Goal: Task Accomplishment & Management: Manage account settings

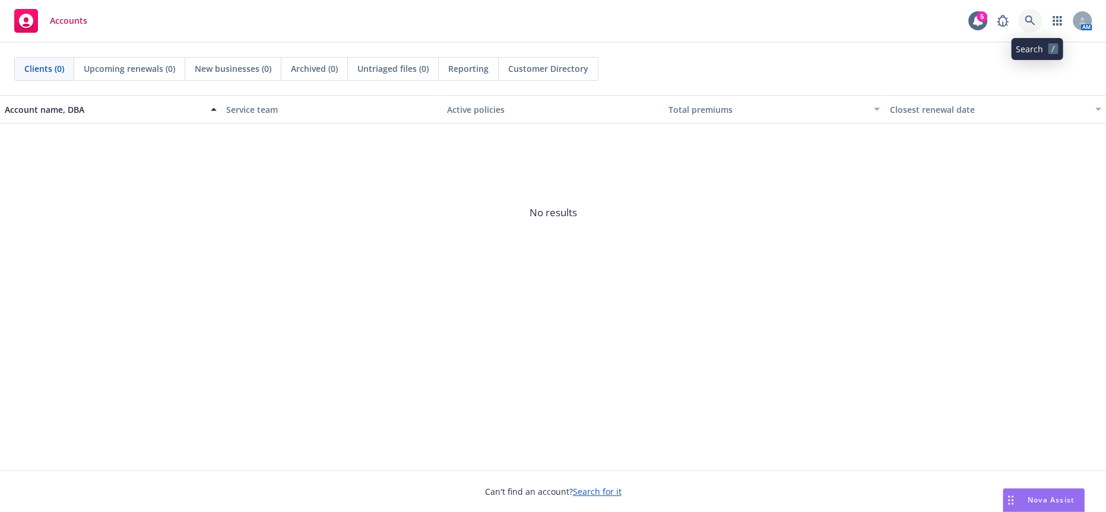
click at [1036, 26] on icon at bounding box center [1030, 20] width 11 height 11
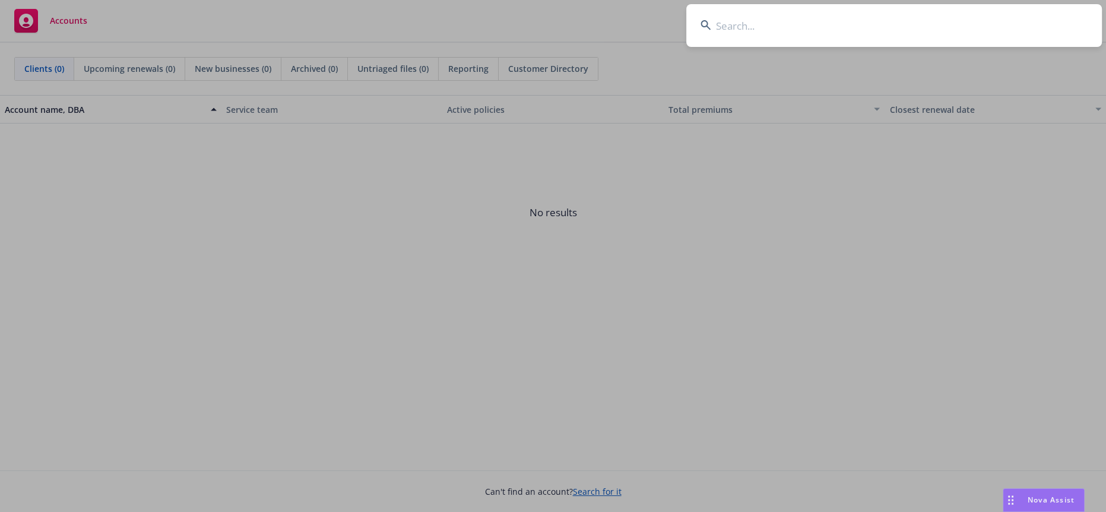
click at [792, 27] on input at bounding box center [894, 25] width 416 height 43
click at [795, 26] on input at bounding box center [894, 25] width 416 height 43
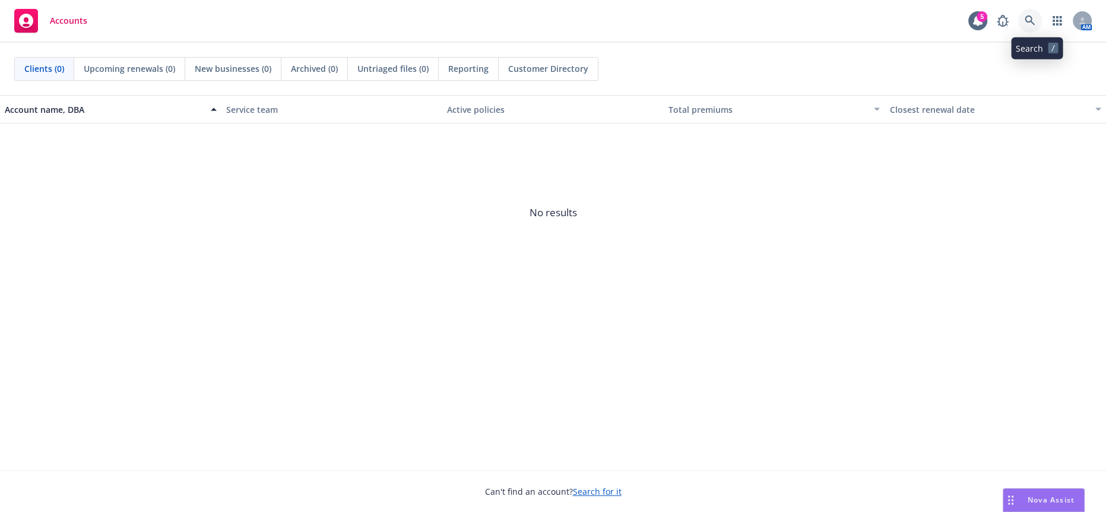
click at [1039, 14] on link at bounding box center [1030, 21] width 24 height 24
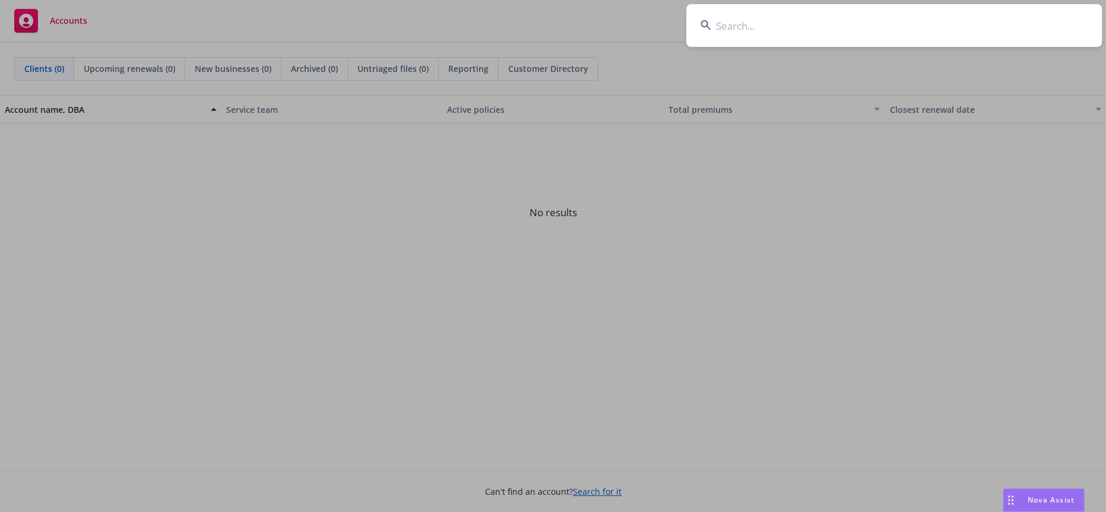
click at [758, 23] on input at bounding box center [894, 25] width 416 height 43
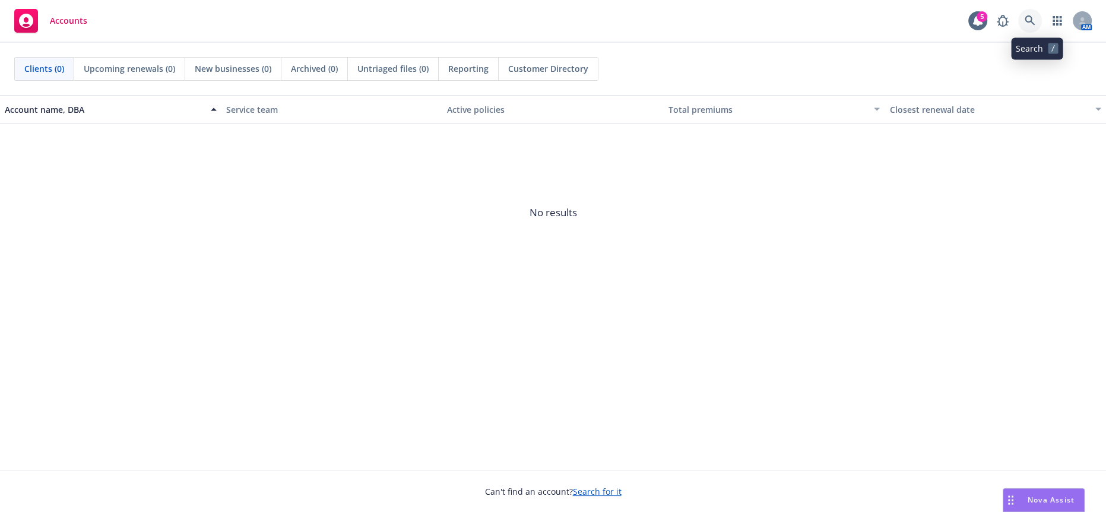
click at [1034, 16] on icon at bounding box center [1030, 20] width 10 height 10
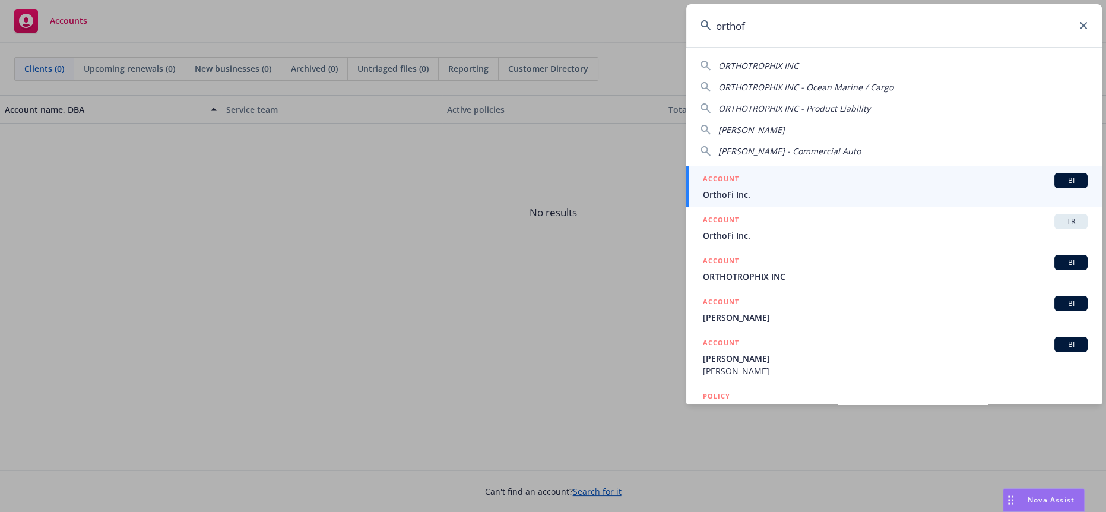
type input "orthofi"
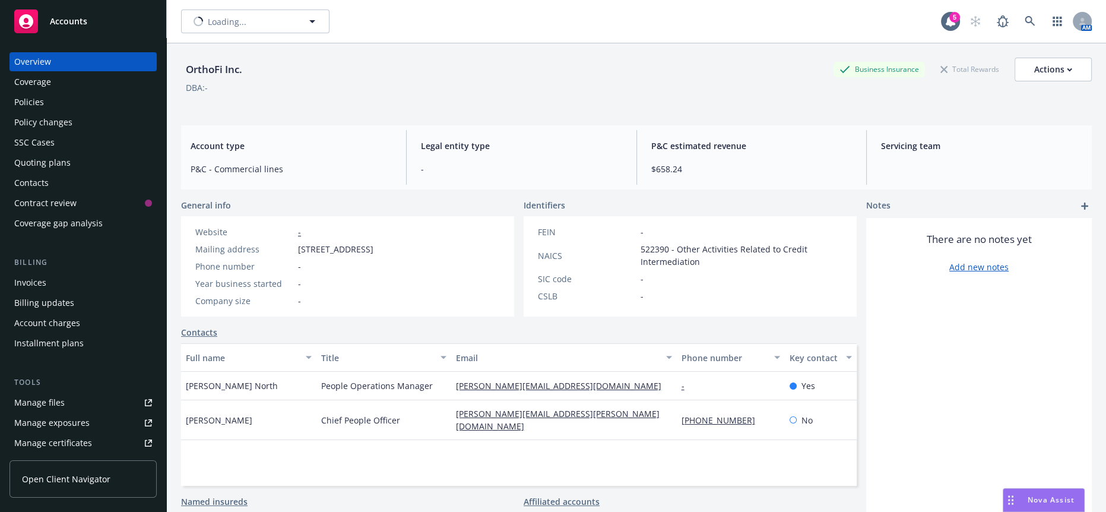
type input "OrthoFi Inc."
click at [206, 18] on span "OrthoFi Inc." at bounding box center [242, 21] width 103 height 12
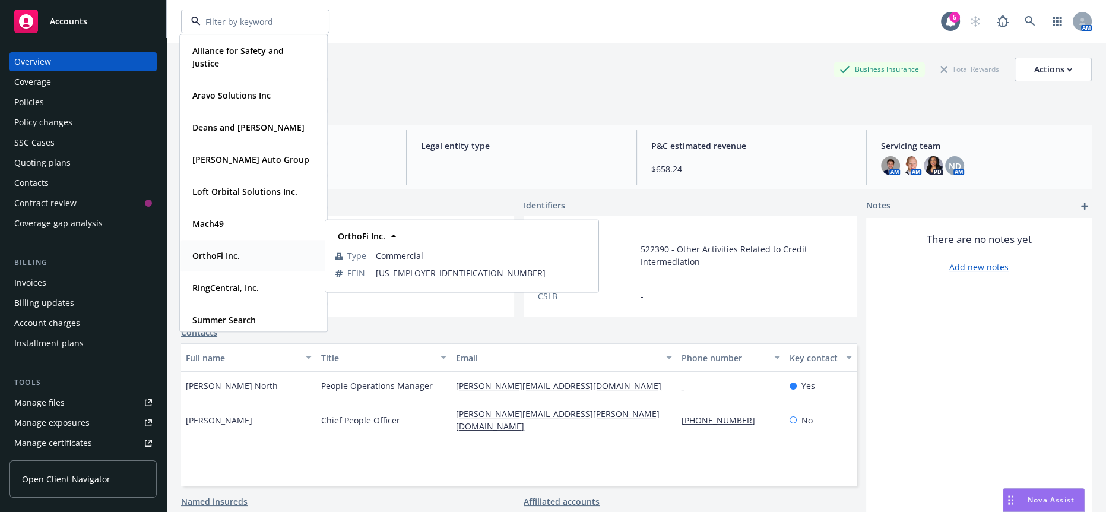
click at [257, 253] on div "OrthoFi Inc." at bounding box center [254, 255] width 132 height 17
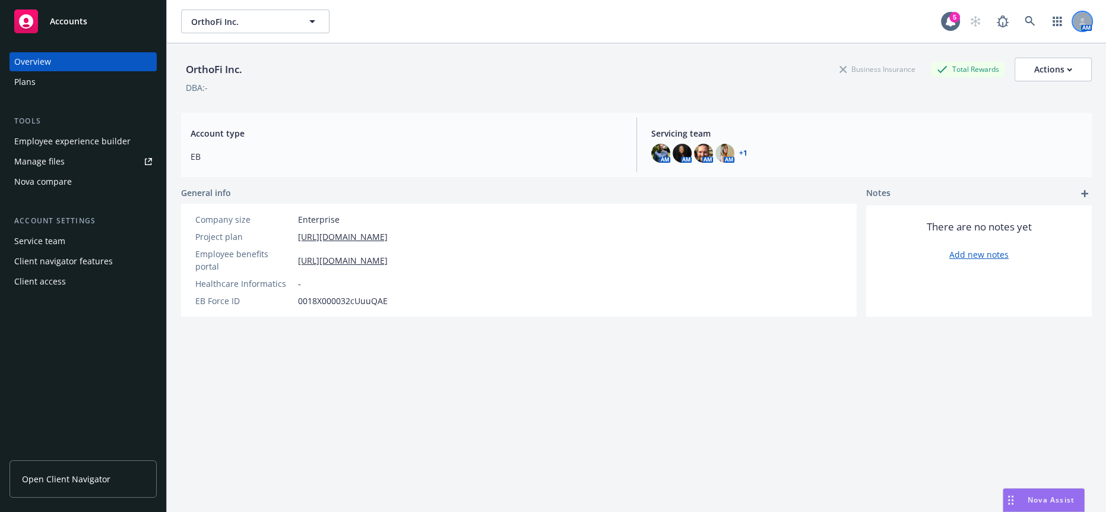
click at [1073, 21] on div at bounding box center [1082, 21] width 19 height 19
click at [1050, 26] on link "button" at bounding box center [1058, 22] width 24 height 24
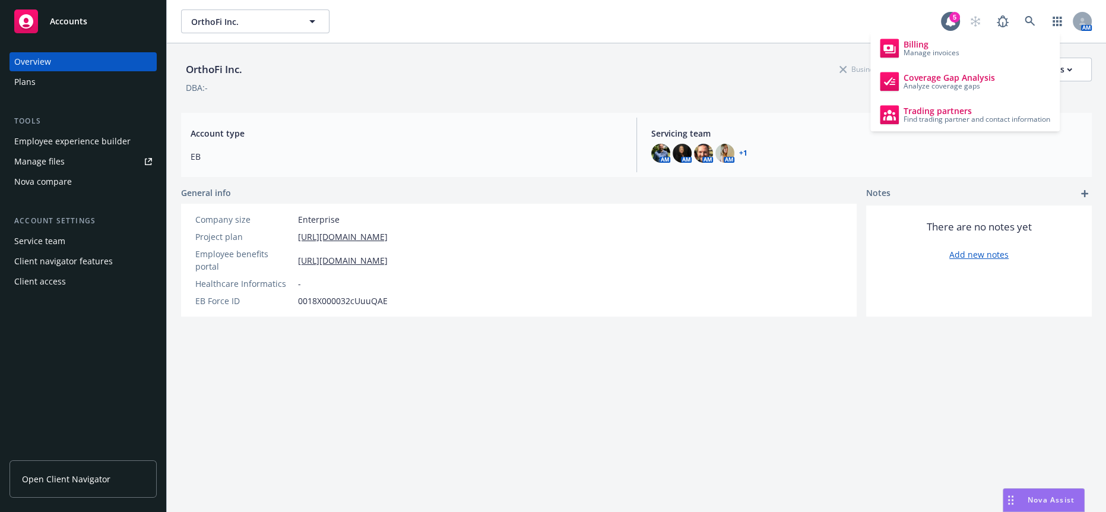
drag, startPoint x: 713, startPoint y: 54, endPoint x: 770, endPoint y: 44, distance: 58.5
click at [711, 58] on div "OrthoFi Inc. Business Insurance Total Rewards Actions" at bounding box center [636, 70] width 911 height 24
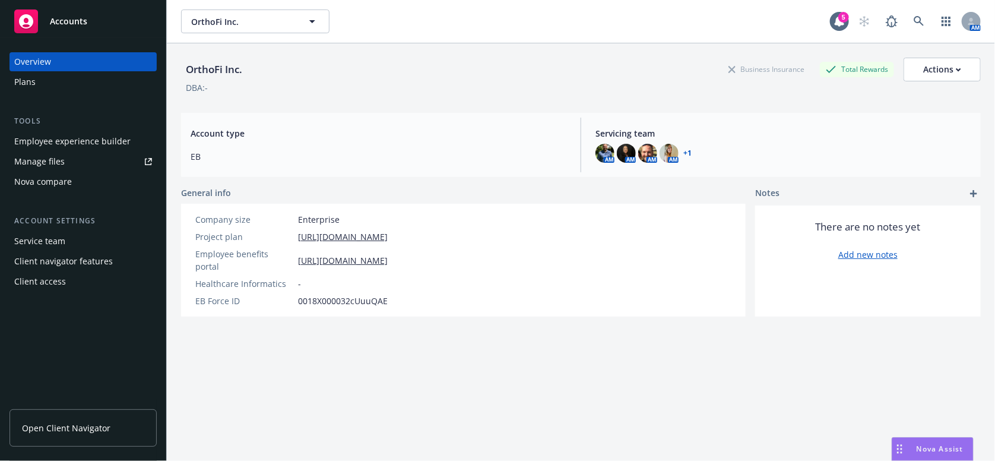
drag, startPoint x: 1104, startPoint y: 2, endPoint x: 327, endPoint y: 382, distance: 865.5
click at [538, 383] on div "OrthoFi Inc. Business Insurance Total Rewards Actions DBA: - Account type EB Se…" at bounding box center [581, 266] width 800 height 447
click at [49, 172] on div "Nova compare" at bounding box center [43, 181] width 58 height 19
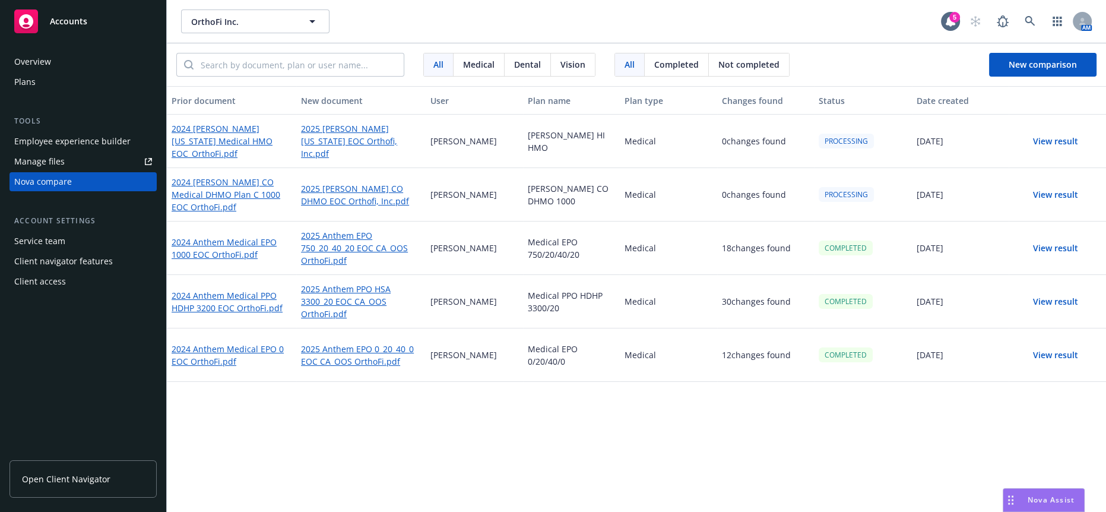
drag, startPoint x: 985, startPoint y: 2, endPoint x: 834, endPoint y: 403, distance: 428.5
click at [828, 406] on div "Prior document New document User Plan name Plan type Changes found Status Date …" at bounding box center [636, 277] width 939 height 382
click at [1061, 185] on button "View result" at bounding box center [1055, 195] width 83 height 24
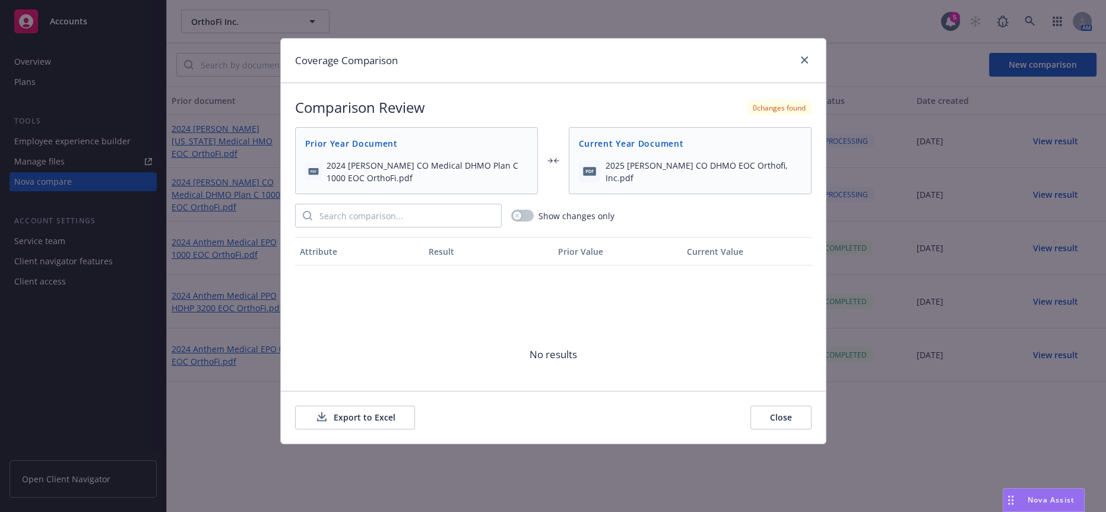
click at [789, 418] on button "Close" at bounding box center [781, 418] width 61 height 24
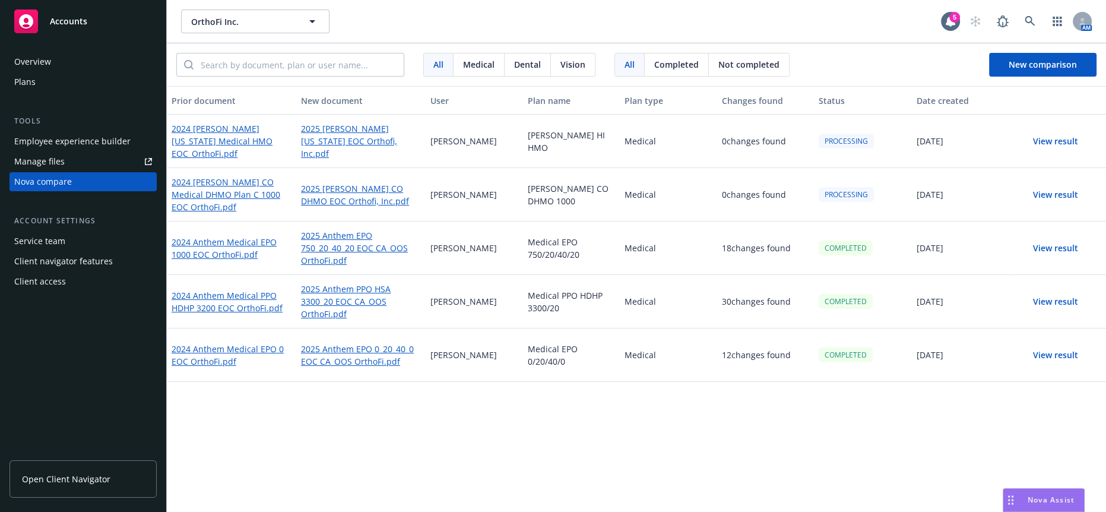
click at [1069, 133] on button "View result" at bounding box center [1055, 141] width 83 height 24
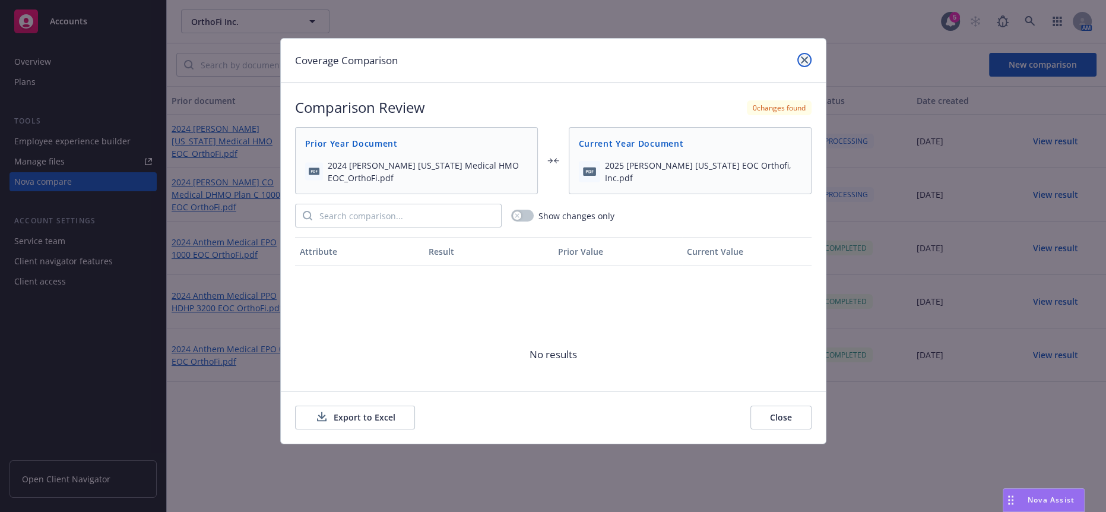
click at [808, 56] on icon "close" at bounding box center [804, 59] width 7 height 7
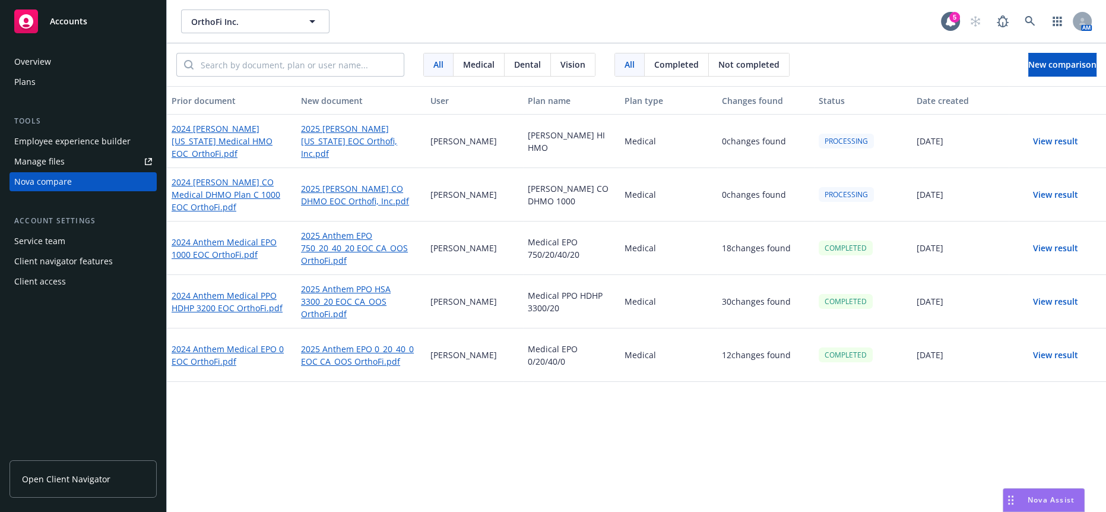
click at [764, 416] on div "Prior document New document User Plan name Plan type Changes found Status Date …" at bounding box center [636, 302] width 939 height 433
click at [26, 56] on div "Overview" at bounding box center [32, 61] width 37 height 19
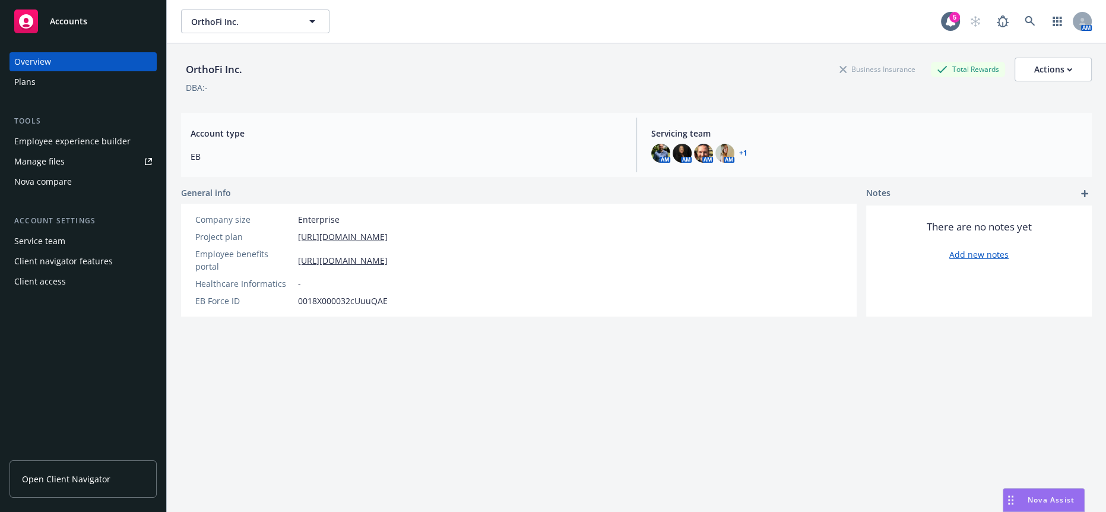
click at [28, 72] on div "Plans" at bounding box center [24, 81] width 21 height 19
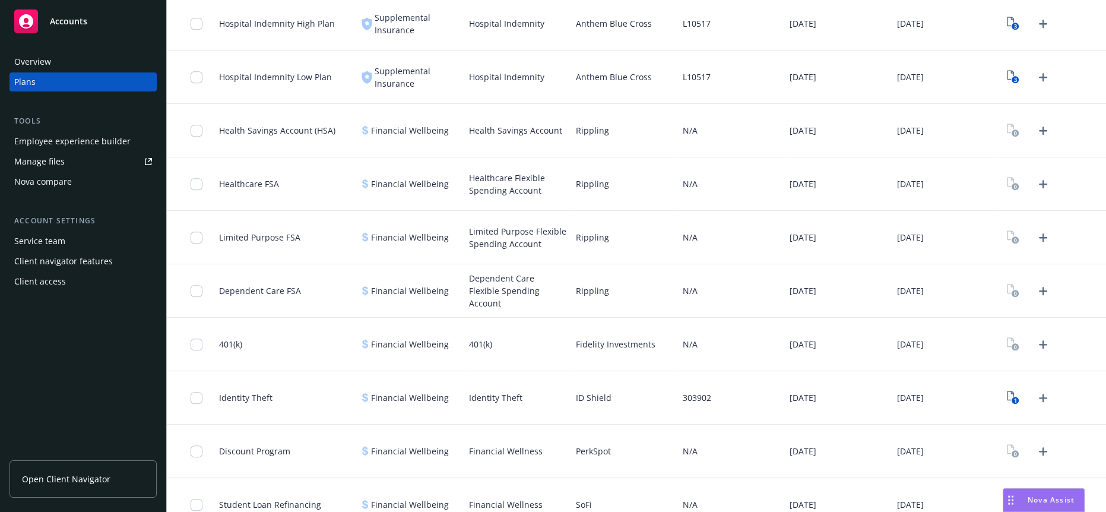
scroll to position [1465, 0]
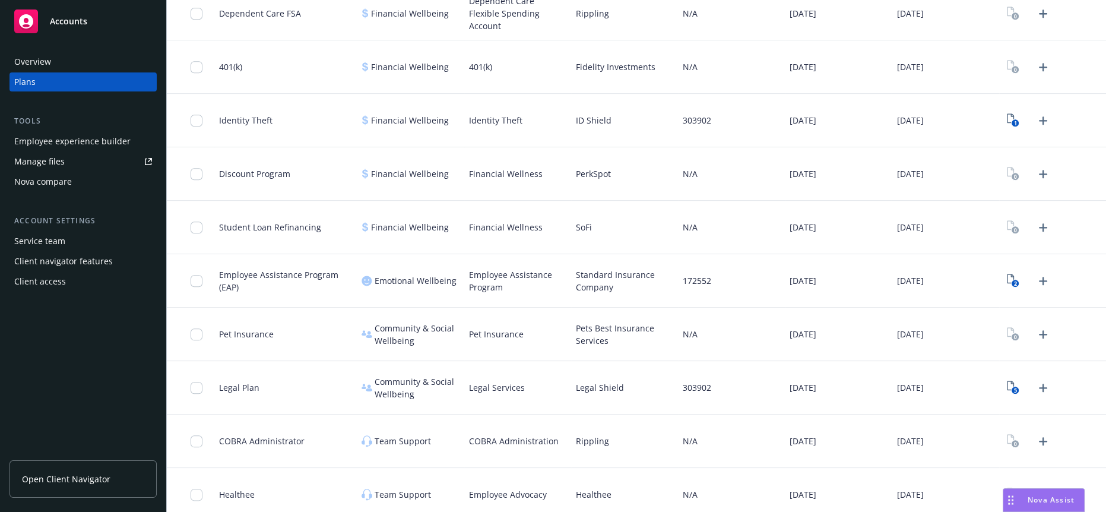
click at [91, 485] on span "Open Client Navigator" at bounding box center [66, 479] width 88 height 12
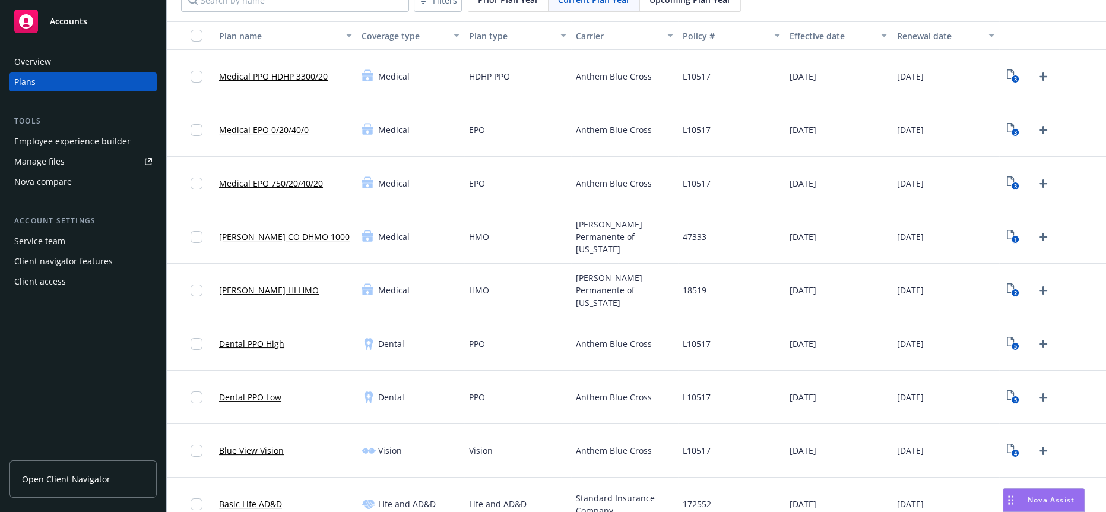
scroll to position [0, 0]
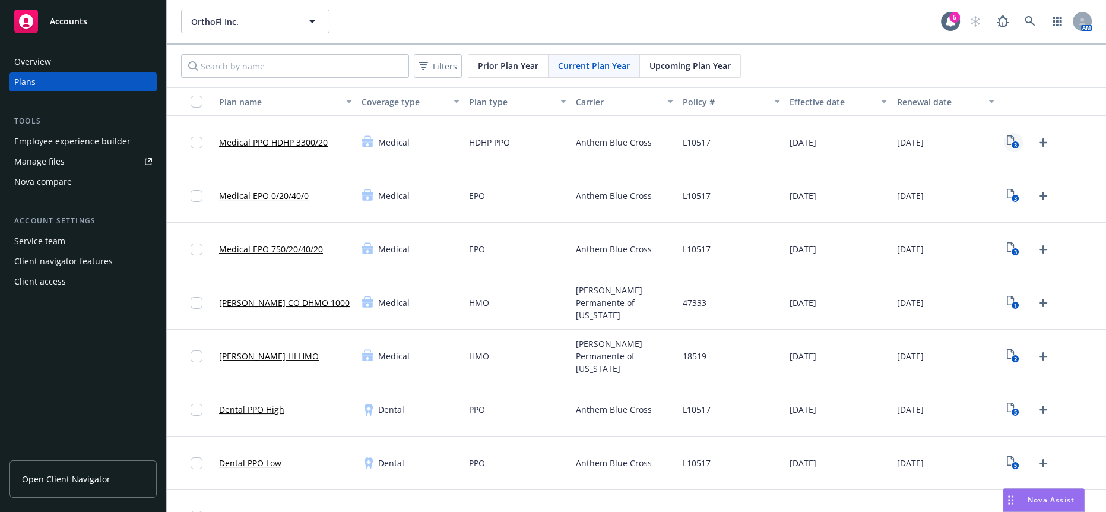
click at [1012, 141] on rect "View Plan Documents" at bounding box center [1016, 145] width 8 height 8
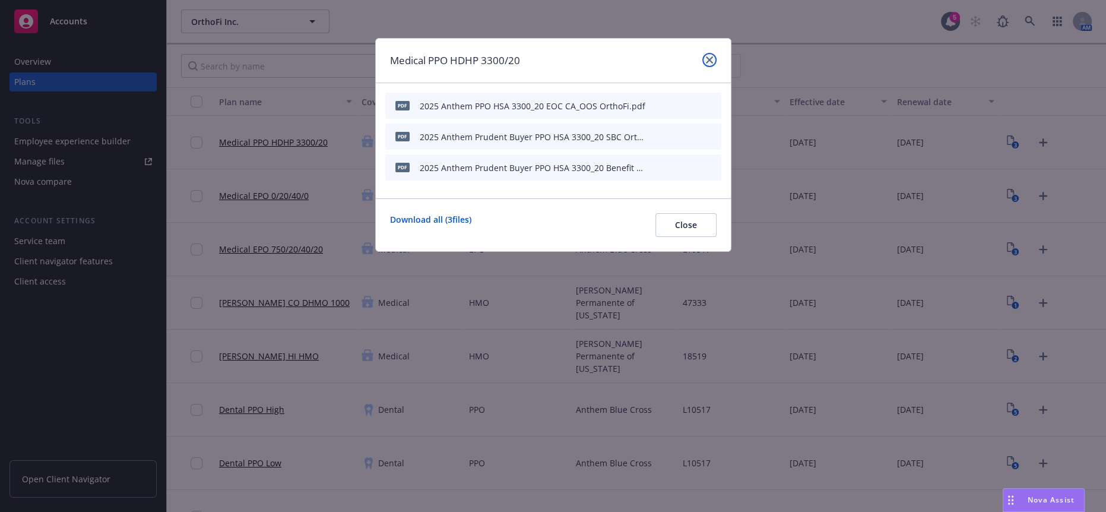
click at [711, 61] on icon "close" at bounding box center [709, 59] width 7 height 7
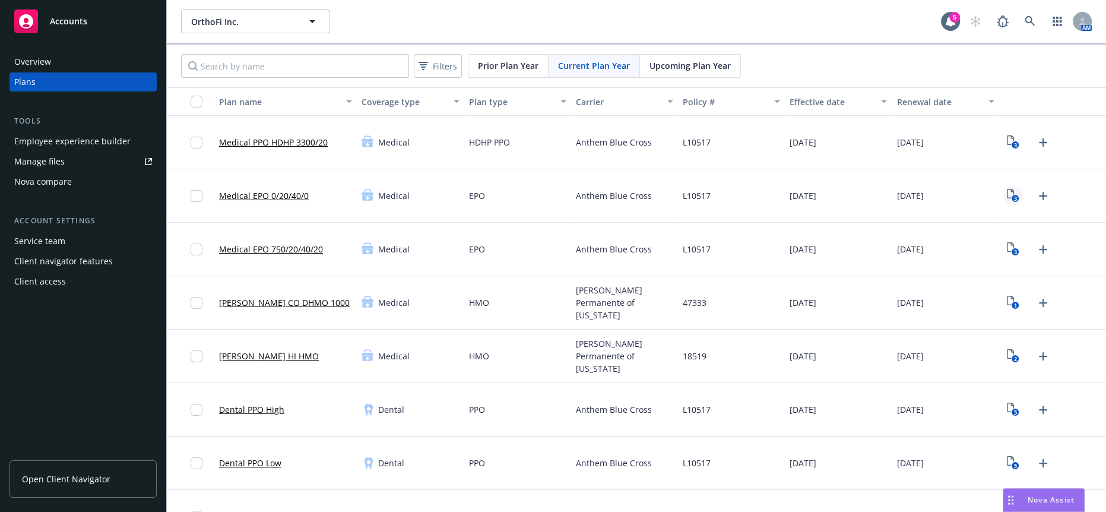
click at [1014, 195] on text "3" at bounding box center [1015, 199] width 3 height 8
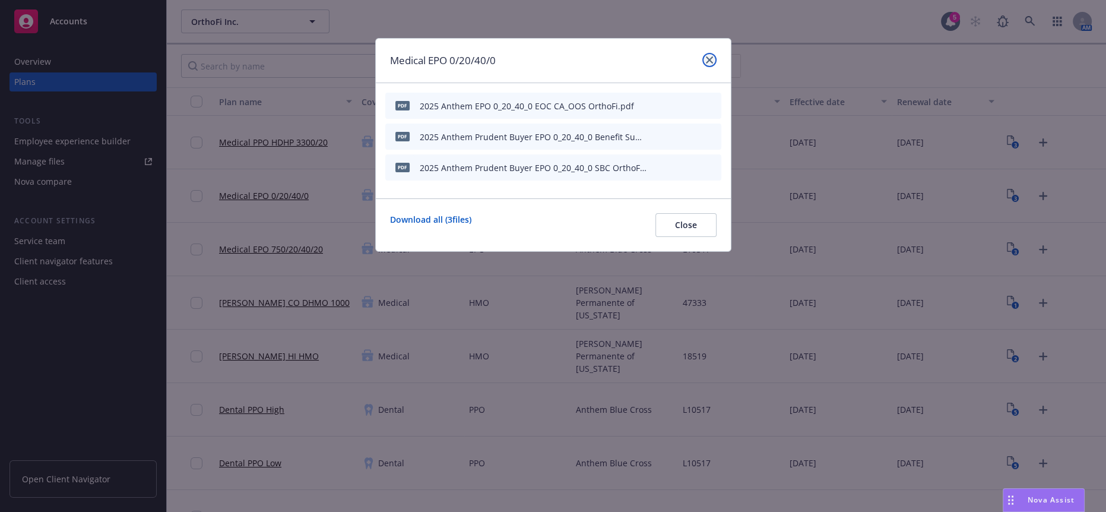
click at [703, 56] on link "close" at bounding box center [709, 60] width 14 height 14
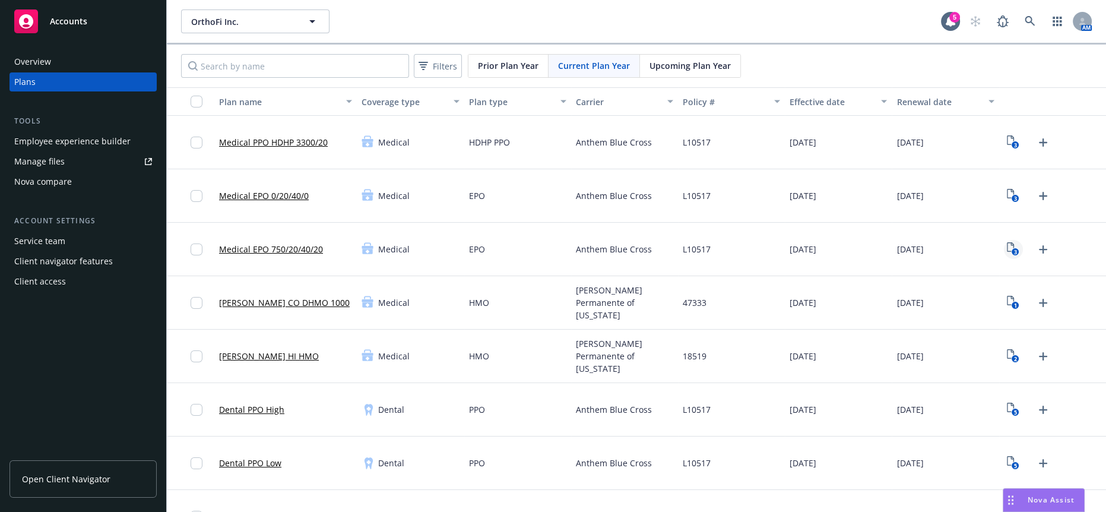
click at [1007, 242] on icon "View Plan Documents" at bounding box center [1010, 247] width 7 height 10
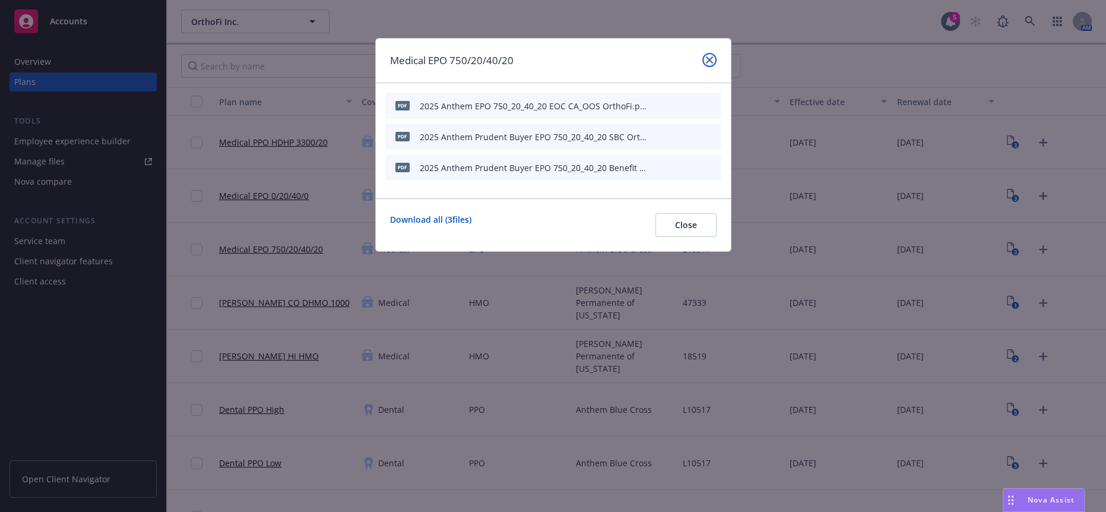
click at [712, 58] on icon "close" at bounding box center [709, 59] width 7 height 7
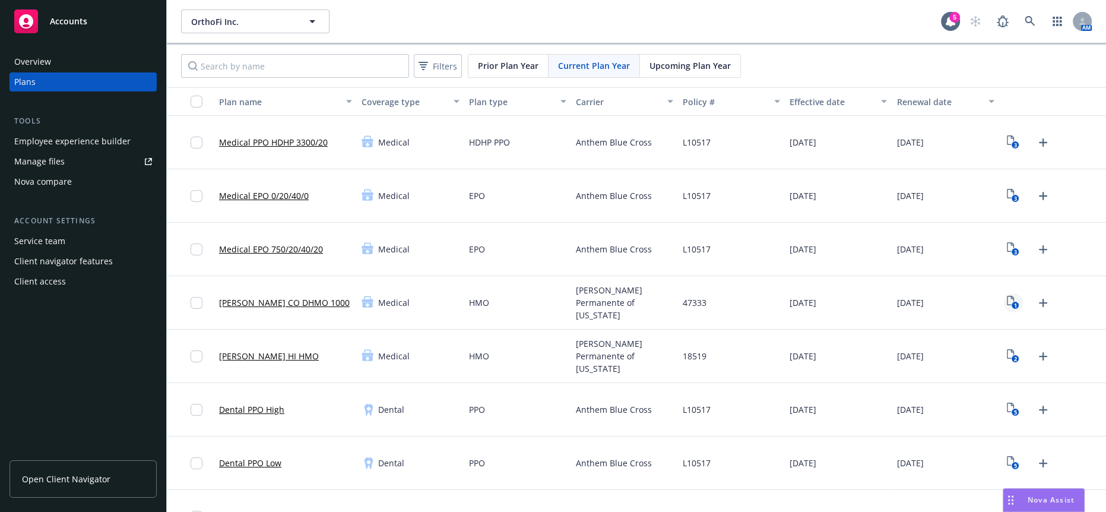
click at [1007, 296] on icon "1" at bounding box center [1013, 303] width 12 height 14
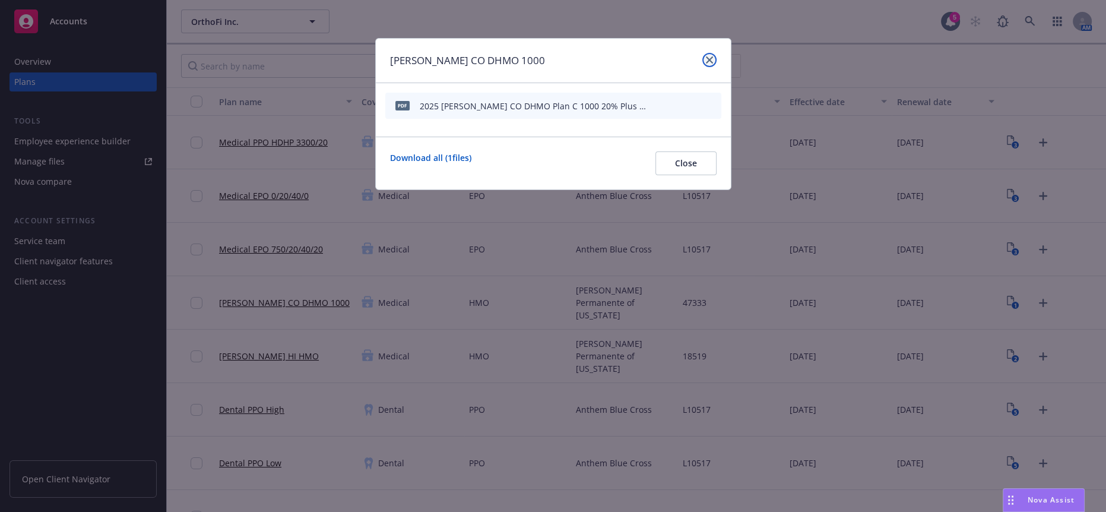
click at [713, 58] on icon "close" at bounding box center [709, 59] width 7 height 7
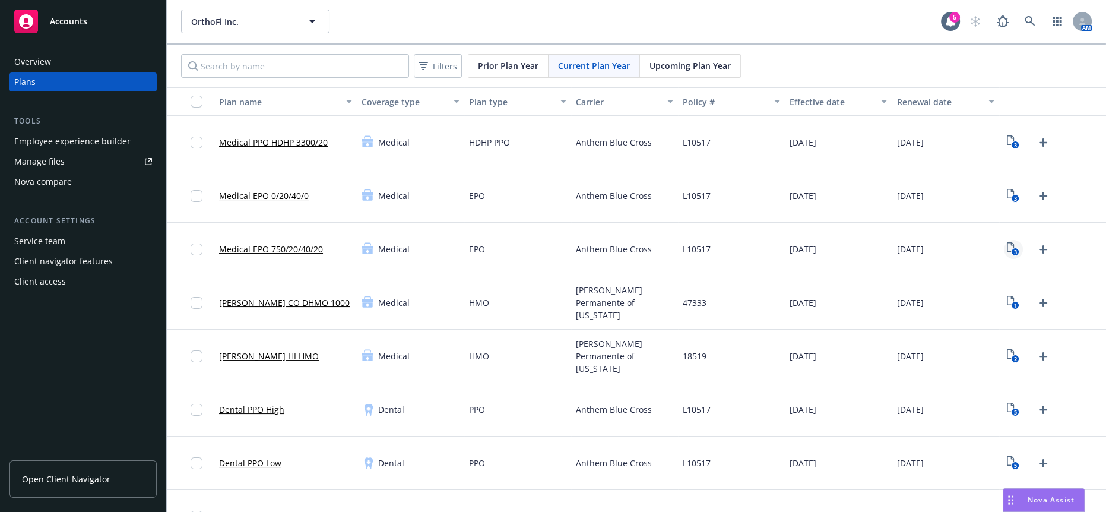
click at [1007, 242] on icon "3" at bounding box center [1013, 249] width 12 height 14
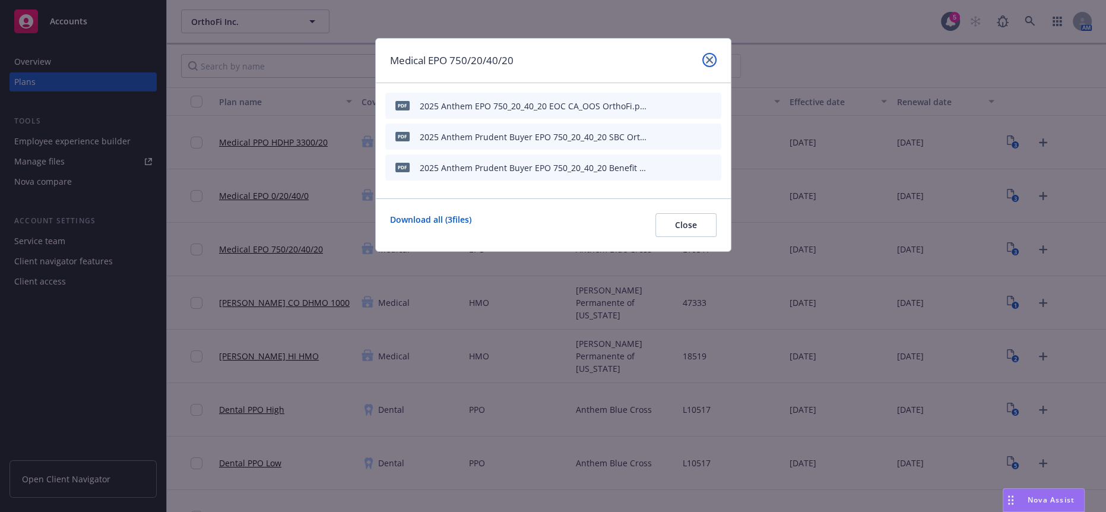
click at [705, 62] on link "close" at bounding box center [709, 60] width 14 height 14
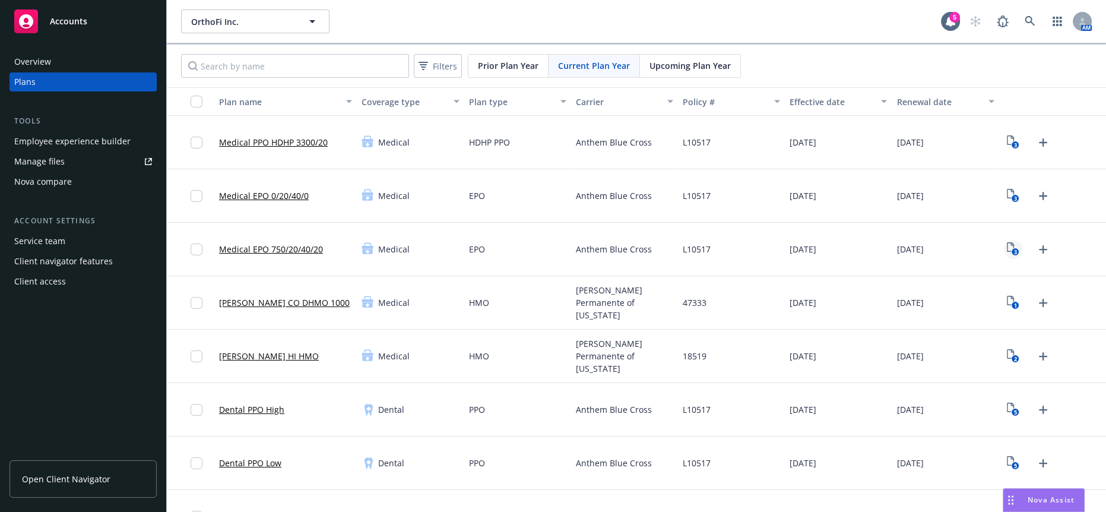
click at [1007, 242] on icon "3" at bounding box center [1013, 249] width 12 height 14
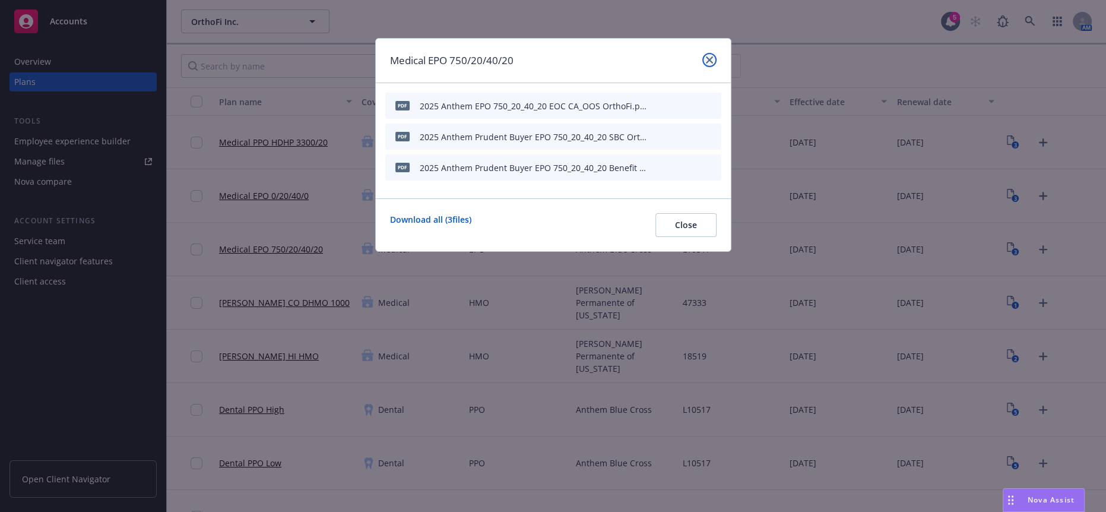
click at [710, 56] on icon "close" at bounding box center [709, 59] width 7 height 7
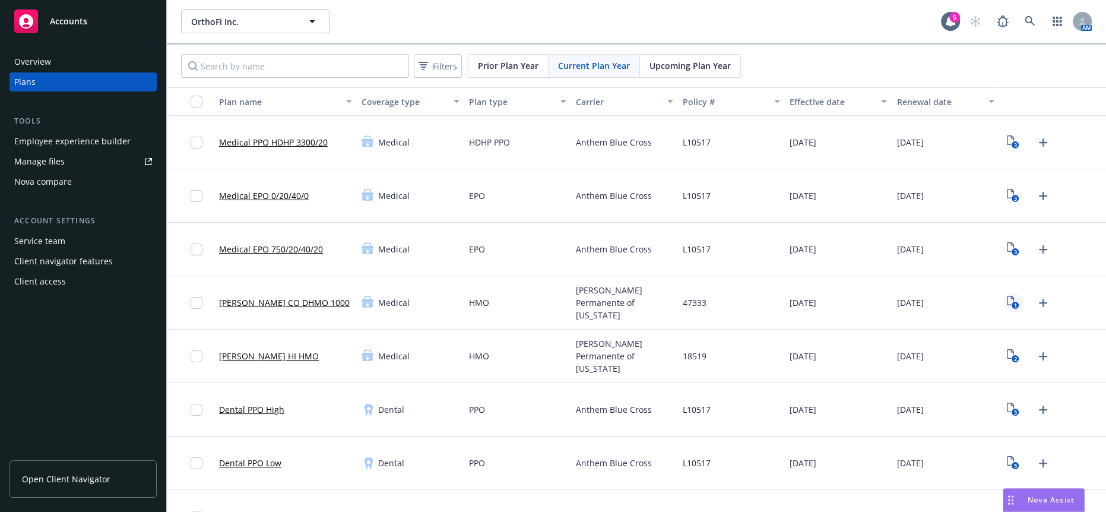
click at [1007, 296] on icon "1" at bounding box center [1013, 303] width 12 height 14
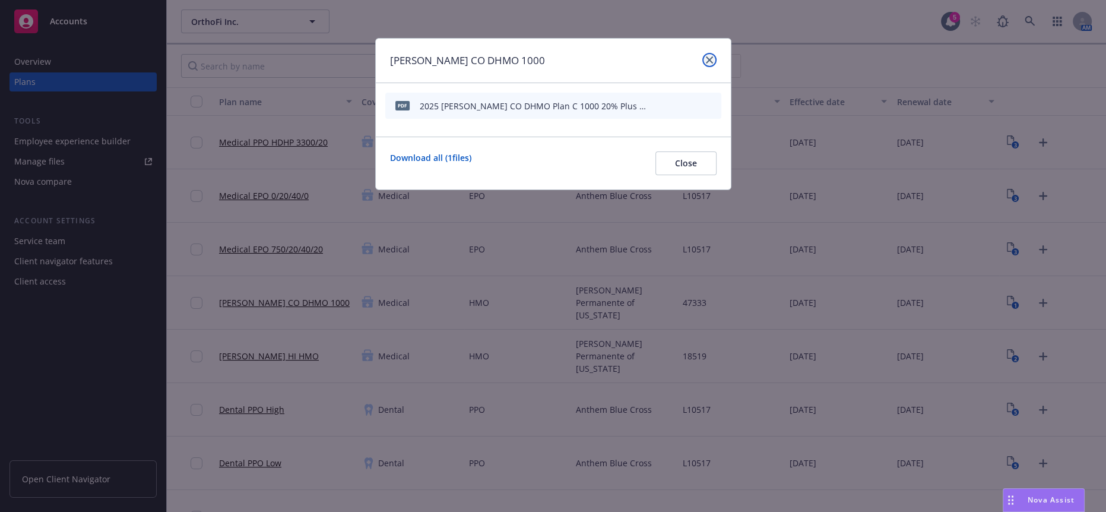
click at [712, 59] on icon "close" at bounding box center [709, 59] width 7 height 7
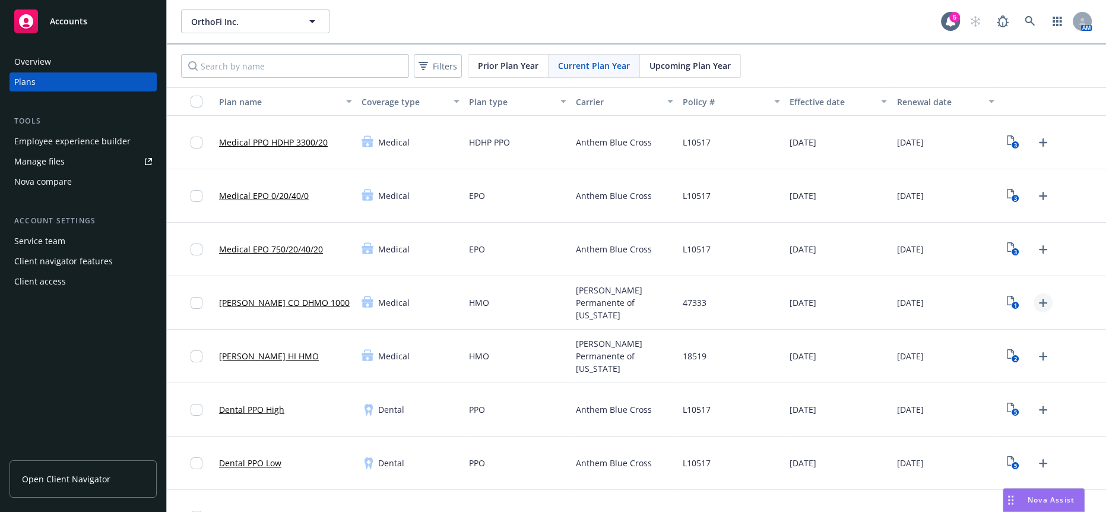
click at [1037, 296] on icon "Upload Plan Documents" at bounding box center [1043, 303] width 14 height 14
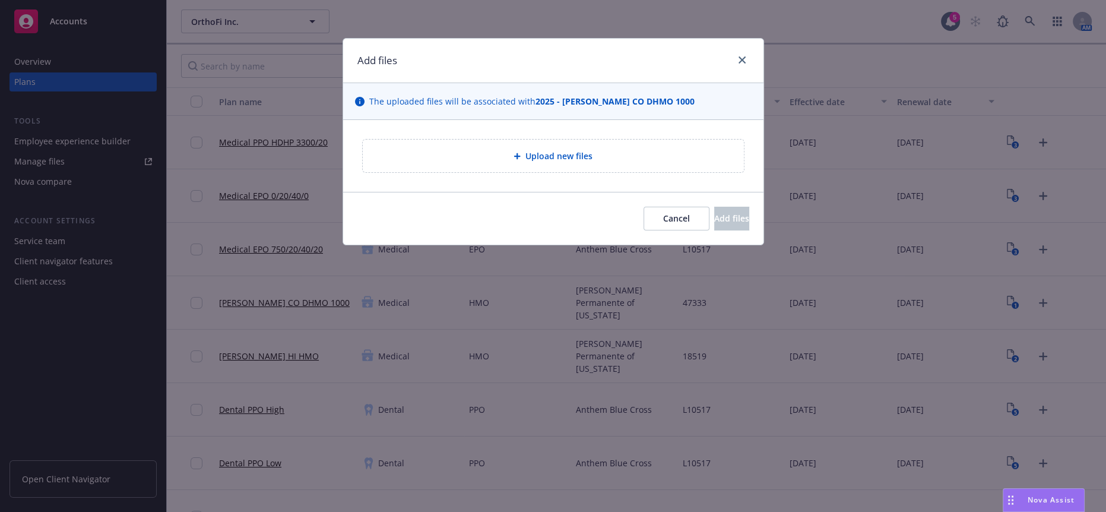
click at [575, 140] on div "Upload new files" at bounding box center [553, 156] width 381 height 33
click at [741, 53] on link "close" at bounding box center [742, 60] width 14 height 14
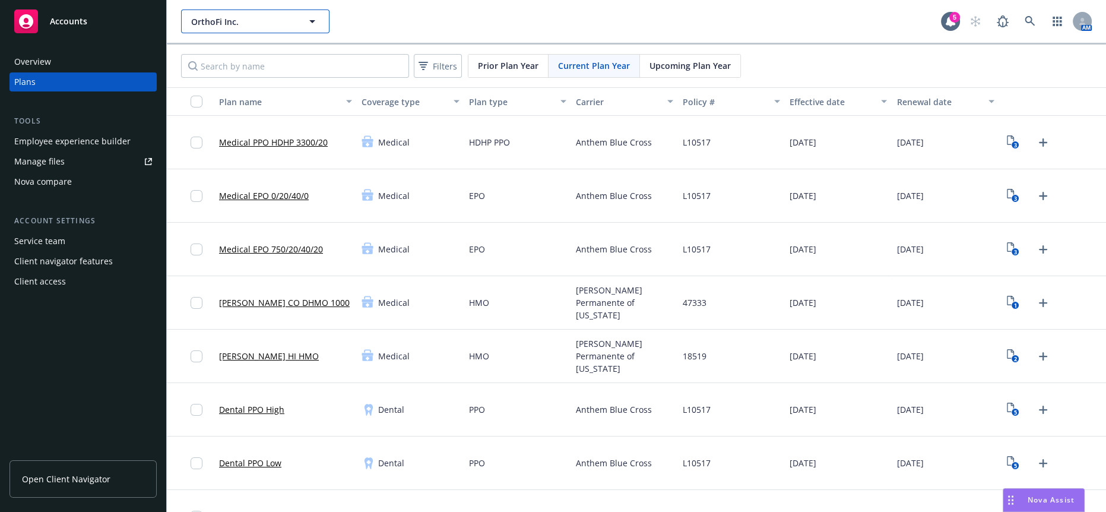
click at [245, 17] on span "OrthoFi Inc." at bounding box center [242, 21] width 103 height 12
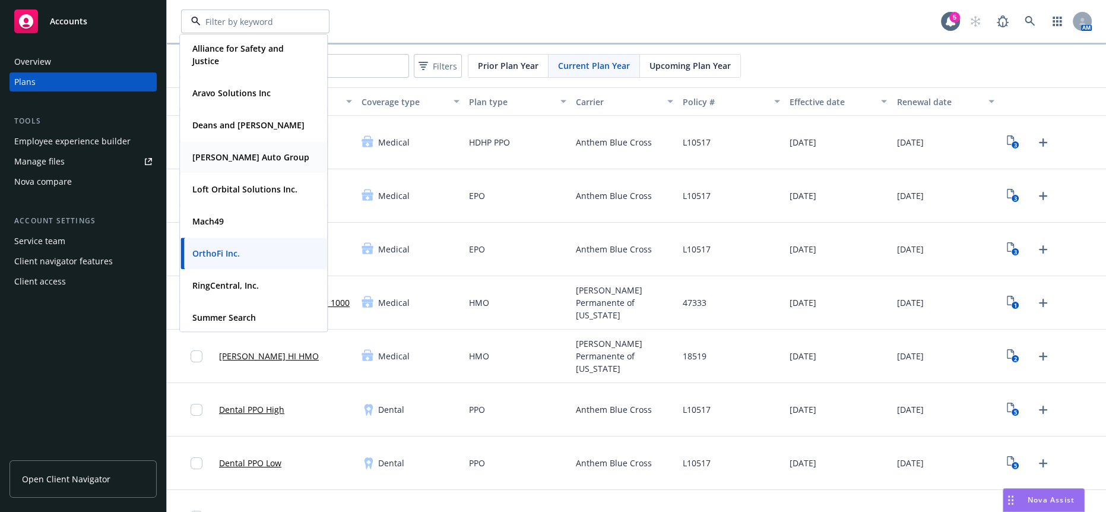
scroll to position [4, 0]
click at [234, 182] on span "Loft Orbital Solutions Inc." at bounding box center [244, 188] width 105 height 12
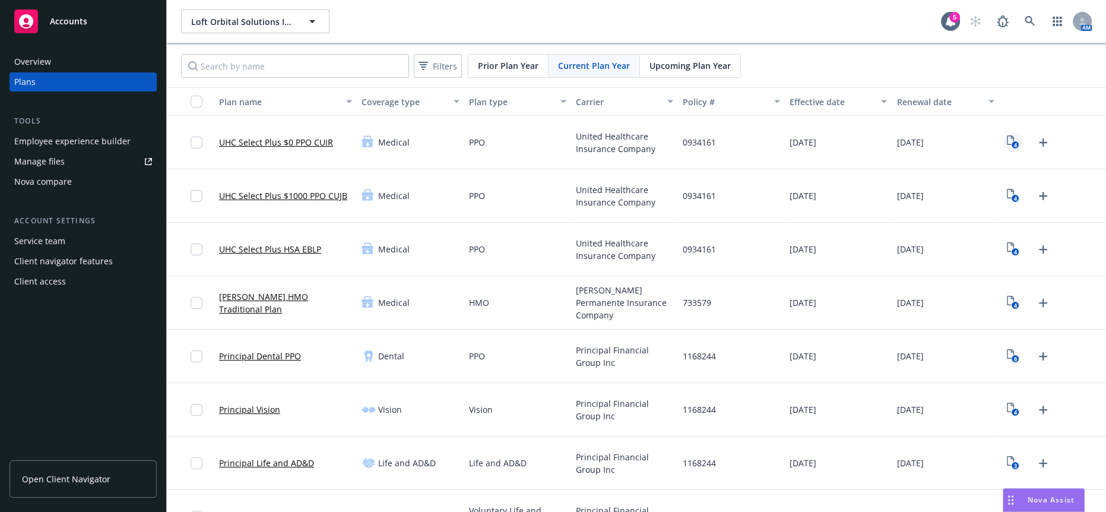
click at [1010, 133] on link "4" at bounding box center [1013, 142] width 19 height 19
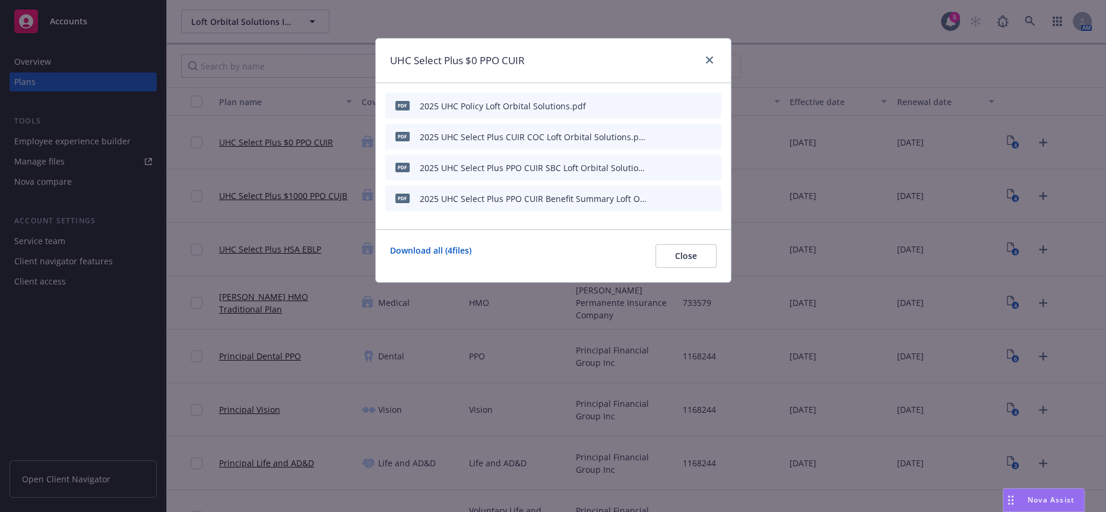
click at [106, 357] on div "UHC Select Plus $0 PPO CUIR pdf 2025 UHC Policy Loft Orbital Solutions.pdf pdf …" at bounding box center [553, 256] width 1106 height 512
click at [712, 59] on icon "close" at bounding box center [709, 59] width 7 height 7
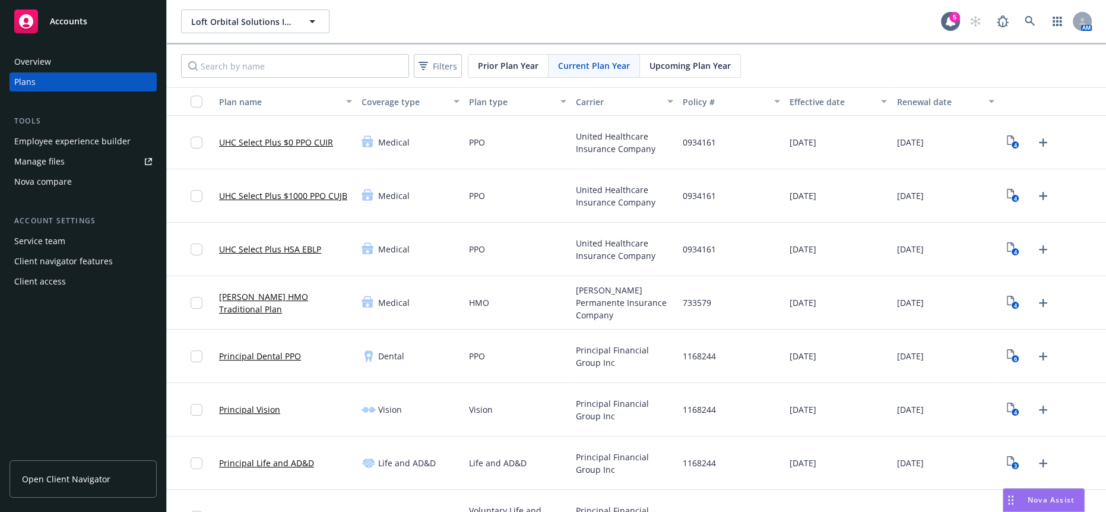
click at [65, 480] on span "Open Client Navigator" at bounding box center [66, 479] width 88 height 12
click at [1007, 135] on icon "4" at bounding box center [1013, 142] width 12 height 14
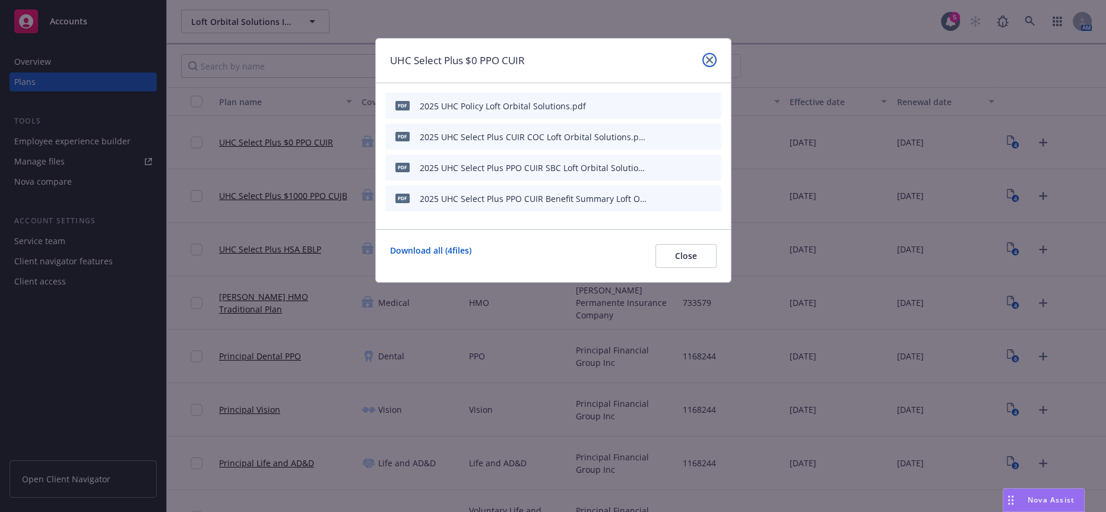
click at [711, 57] on icon "close" at bounding box center [709, 59] width 7 height 7
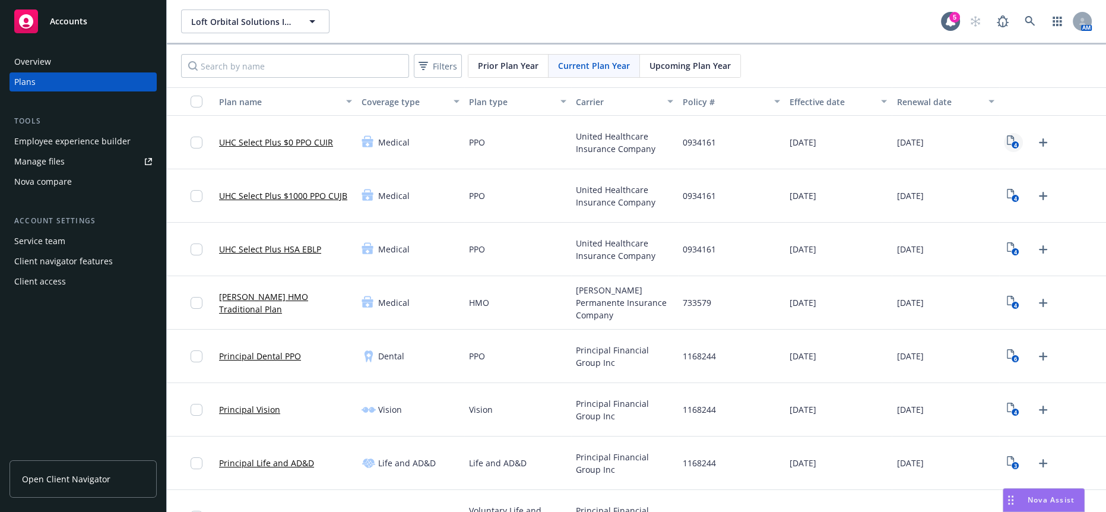
click at [1010, 133] on link "4" at bounding box center [1013, 142] width 19 height 19
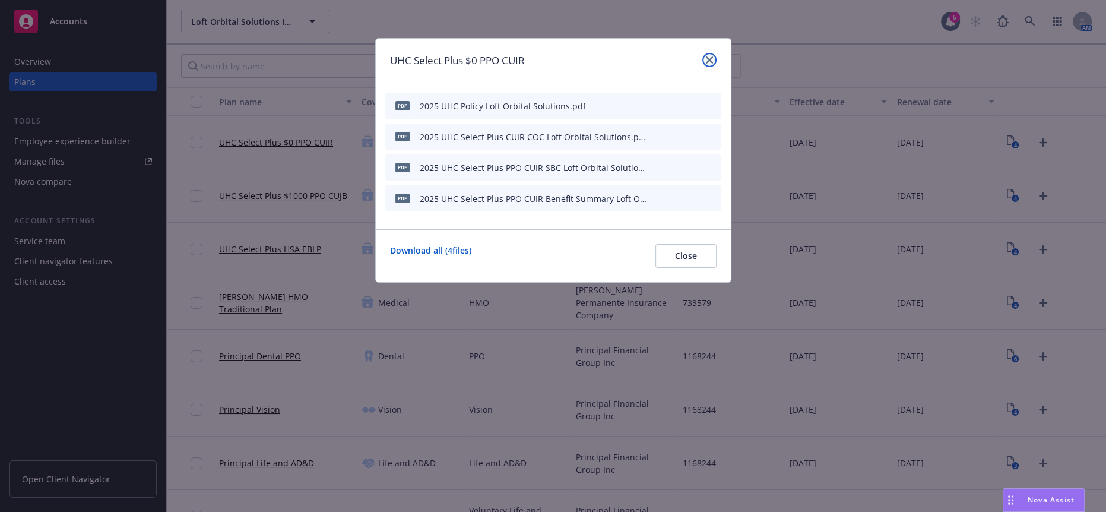
click at [712, 61] on icon "close" at bounding box center [709, 59] width 7 height 7
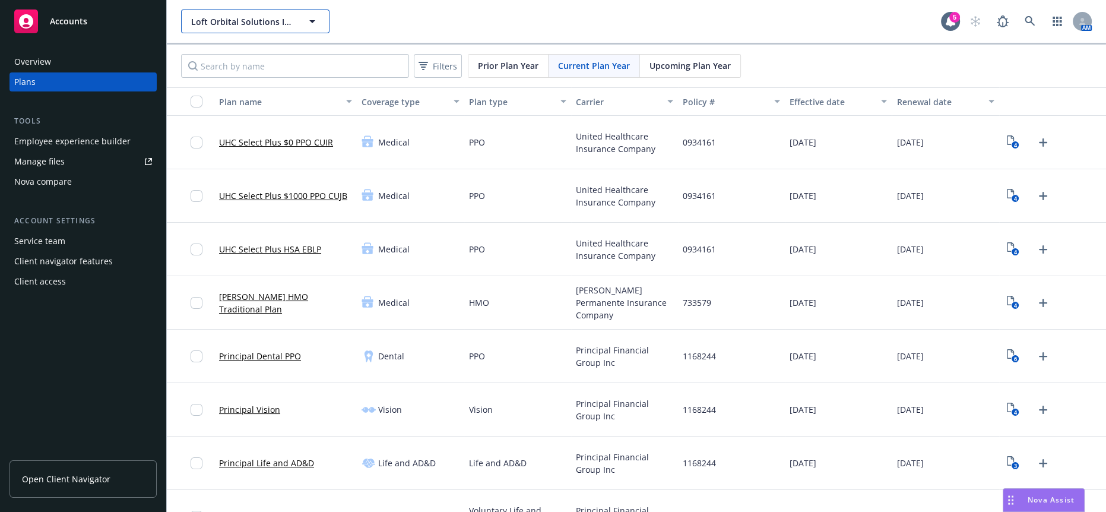
click at [303, 22] on button "Loft Orbital Solutions Inc." at bounding box center [255, 22] width 148 height 24
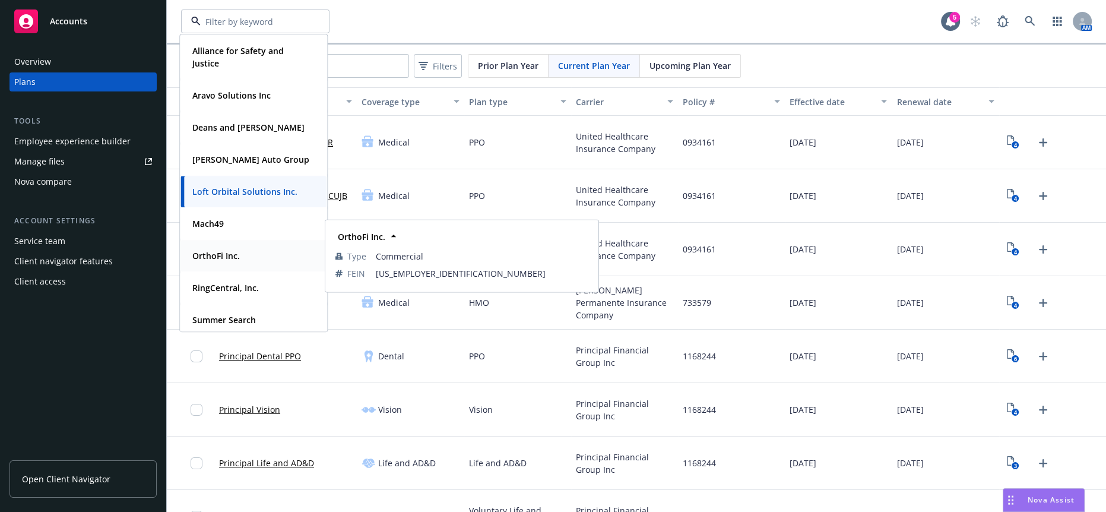
click at [224, 254] on strong "OrthoFi Inc." at bounding box center [216, 255] width 48 height 11
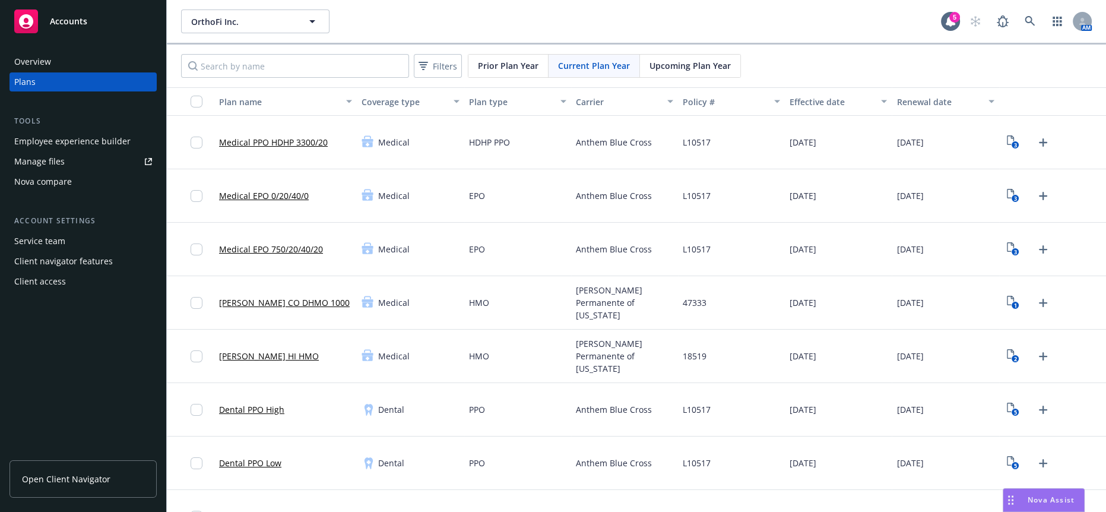
scroll to position [461, 0]
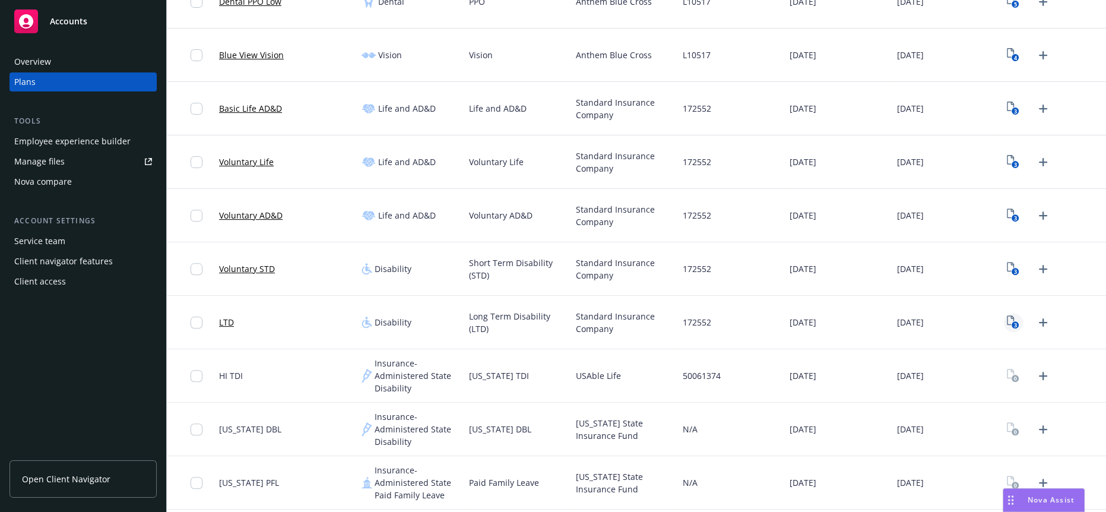
click at [1012, 321] on rect "View Plan Documents" at bounding box center [1016, 325] width 8 height 8
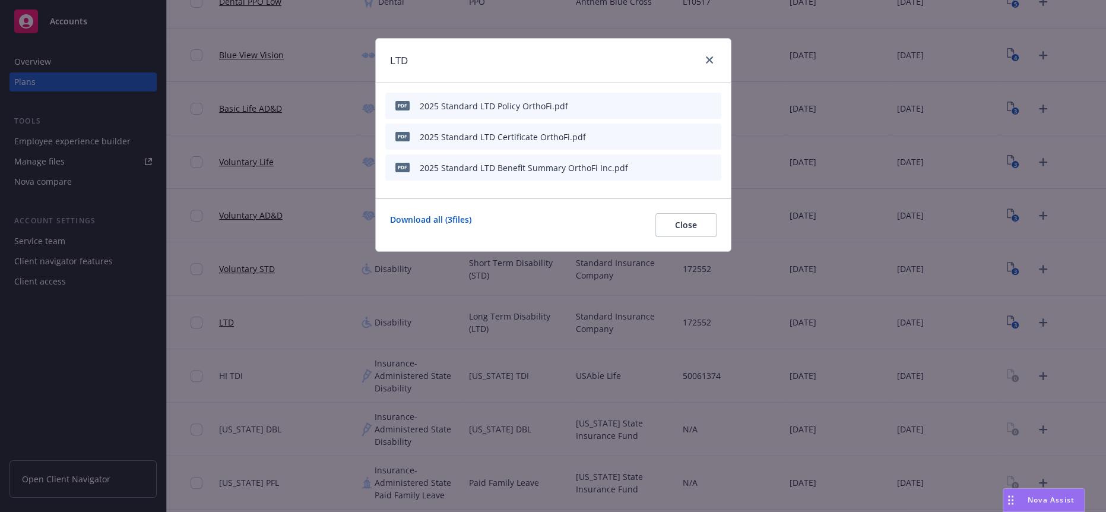
click at [708, 53] on div at bounding box center [707, 60] width 19 height 15
click at [706, 54] on link "close" at bounding box center [709, 60] width 14 height 14
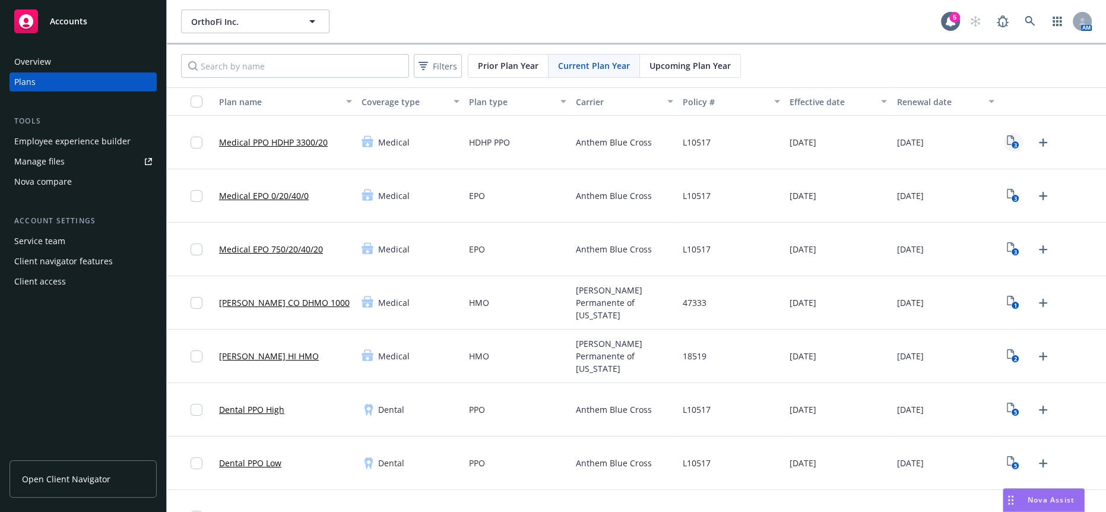
click at [1007, 135] on icon "3" at bounding box center [1013, 142] width 12 height 14
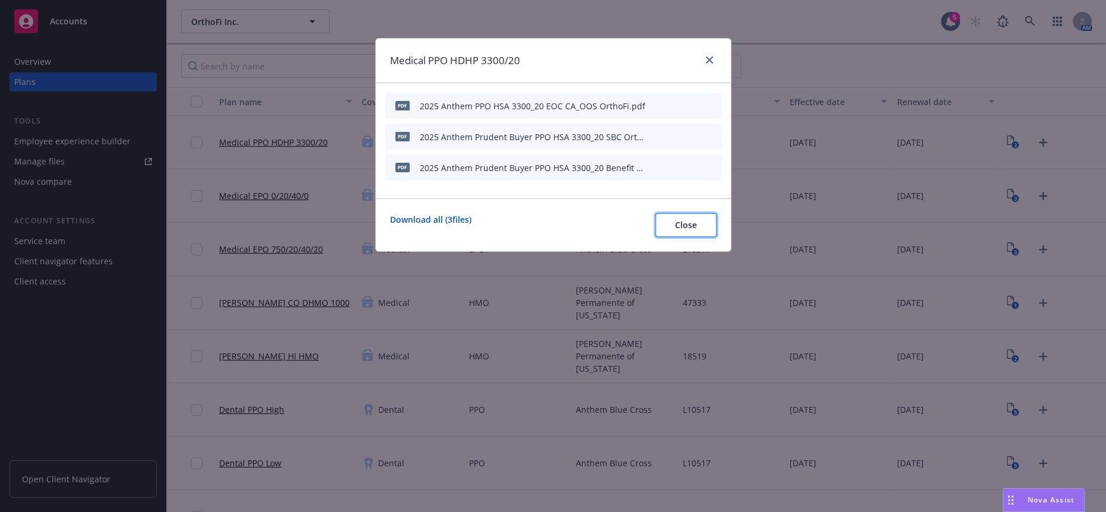
click at [682, 219] on span "Close" at bounding box center [686, 224] width 22 height 11
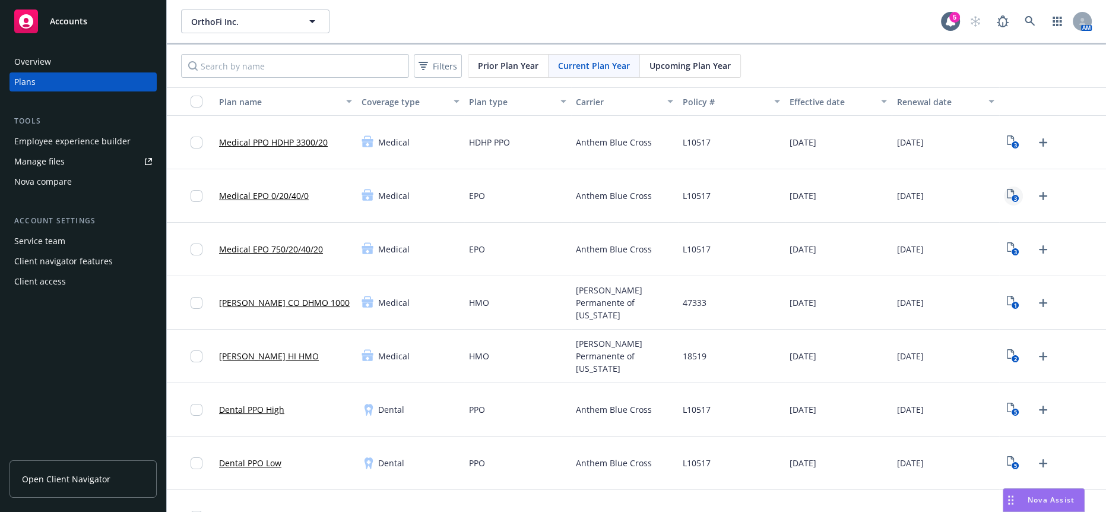
click at [1007, 189] on icon "3" at bounding box center [1013, 196] width 12 height 14
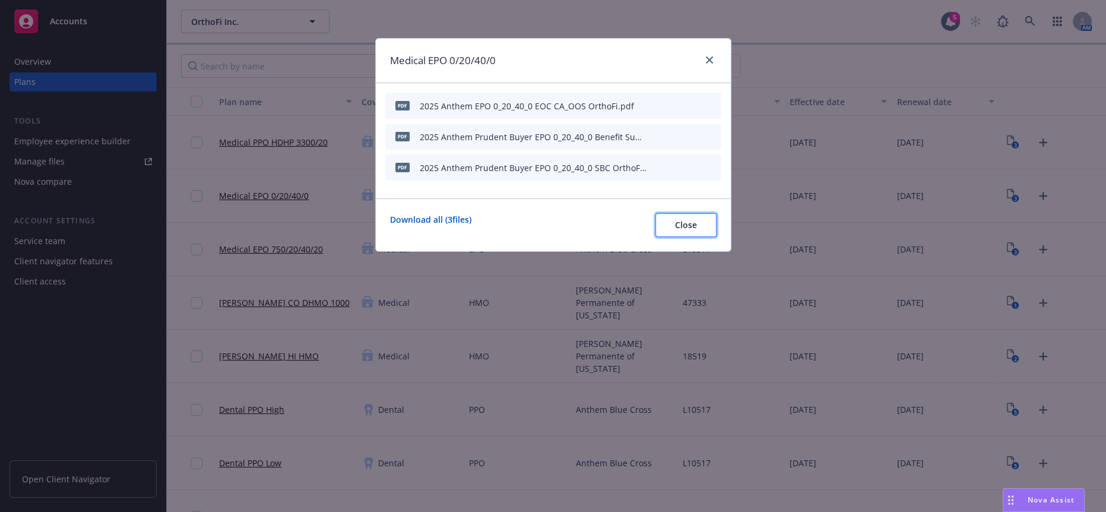
click at [688, 219] on span "Close" at bounding box center [686, 224] width 22 height 11
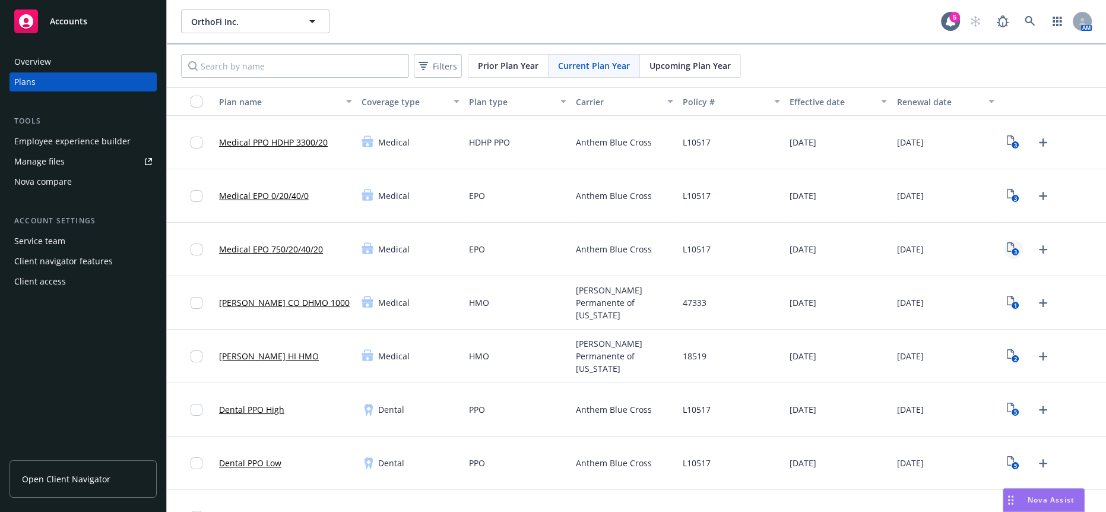
click at [1007, 242] on icon "3" at bounding box center [1013, 249] width 12 height 14
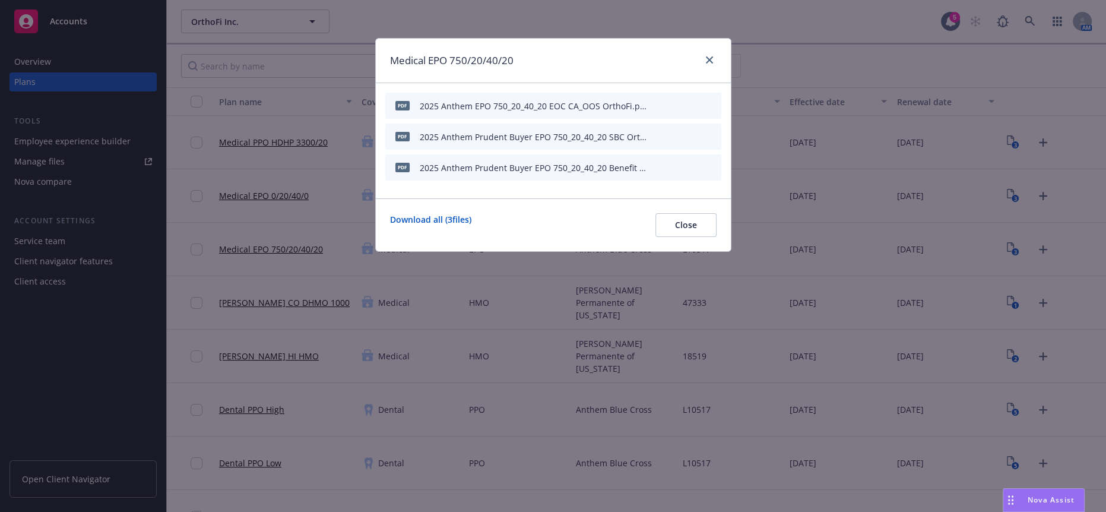
click at [707, 222] on div "Download all ( 3 files) Close" at bounding box center [553, 224] width 355 height 53
click at [704, 220] on button "Close" at bounding box center [686, 225] width 61 height 24
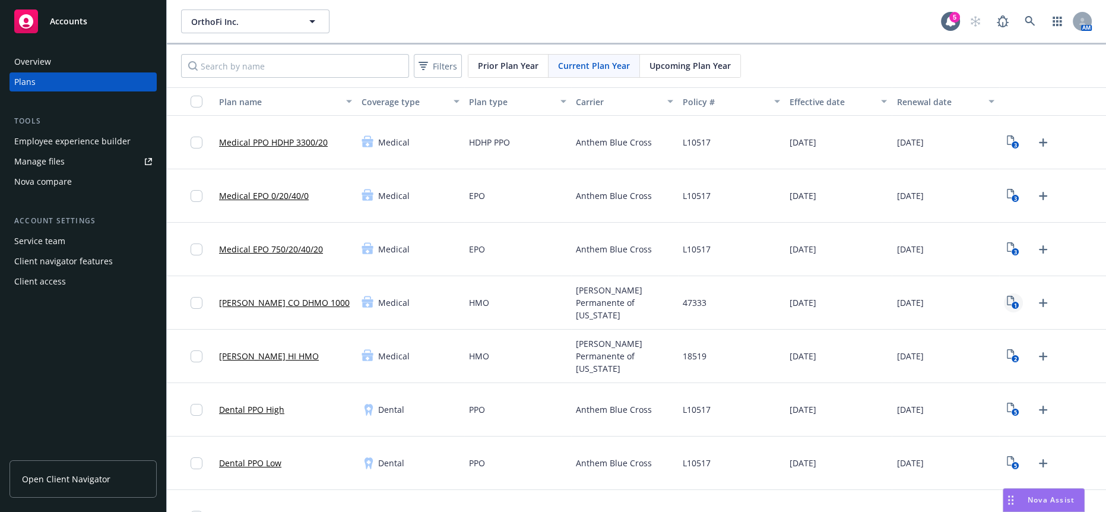
click at [1007, 296] on icon "1" at bounding box center [1013, 303] width 12 height 14
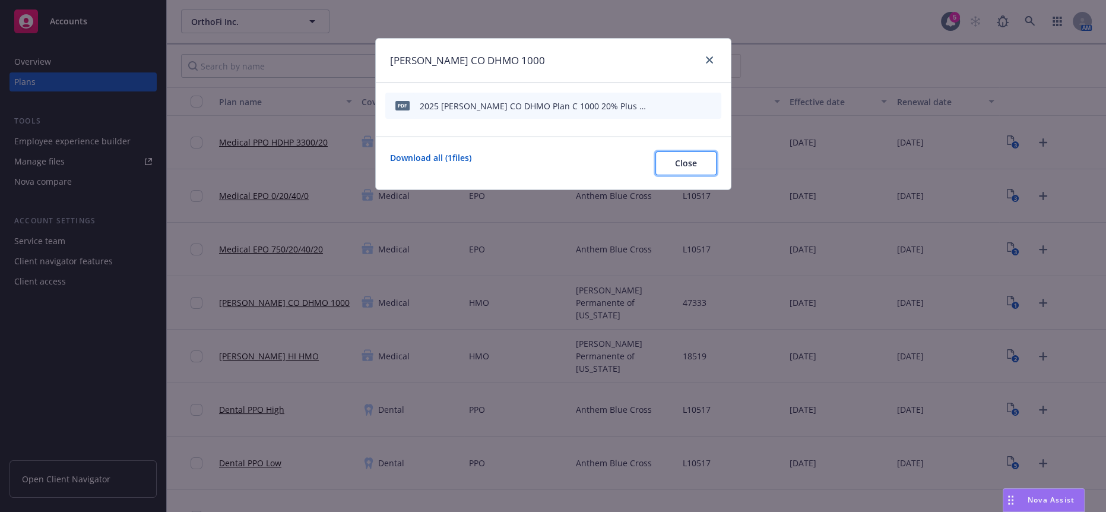
click at [691, 157] on span "Close" at bounding box center [686, 162] width 22 height 11
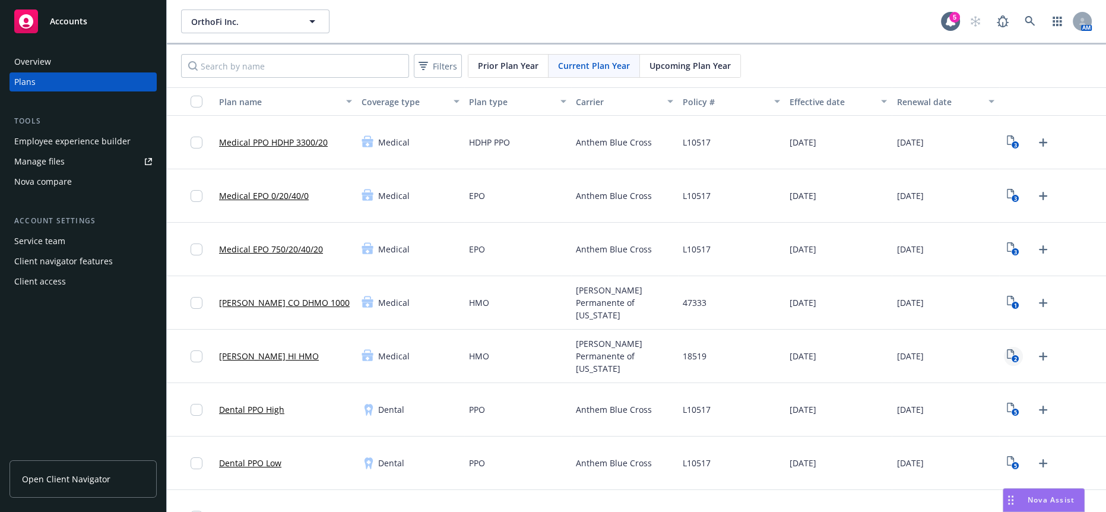
click at [1012, 355] on rect "View Plan Documents" at bounding box center [1016, 359] width 8 height 8
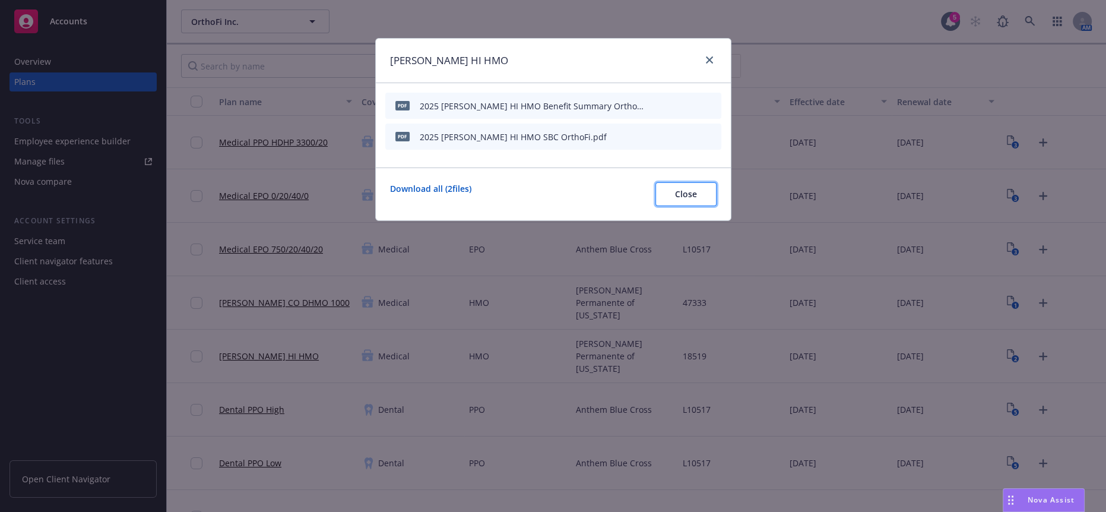
click at [697, 188] on span "Close" at bounding box center [686, 193] width 22 height 11
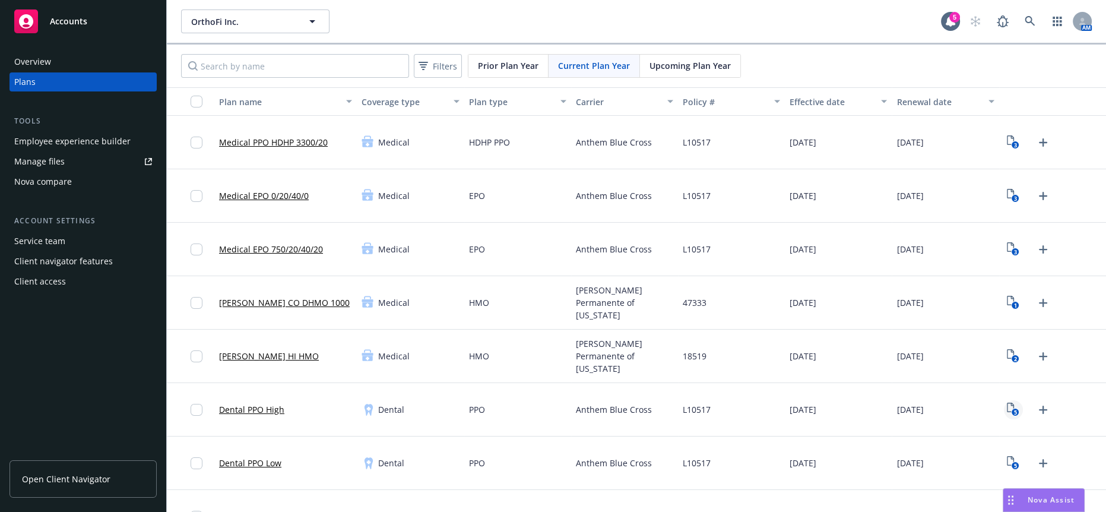
click at [1007, 403] on icon "5" at bounding box center [1013, 410] width 12 height 14
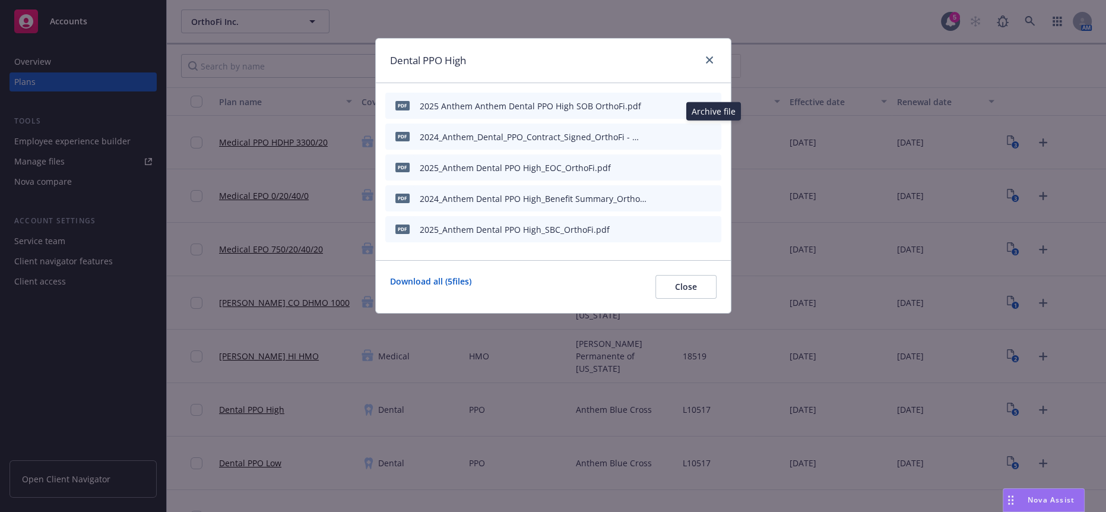
click at [710, 131] on icon "archive file" at bounding box center [711, 136] width 8 height 10
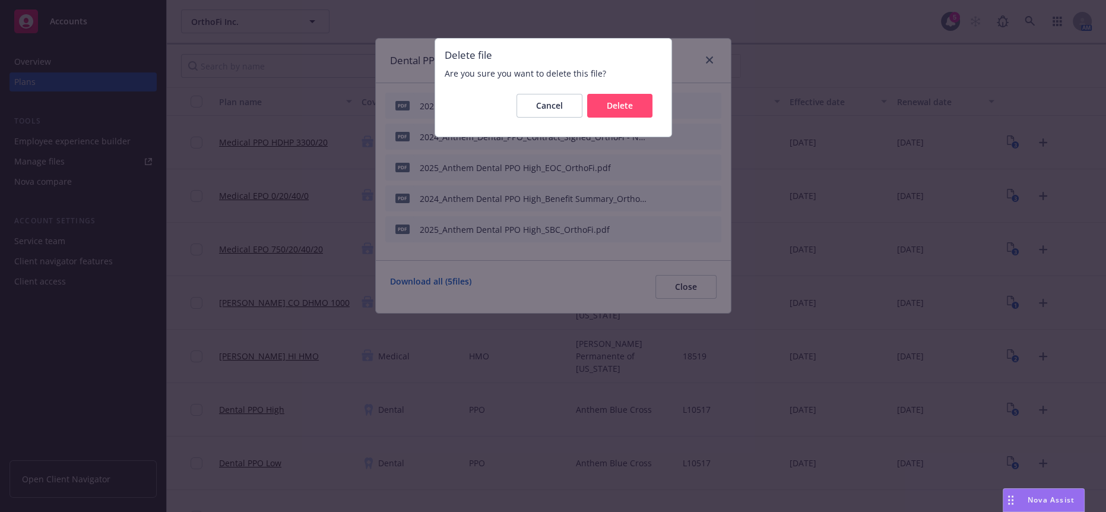
click at [597, 92] on div "Cancel Delete" at bounding box center [553, 105] width 217 height 43
click at [613, 107] on span "Delete" at bounding box center [620, 105] width 26 height 11
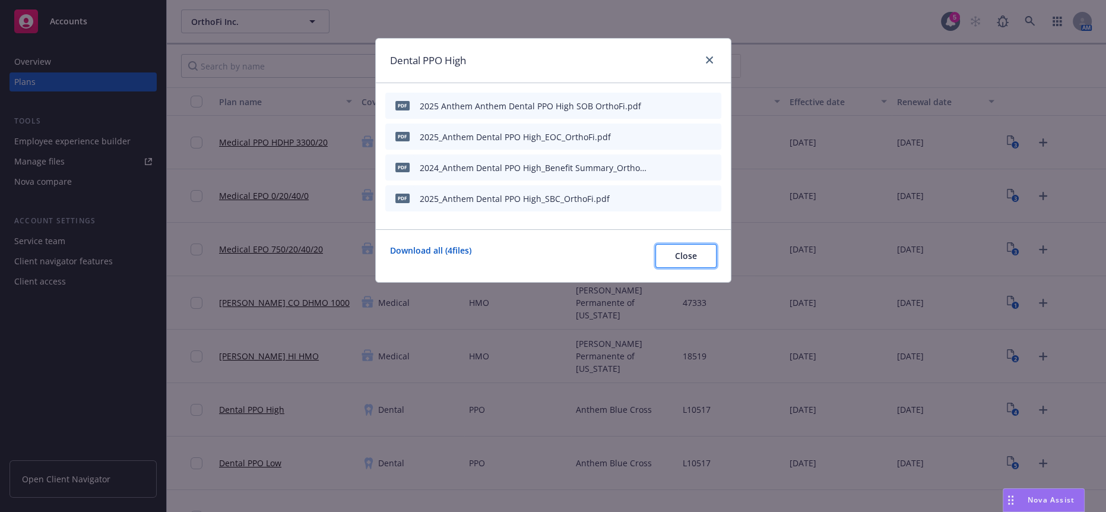
click at [689, 250] on span "Close" at bounding box center [686, 255] width 22 height 11
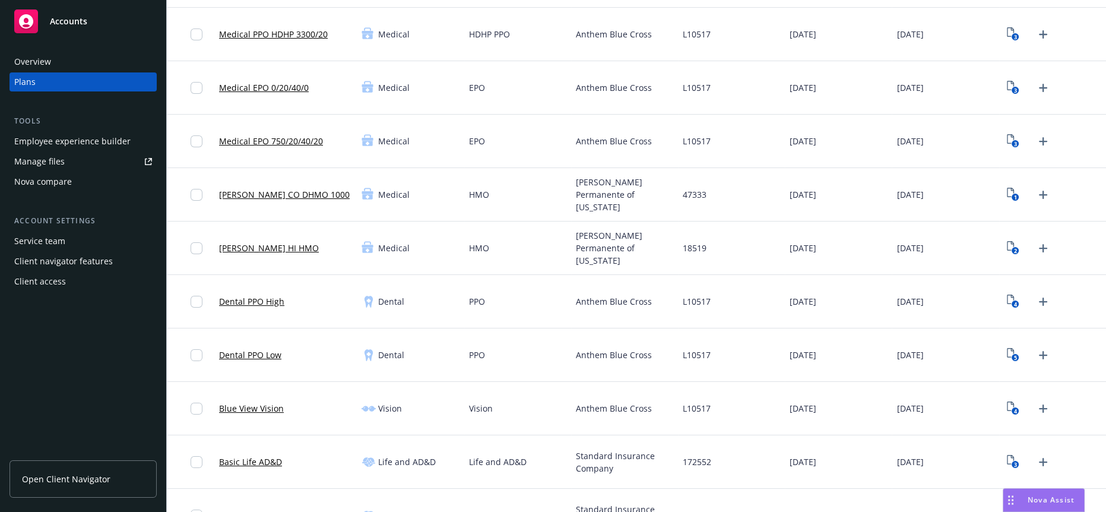
scroll to position [132, 0]
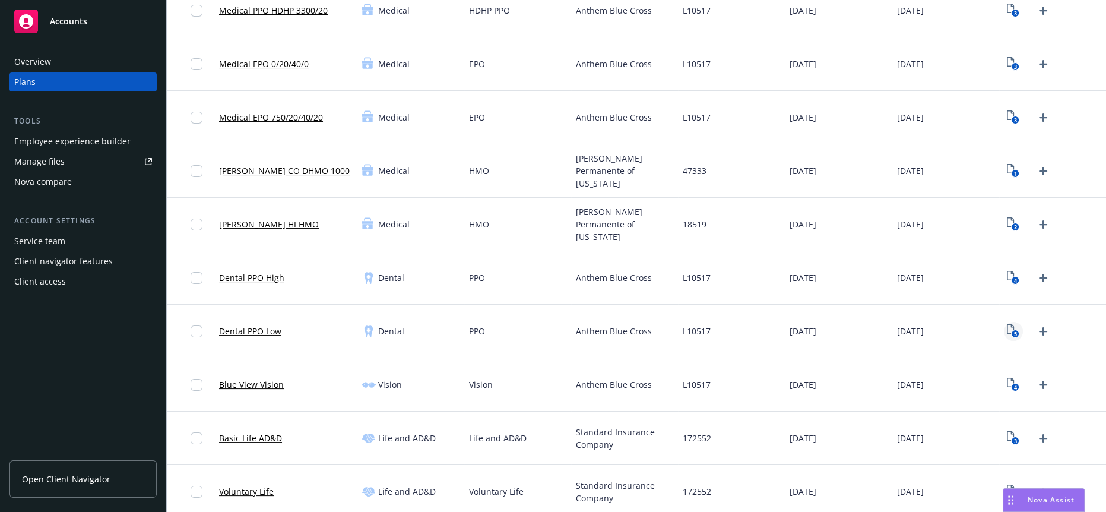
click at [1007, 324] on icon "View Plan Documents" at bounding box center [1010, 329] width 7 height 10
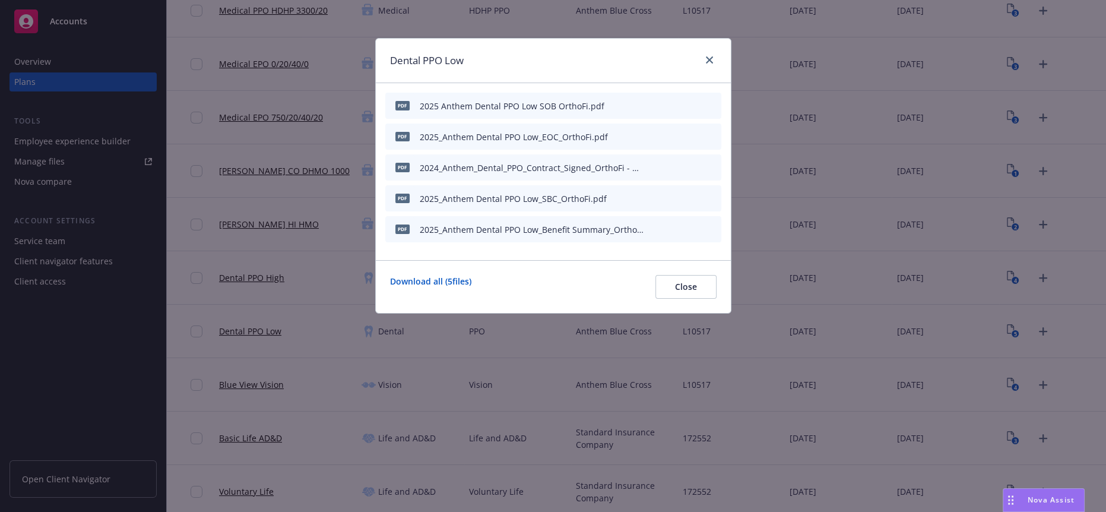
click at [712, 162] on icon "archive file" at bounding box center [711, 167] width 8 height 10
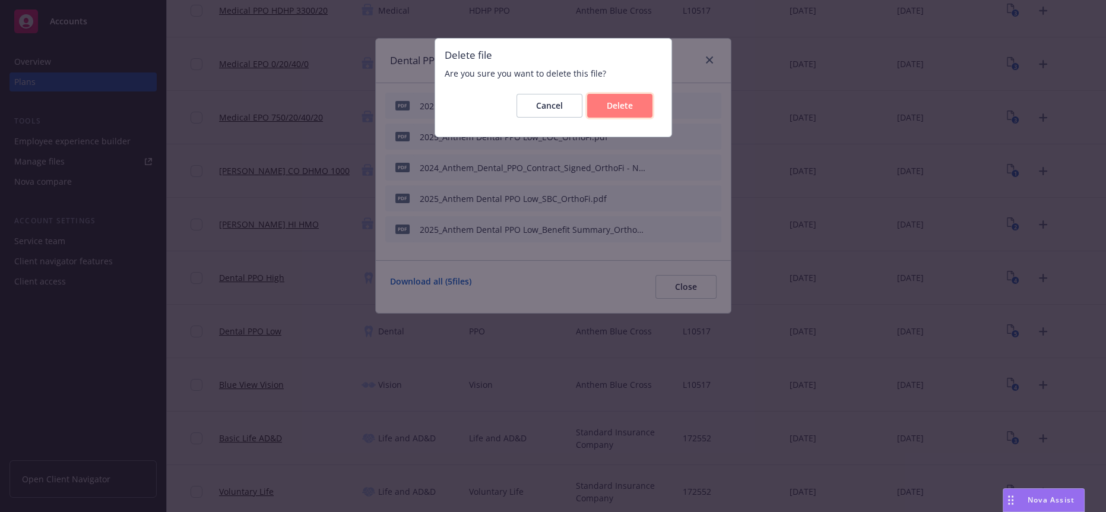
click at [626, 105] on span "Delete" at bounding box center [620, 105] width 26 height 11
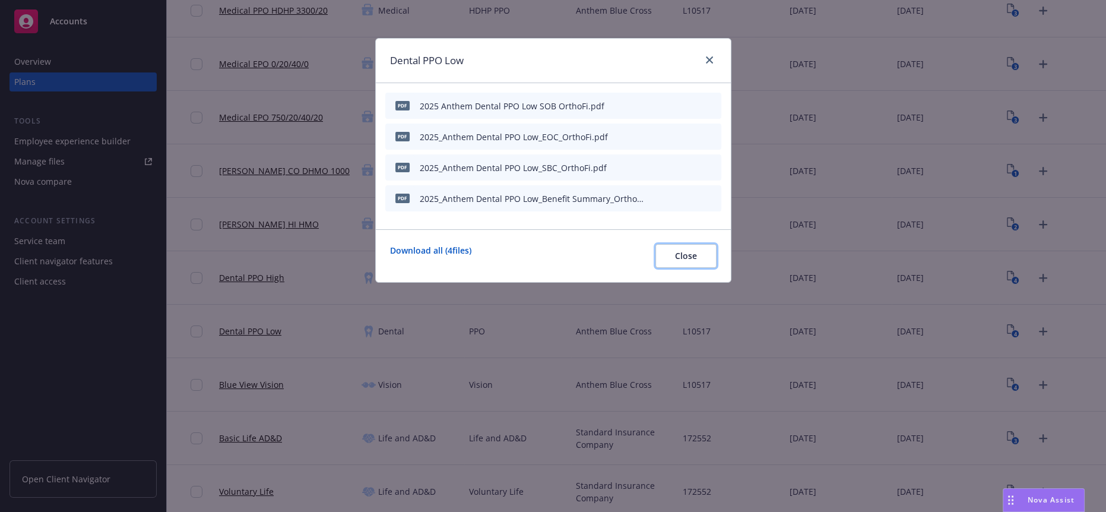
click at [691, 250] on span "Close" at bounding box center [686, 255] width 22 height 11
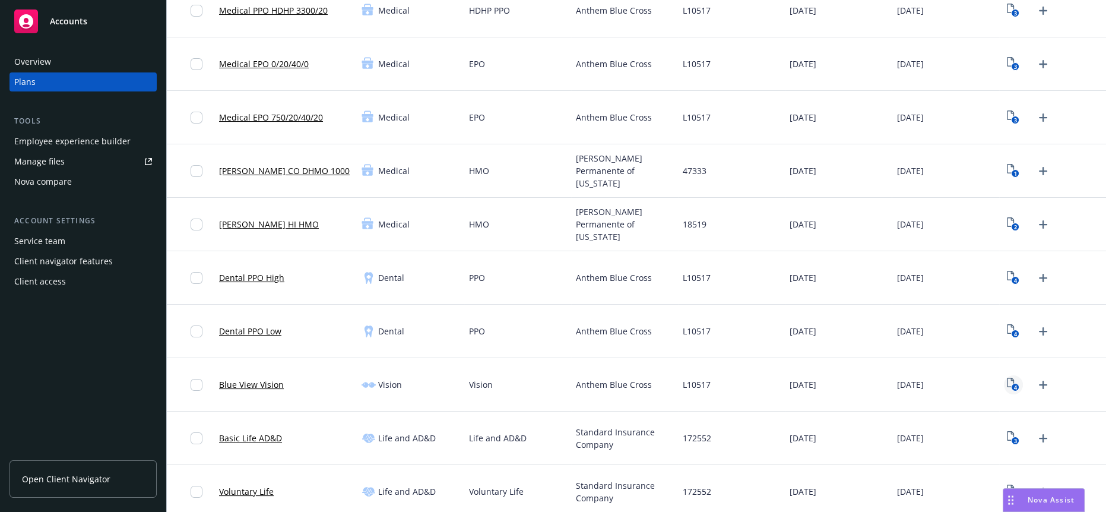
click at [1012, 384] on rect "View Plan Documents" at bounding box center [1016, 388] width 8 height 8
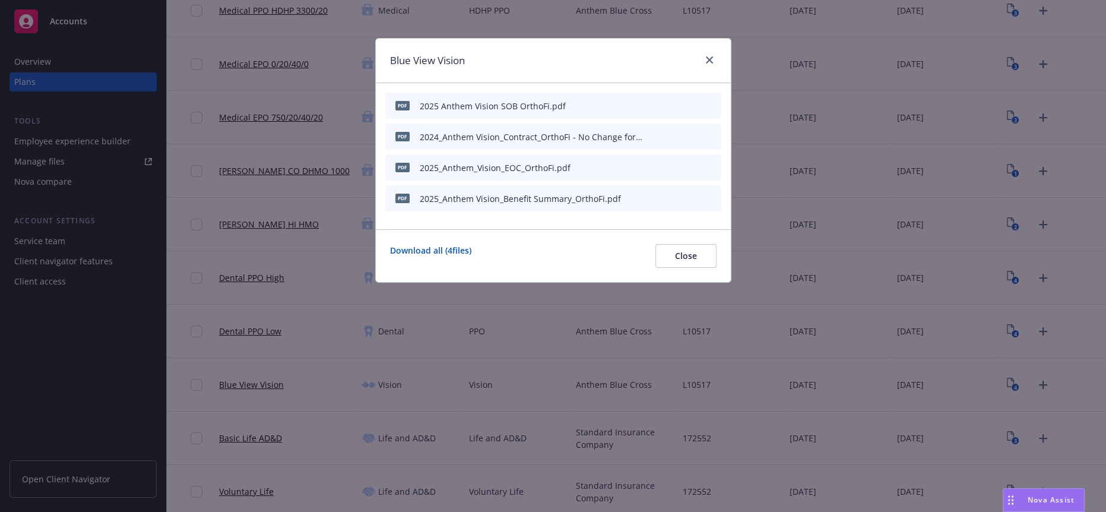
click at [716, 130] on button "archive file" at bounding box center [711, 136] width 12 height 12
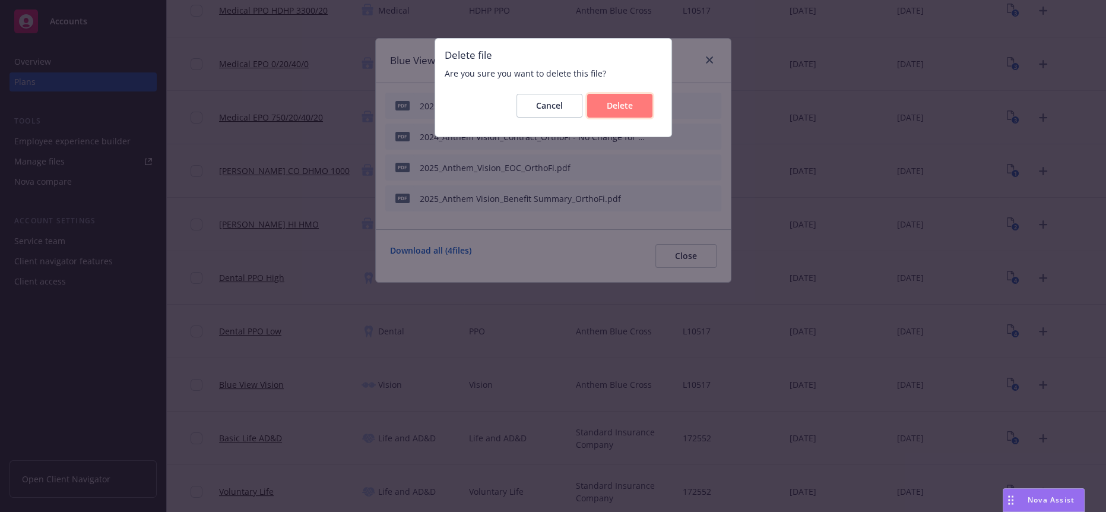
click at [615, 102] on span "Delete" at bounding box center [620, 105] width 26 height 11
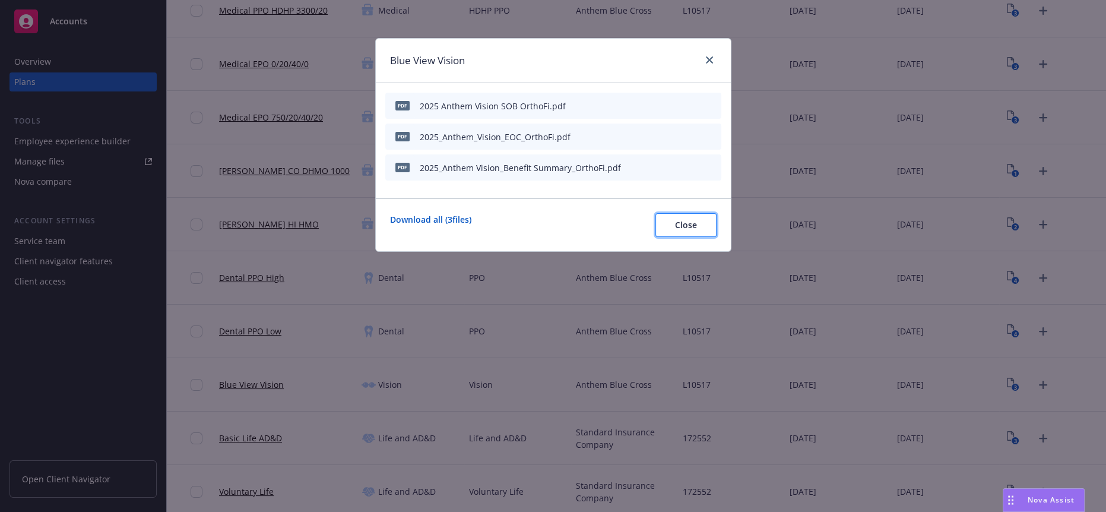
click at [683, 219] on span "Close" at bounding box center [686, 224] width 22 height 11
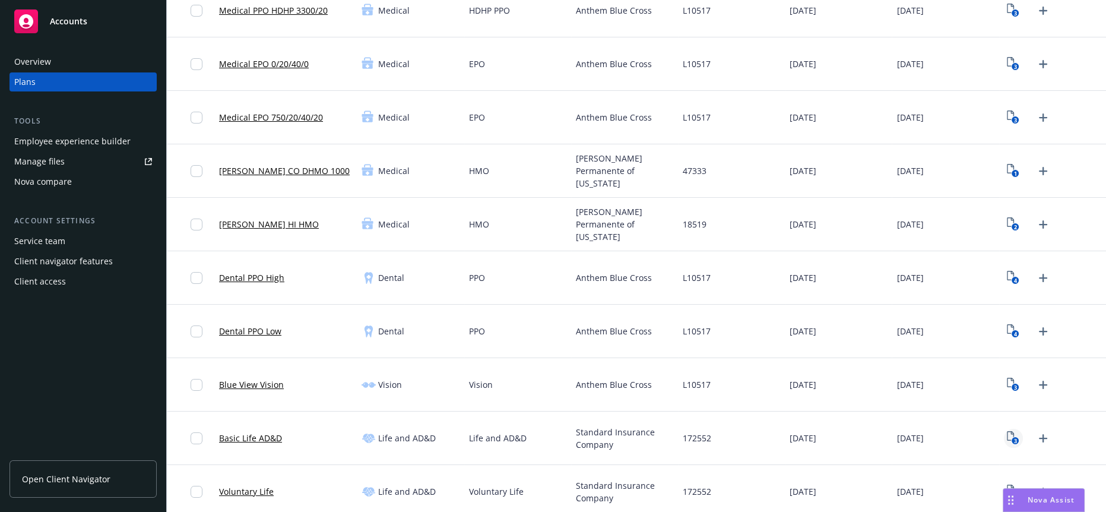
click at [1014, 437] on text "3" at bounding box center [1015, 441] width 3 height 8
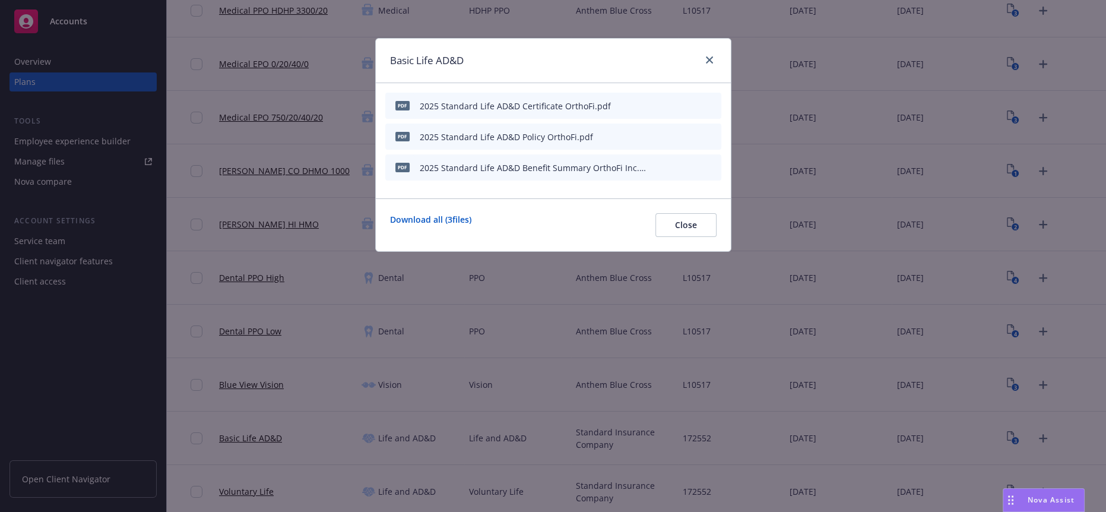
click at [713, 131] on icon "archive file" at bounding box center [711, 136] width 8 height 10
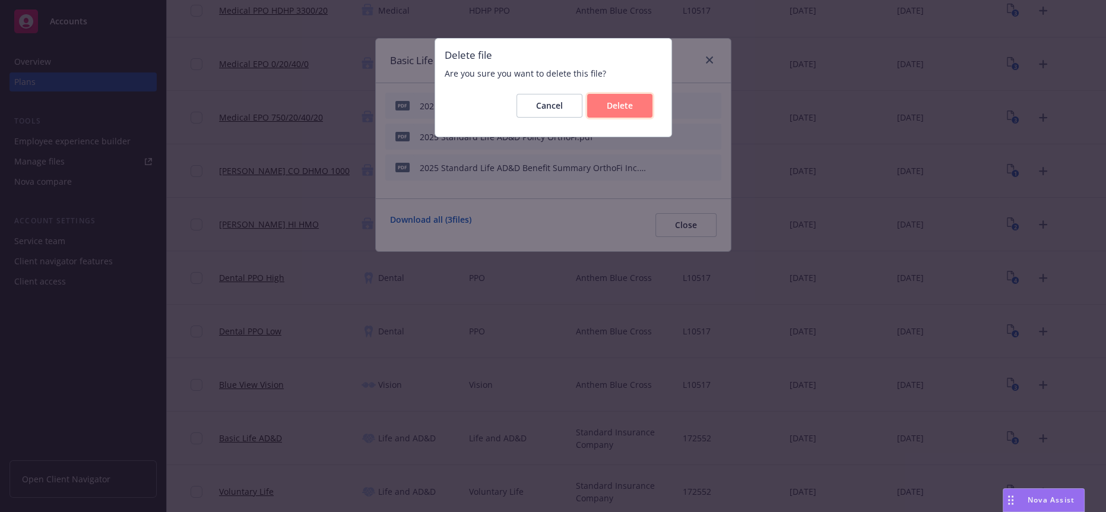
click at [618, 113] on button "Delete" at bounding box center [619, 106] width 65 height 24
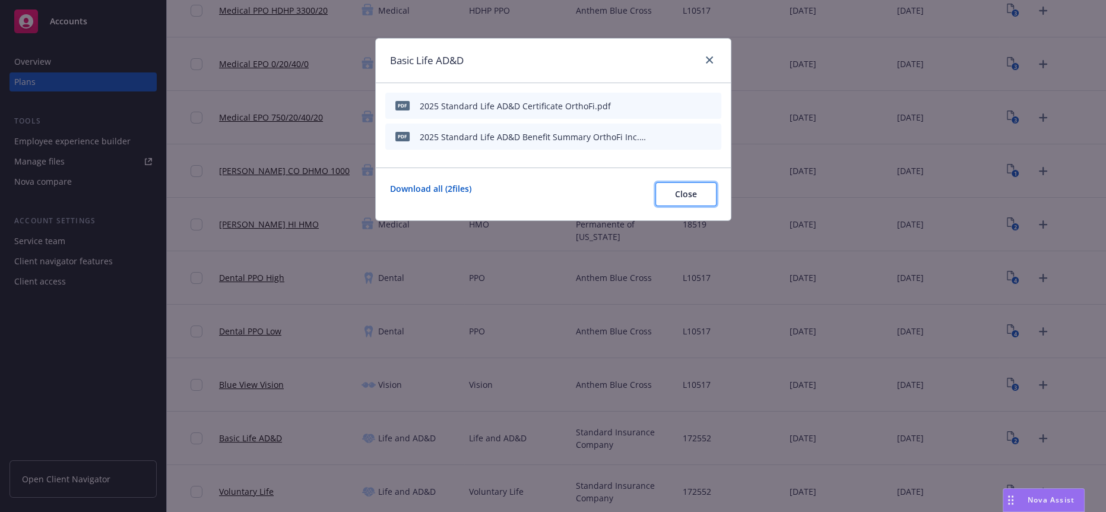
click at [692, 192] on button "Close" at bounding box center [686, 194] width 61 height 24
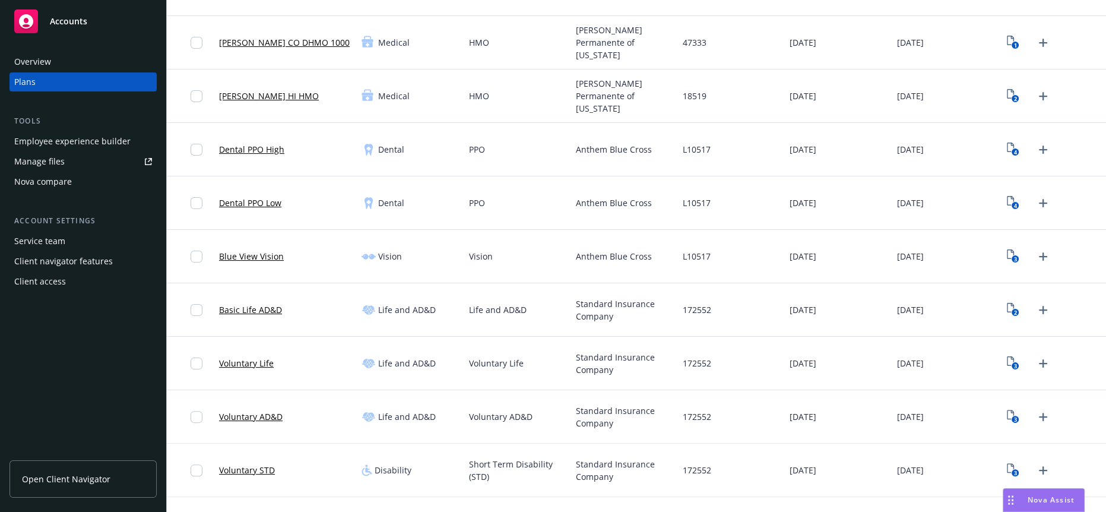
scroll to position [264, 0]
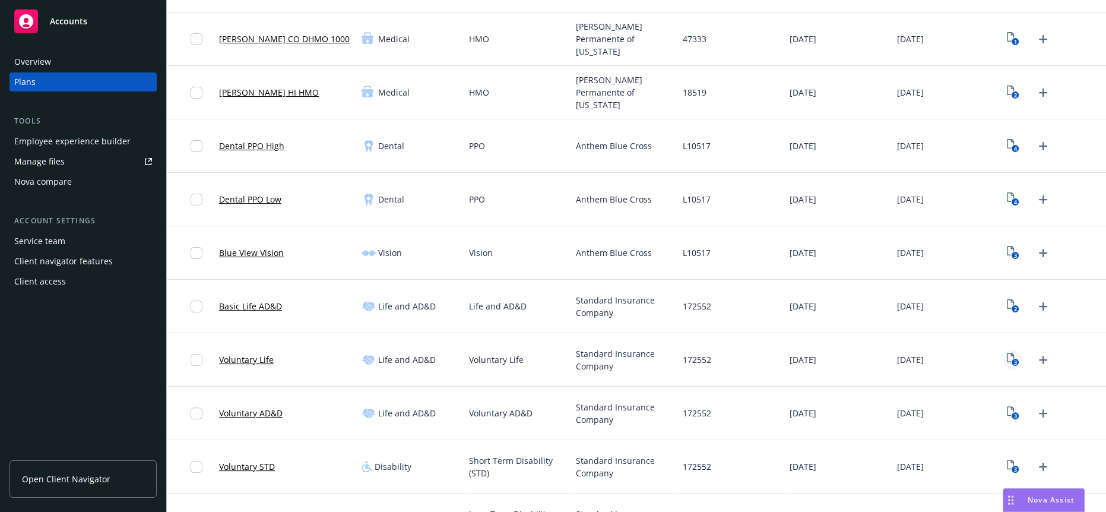
click at [1012, 359] on rect "View Plan Documents" at bounding box center [1016, 363] width 8 height 8
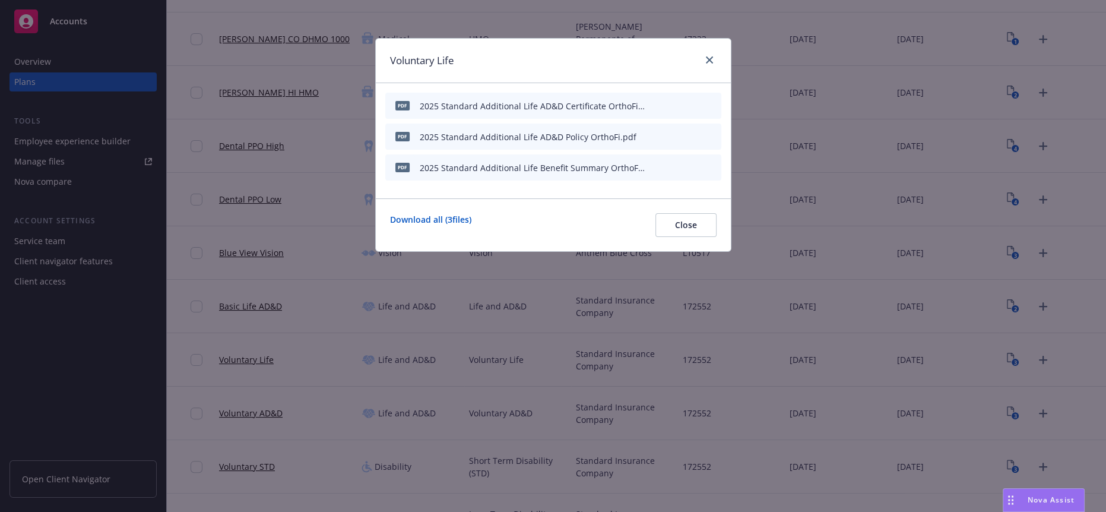
click at [715, 131] on icon "archive file" at bounding box center [711, 136] width 10 height 10
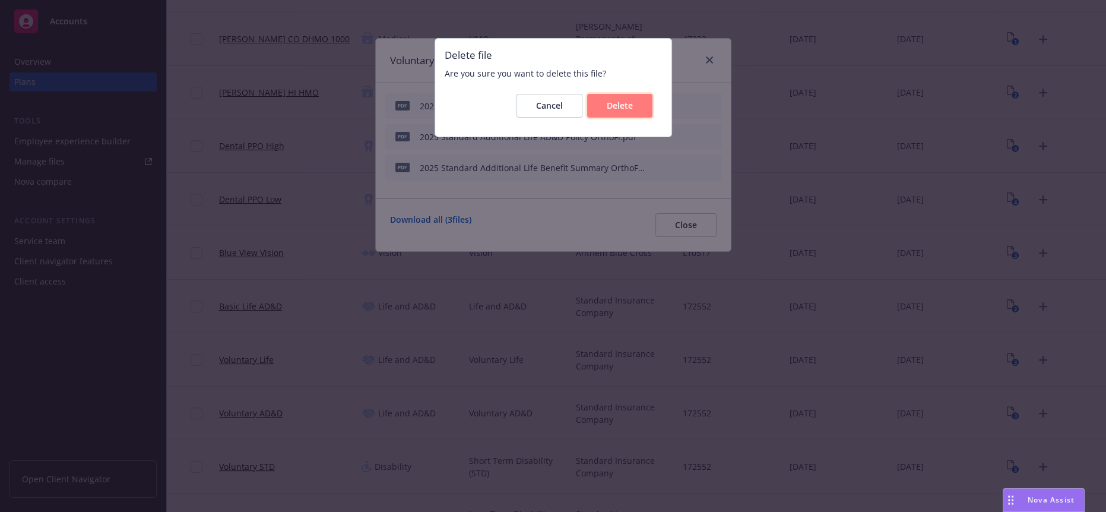
click at [631, 103] on span "Delete" at bounding box center [620, 105] width 26 height 11
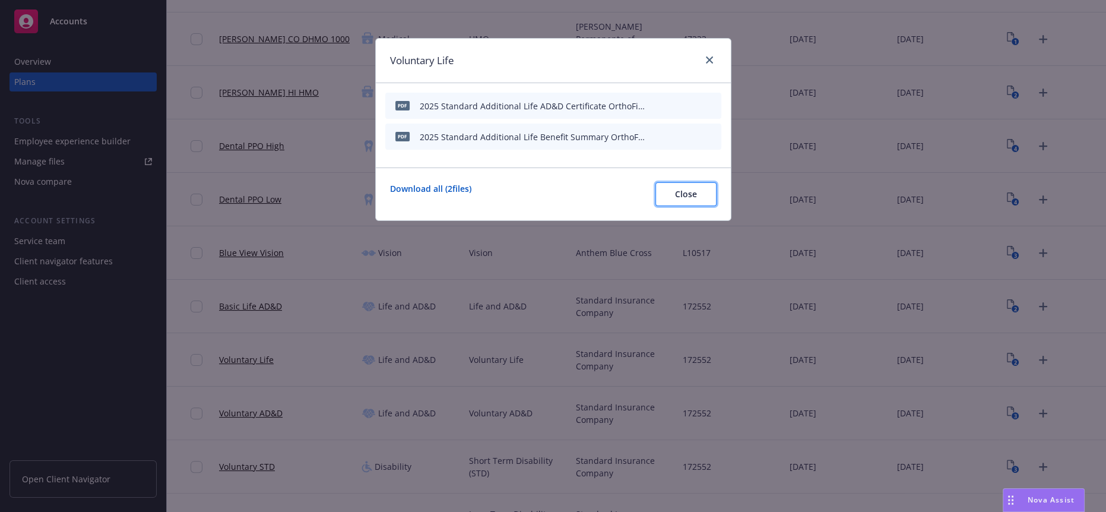
click at [697, 189] on button "Close" at bounding box center [686, 194] width 61 height 24
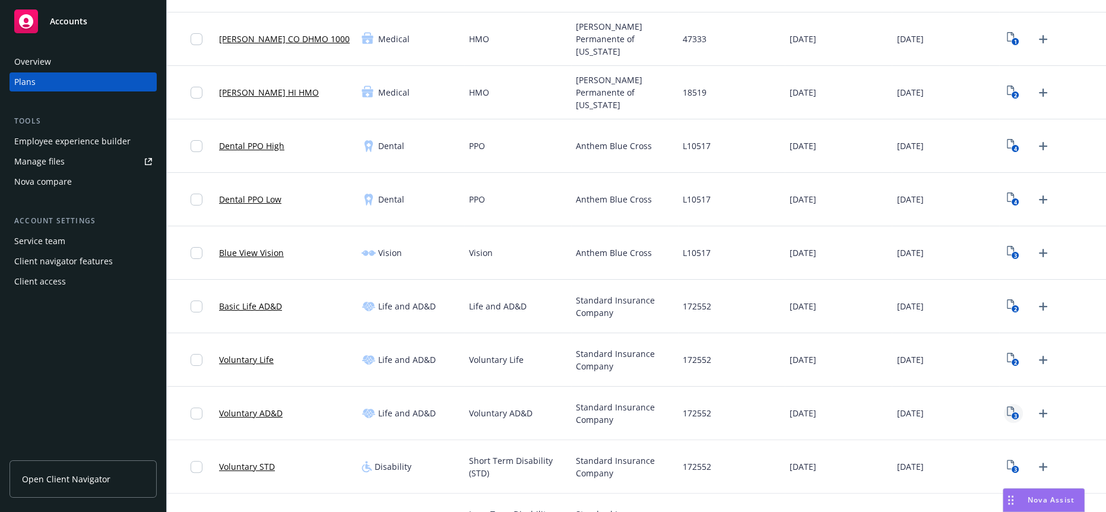
click at [1004, 406] on link "3" at bounding box center [1013, 413] width 19 height 19
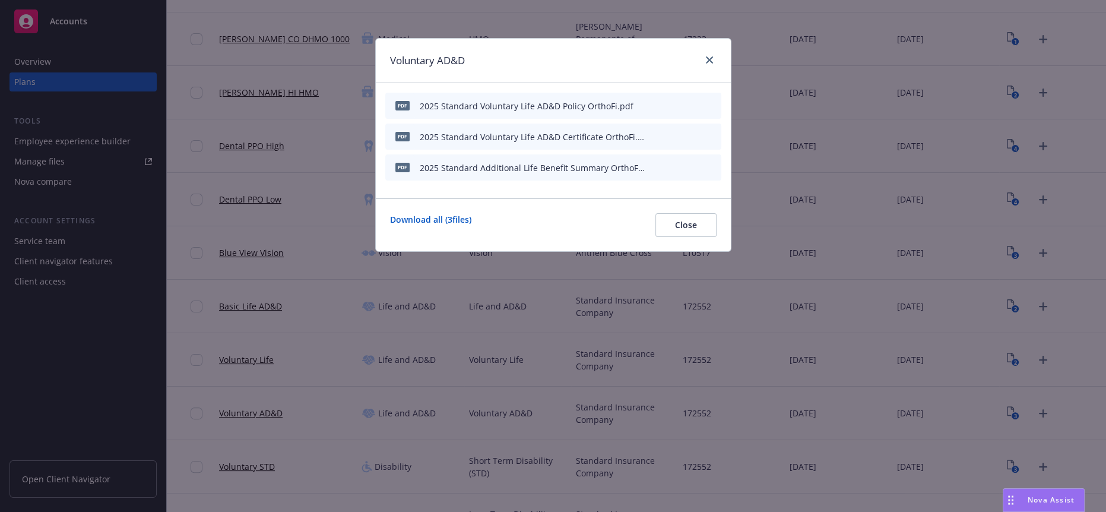
click at [719, 97] on div "pdf 2025 Standard Voluntary Life AD&D Policy OrthoFi.pdf" at bounding box center [553, 106] width 336 height 26
click at [714, 100] on icon "archive file" at bounding box center [711, 105] width 8 height 10
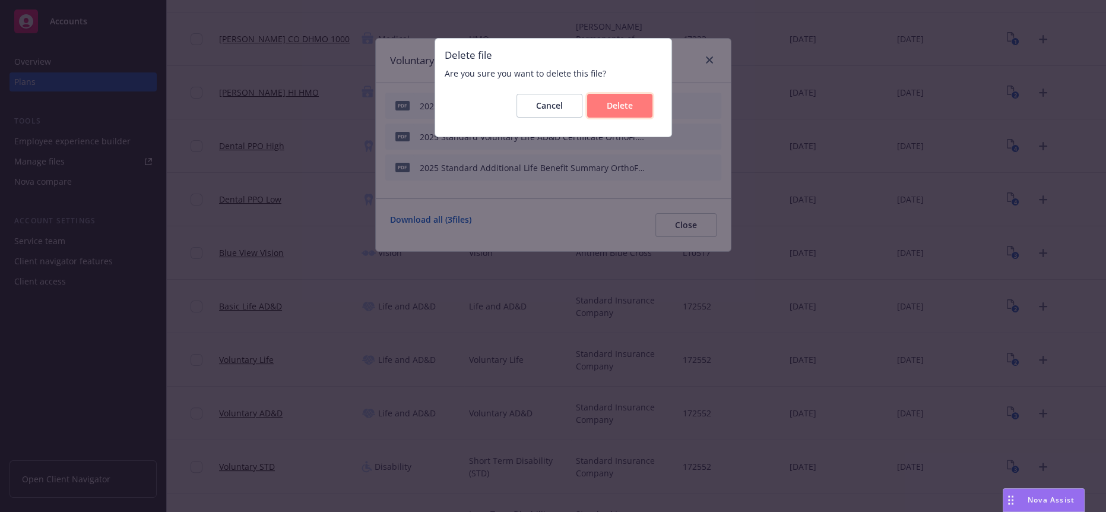
click at [628, 108] on span "Delete" at bounding box center [620, 105] width 26 height 11
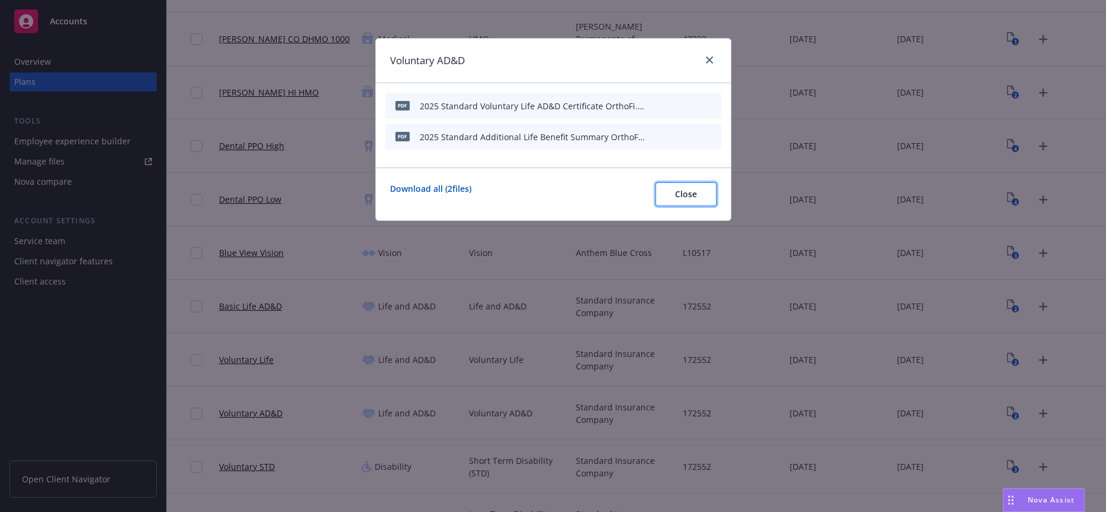
click at [676, 191] on button "Close" at bounding box center [686, 194] width 61 height 24
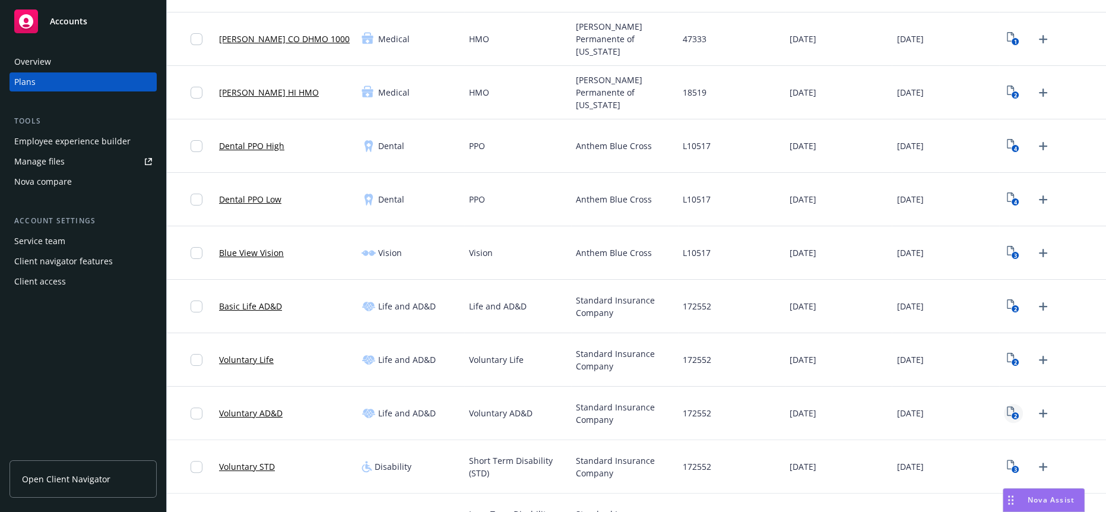
click at [1008, 406] on icon "2" at bounding box center [1013, 413] width 12 height 14
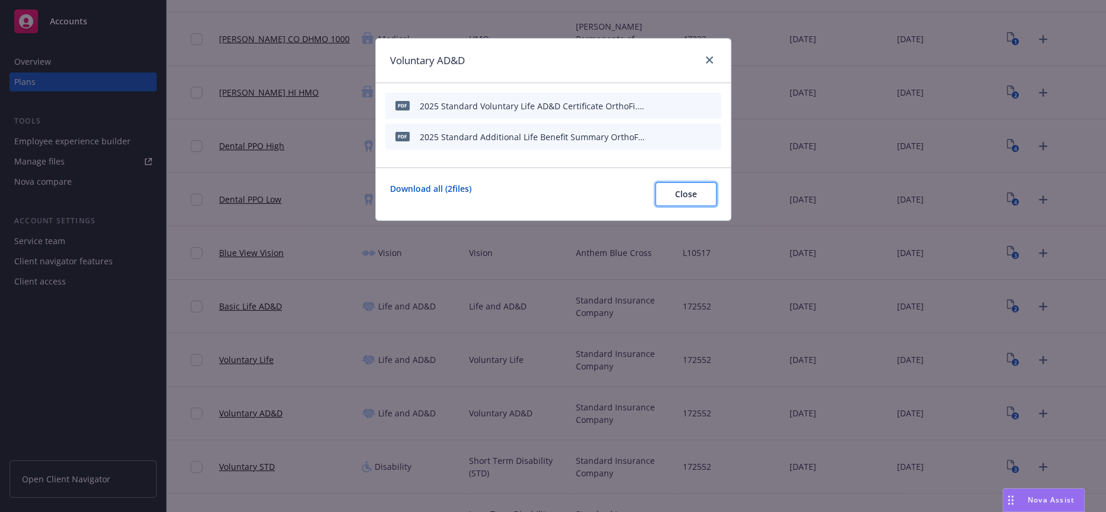
click at [688, 188] on span "Close" at bounding box center [686, 193] width 22 height 11
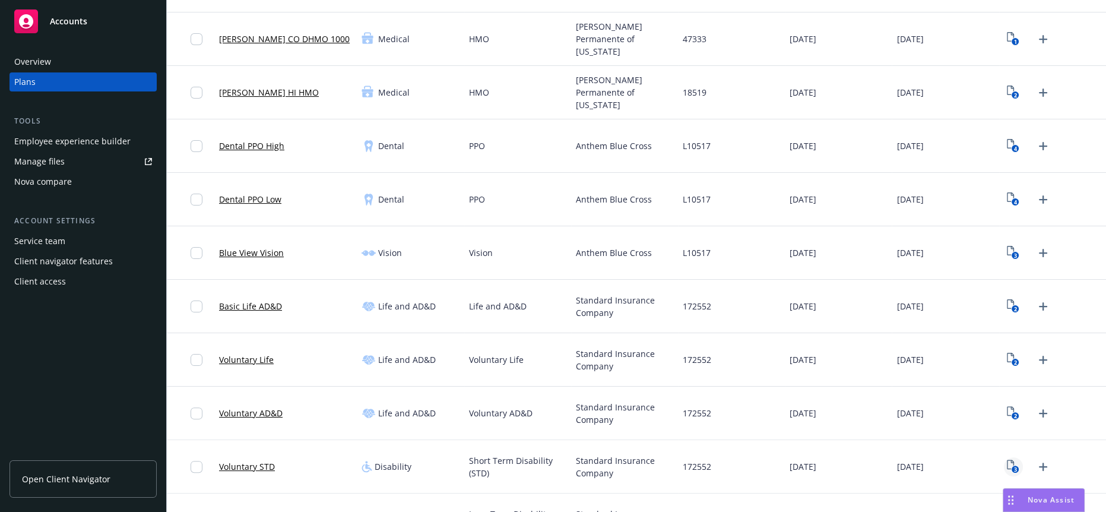
click at [1007, 462] on icon "3" at bounding box center [1013, 467] width 12 height 14
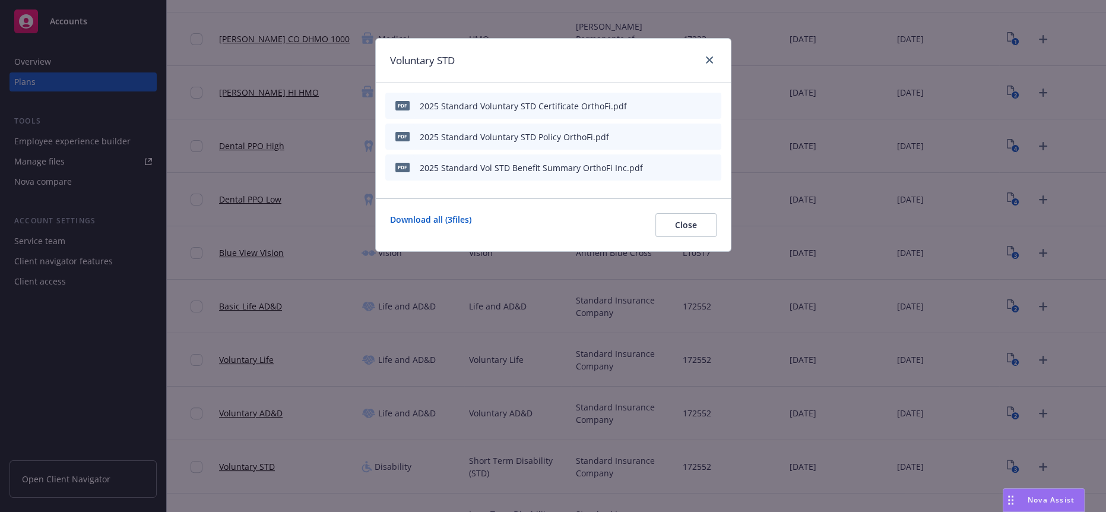
click at [711, 131] on icon "archive file" at bounding box center [711, 136] width 8 height 10
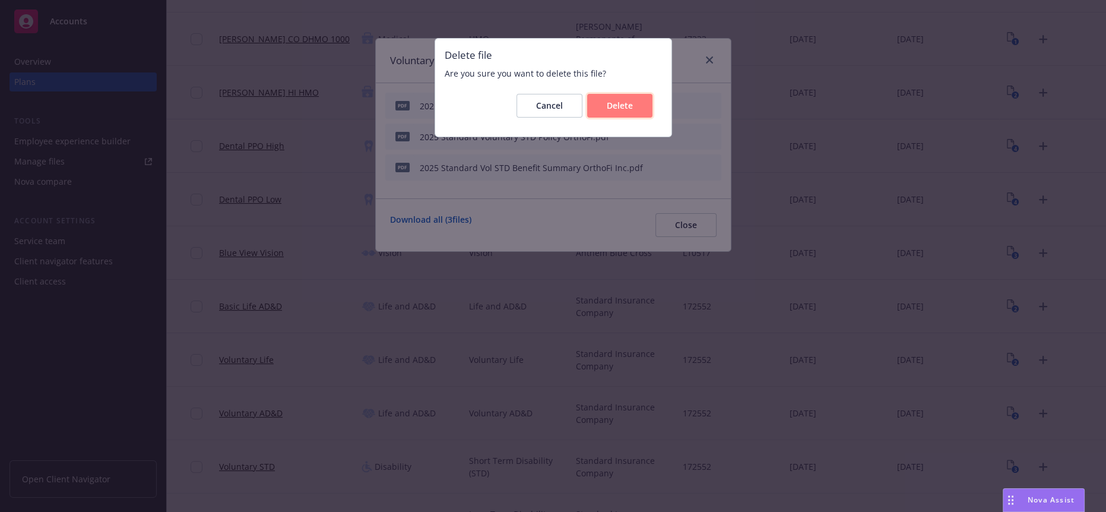
click at [609, 105] on span "Delete" at bounding box center [620, 105] width 26 height 11
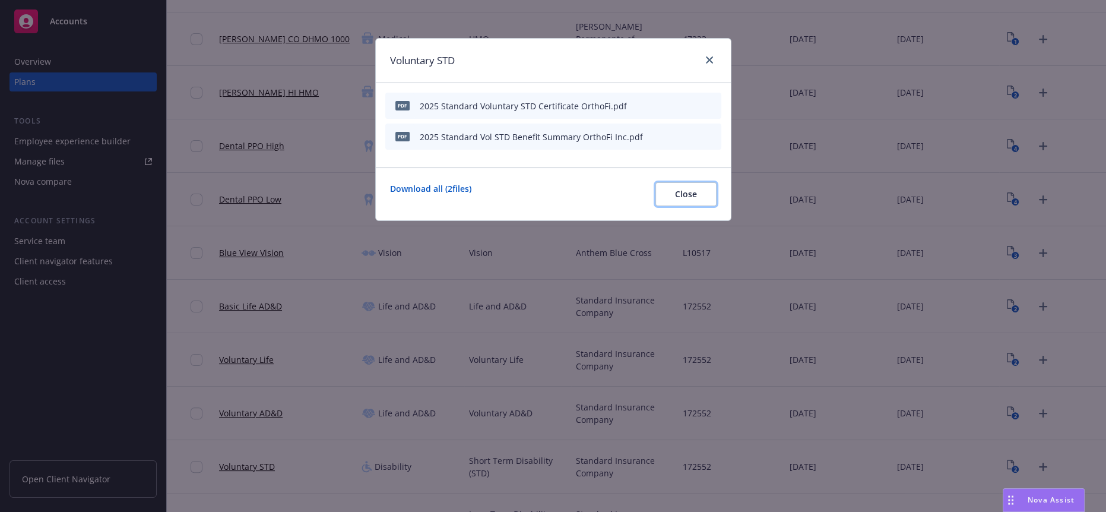
click at [695, 188] on span "Close" at bounding box center [686, 193] width 22 height 11
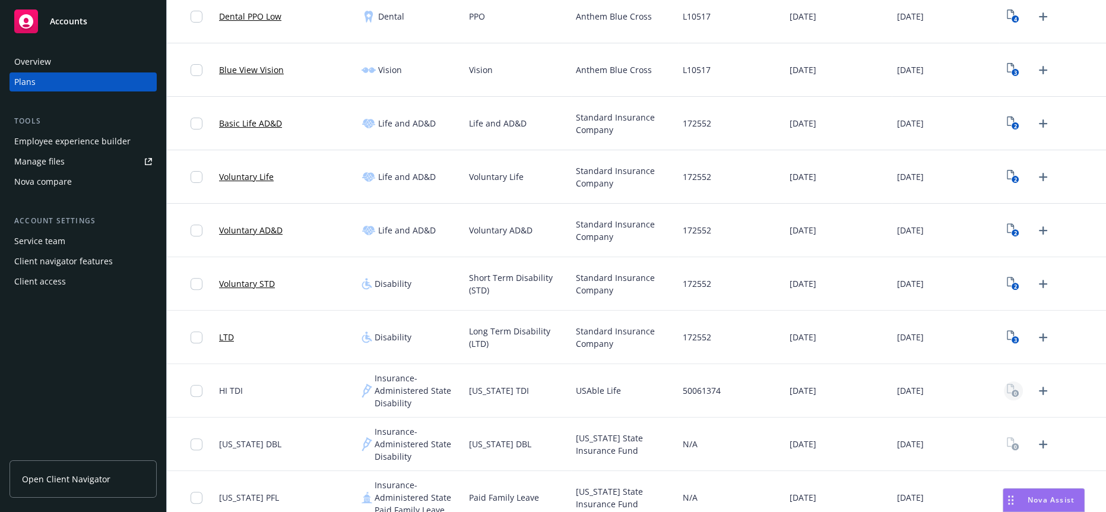
scroll to position [461, 0]
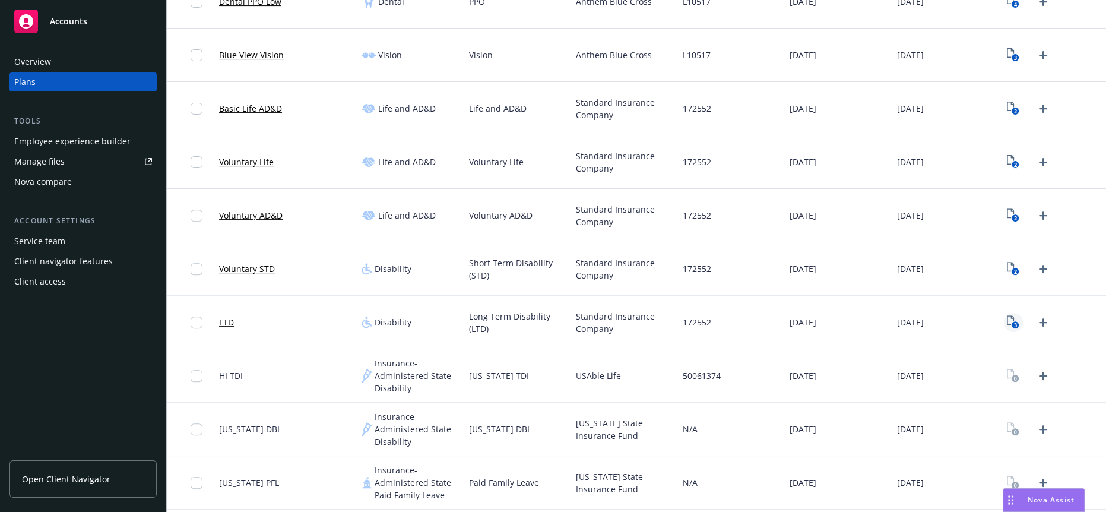
click at [1007, 315] on icon "3" at bounding box center [1013, 322] width 12 height 14
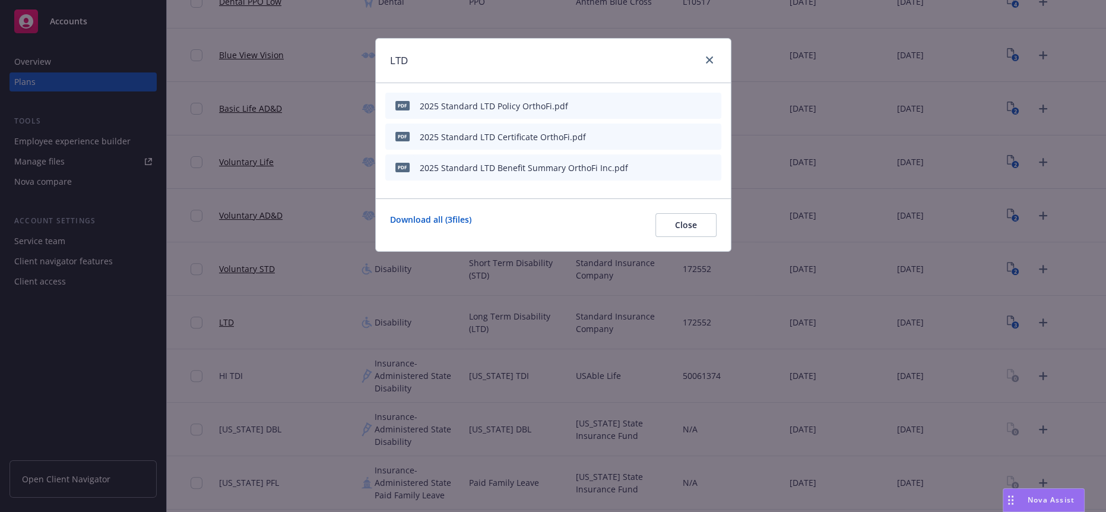
click at [711, 100] on icon "archive file" at bounding box center [711, 105] width 10 height 10
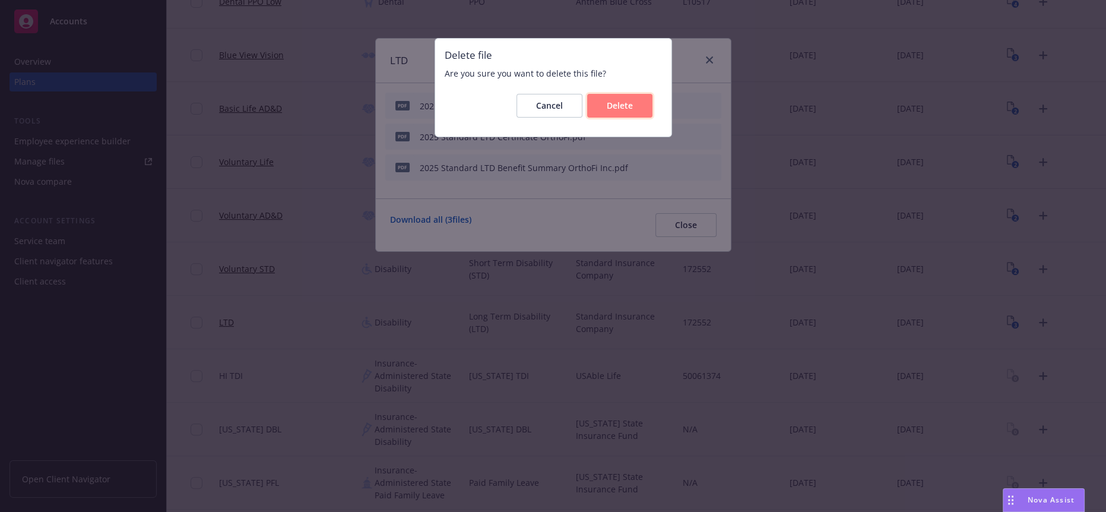
click at [630, 111] on button "Delete" at bounding box center [619, 106] width 65 height 24
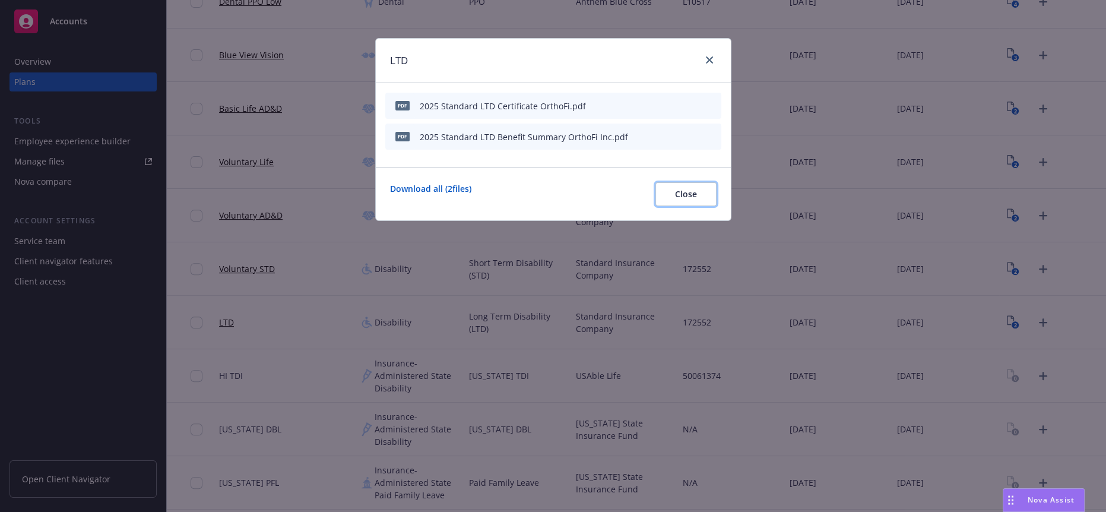
click at [670, 185] on button "Close" at bounding box center [686, 194] width 61 height 24
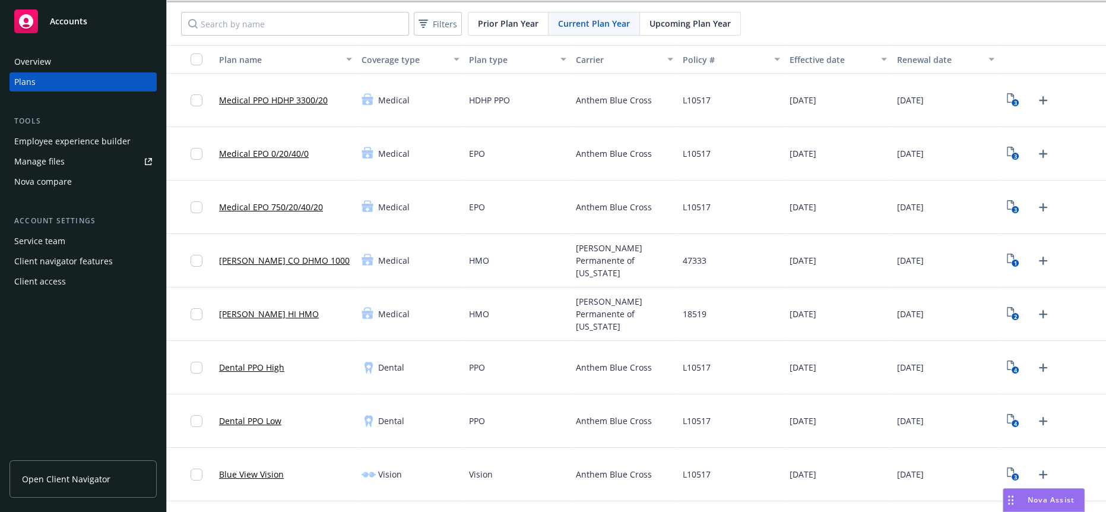
scroll to position [66, 0]
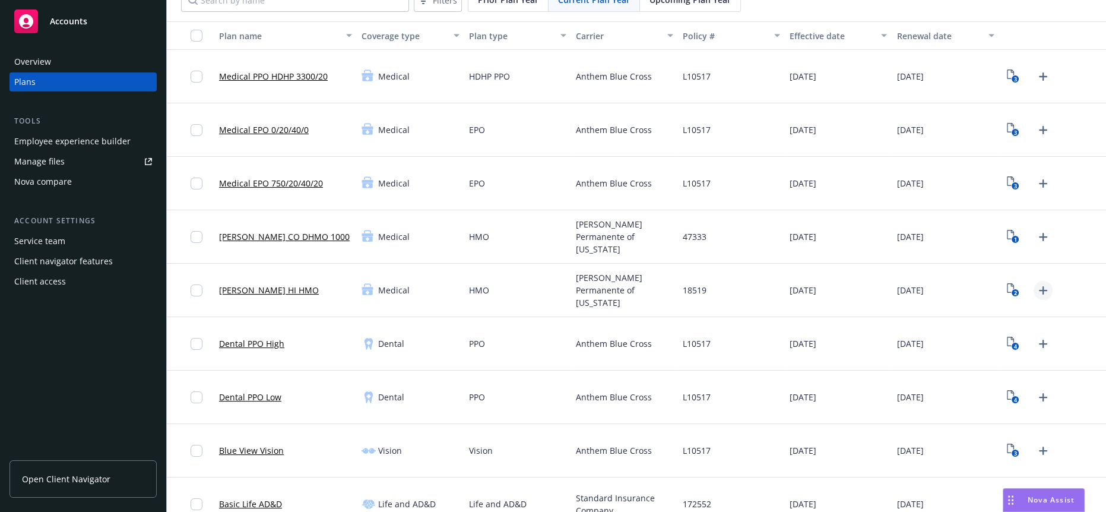
click at [1039, 286] on icon "Upload Plan Documents" at bounding box center [1043, 290] width 8 height 8
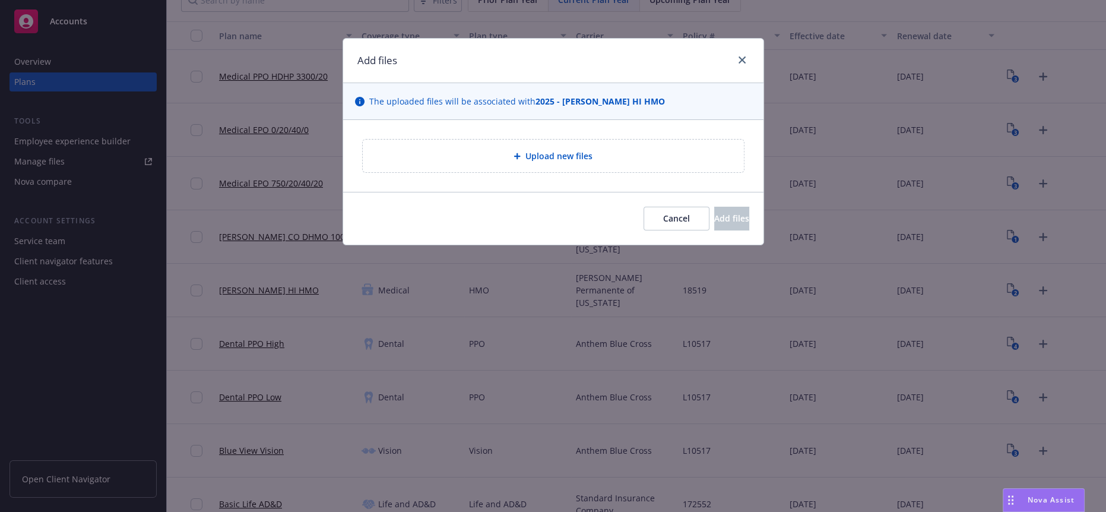
click at [479, 151] on div "Upload new files" at bounding box center [553, 156] width 362 height 14
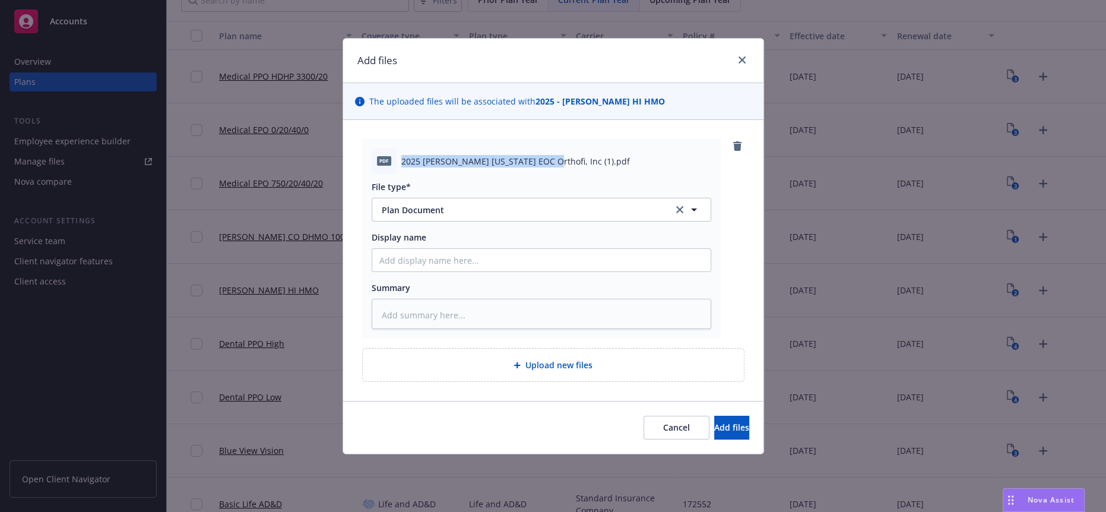
drag, startPoint x: 535, startPoint y: 150, endPoint x: 393, endPoint y: 138, distance: 142.4
click at [393, 139] on div "pdf 2025 Kaiser Hawaii EOC Orthofi, Inc (1).pdf File type* Plan Document Plan D…" at bounding box center [541, 239] width 359 height 200
copy div "2025 Kaiser Hawaii EOC Orthofi, Inc"
click at [488, 249] on input "Display name" at bounding box center [541, 260] width 338 height 23
paste input "2025 Kaiser Hawaii EOC Orthofi, Inc"
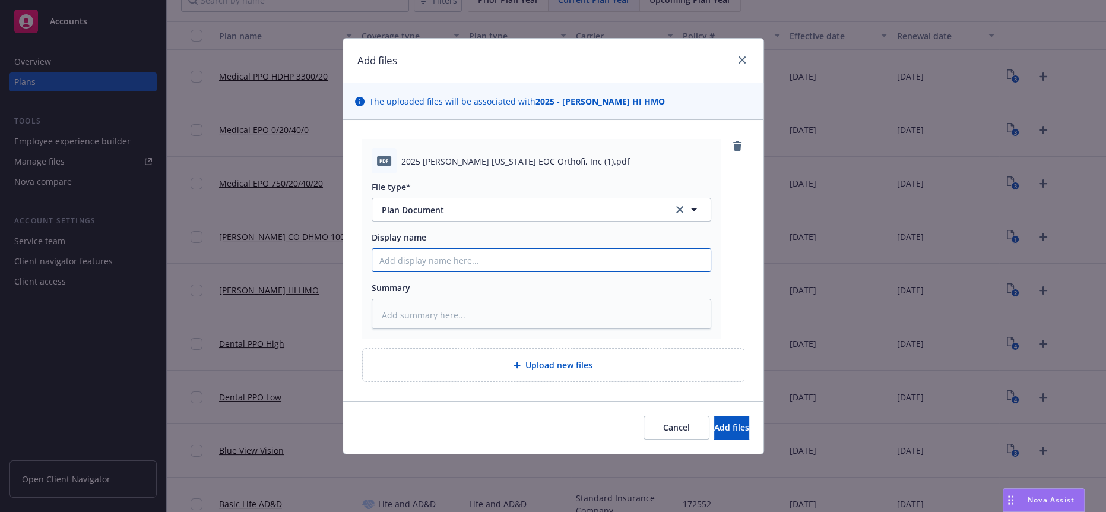
type textarea "x"
type input "2025 Kaiser Hawaii EOC Orthofi, Inc"
click at [726, 422] on span "Add files" at bounding box center [731, 427] width 35 height 11
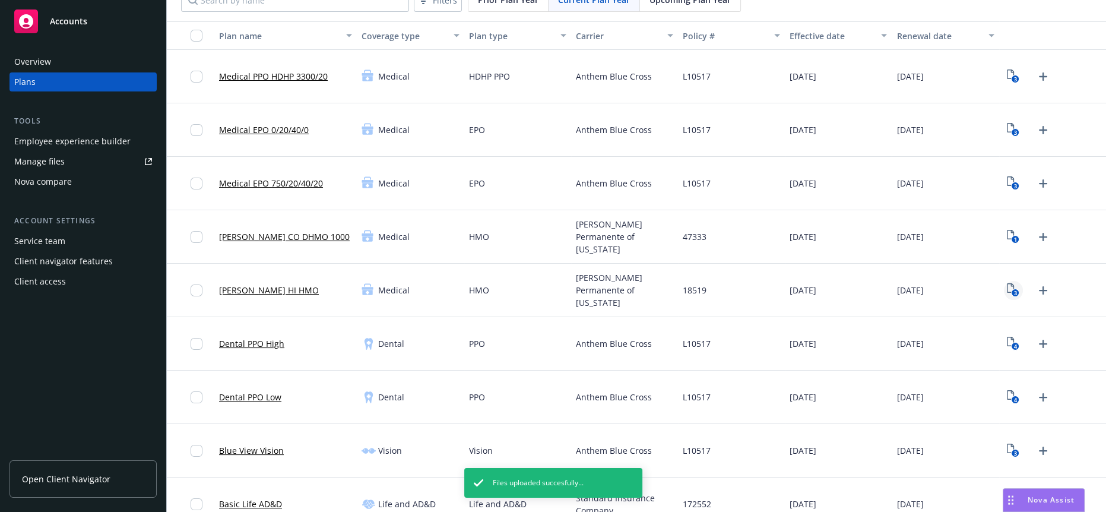
click at [1014, 289] on text "3" at bounding box center [1015, 293] width 3 height 8
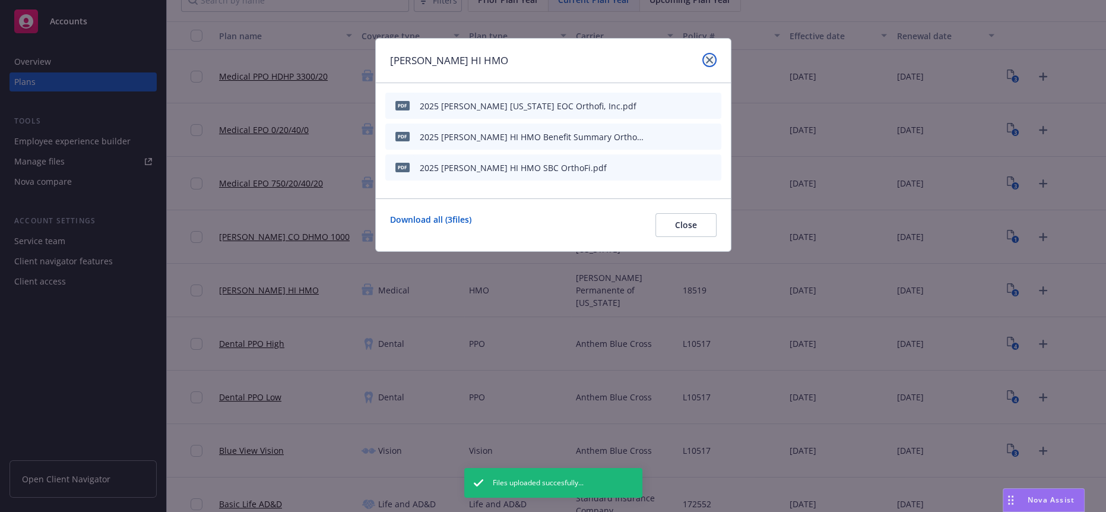
click at [705, 62] on link "close" at bounding box center [709, 60] width 14 height 14
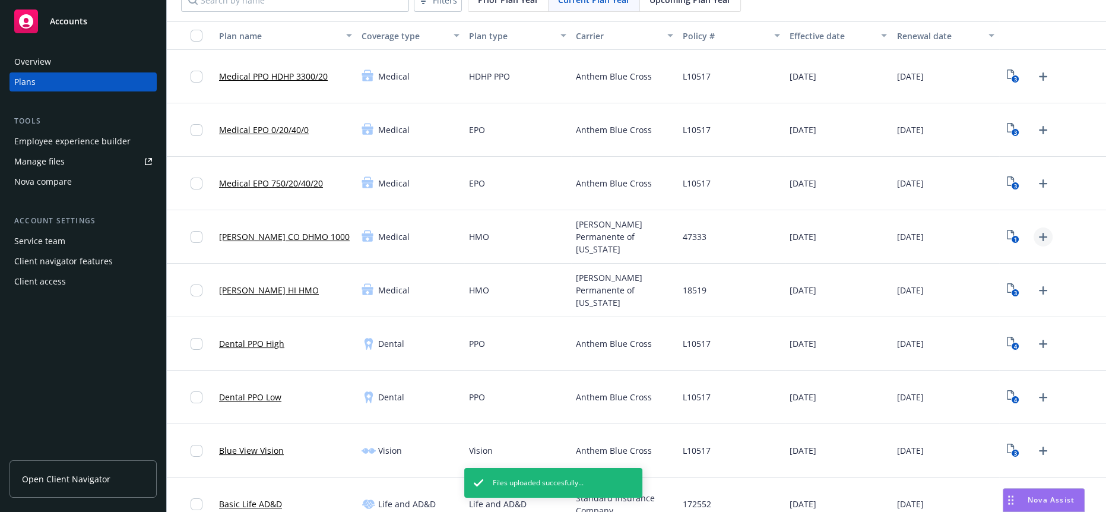
click at [1036, 230] on icon "Upload Plan Documents" at bounding box center [1043, 237] width 14 height 14
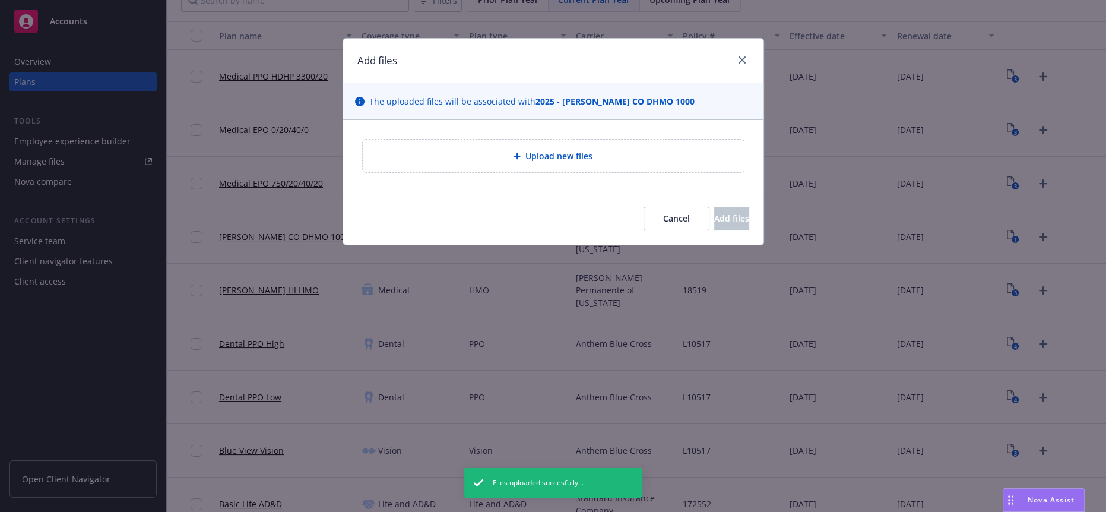
click at [580, 154] on div "Upload new files" at bounding box center [553, 156] width 381 height 33
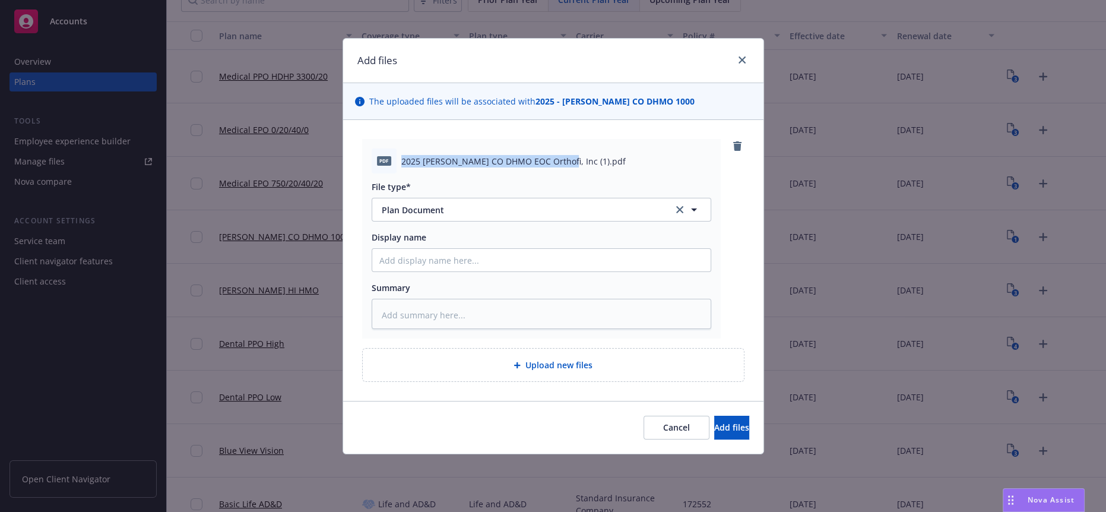
drag, startPoint x: 549, startPoint y: 151, endPoint x: 388, endPoint y: 141, distance: 161.2
click at [388, 148] on div "pdf 2025 Kaiser CO DHMO EOC Orthofi, Inc (1).pdf" at bounding box center [542, 160] width 340 height 25
copy div "2025 Kaiser CO DHMO EOC Orthofi, Inc"
click at [419, 249] on input "Display name" at bounding box center [541, 260] width 338 height 23
paste input "2025 Kaiser CO DHMO EOC Orthofi, Inc"
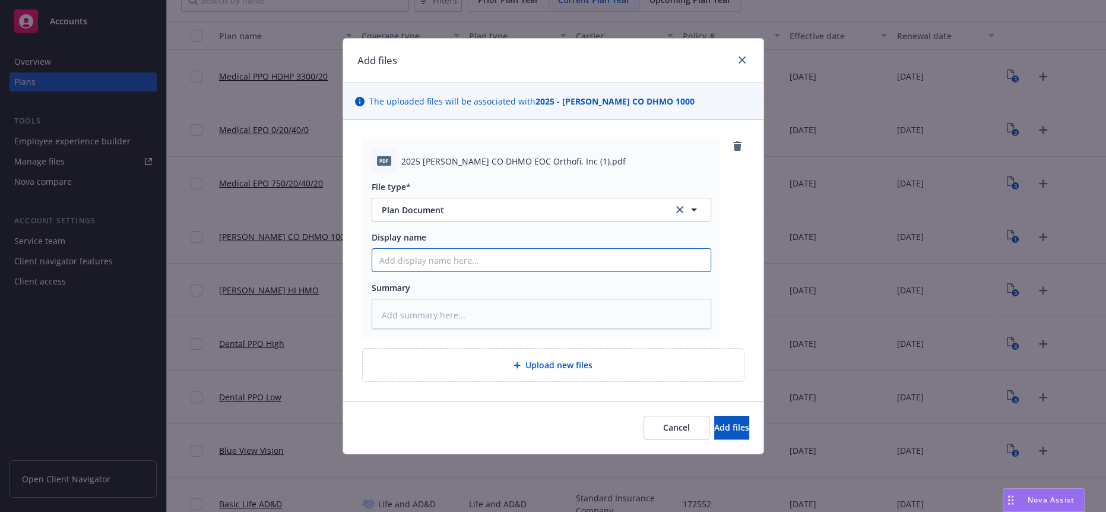
type textarea "x"
type input "2025 Kaiser CO DHMO EOC Orthofi, Inc"
click at [714, 422] on span "Add files" at bounding box center [731, 427] width 35 height 11
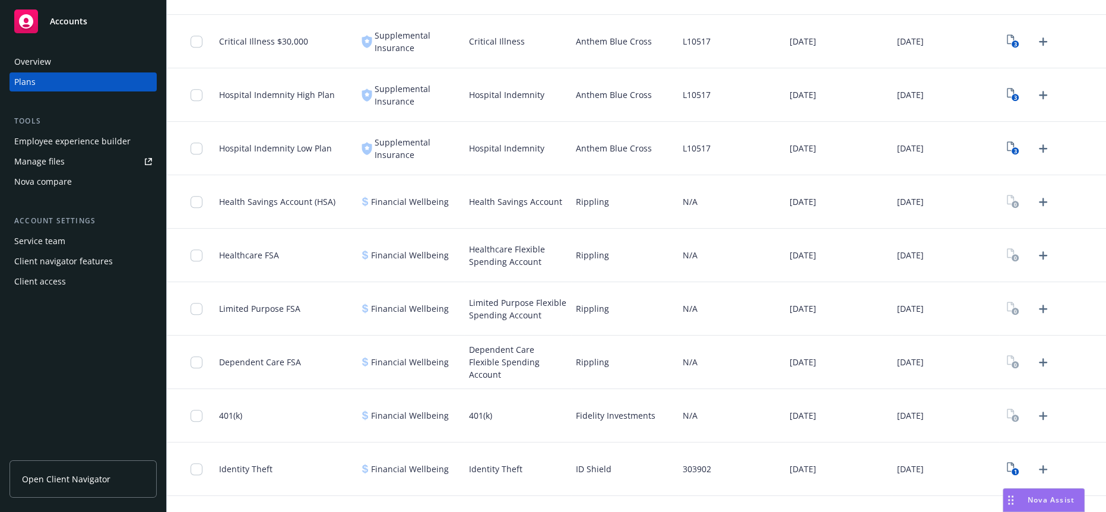
scroll to position [1055, 0]
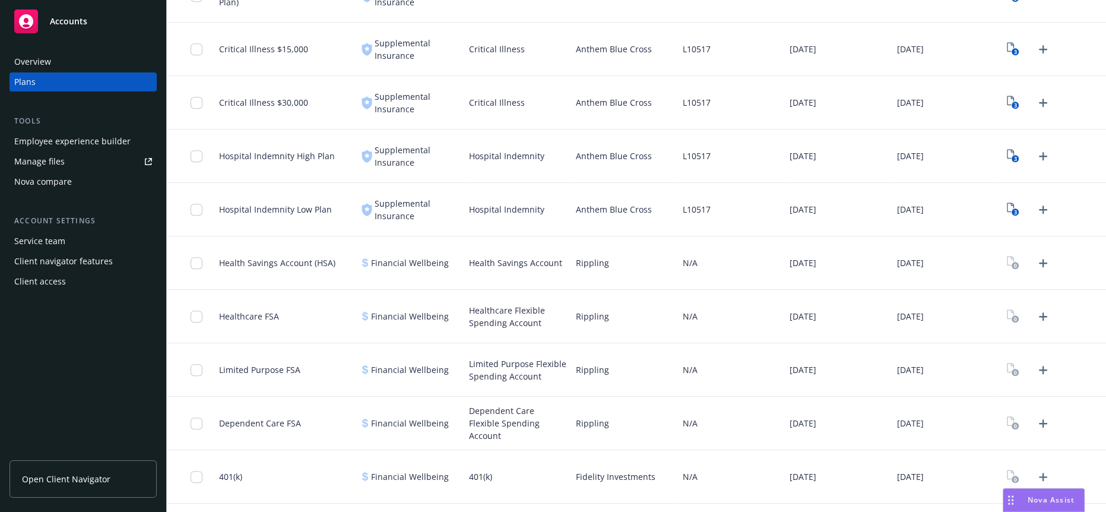
click at [1093, 209] on div "3" at bounding box center [1052, 209] width 107 height 53
click at [1039, 259] on icon "Upload Plan Documents" at bounding box center [1043, 263] width 8 height 8
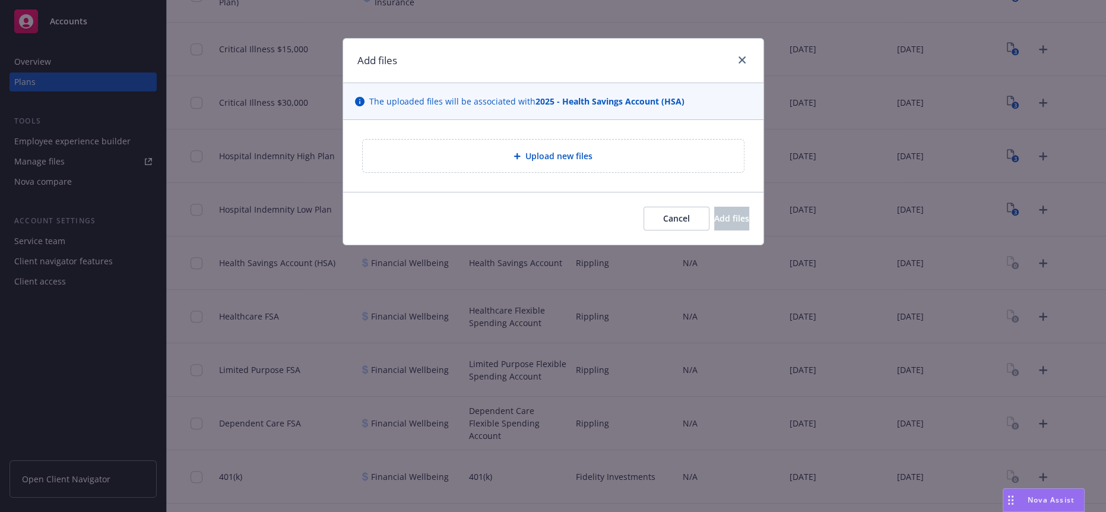
click at [552, 150] on span "Upload new files" at bounding box center [559, 156] width 67 height 12
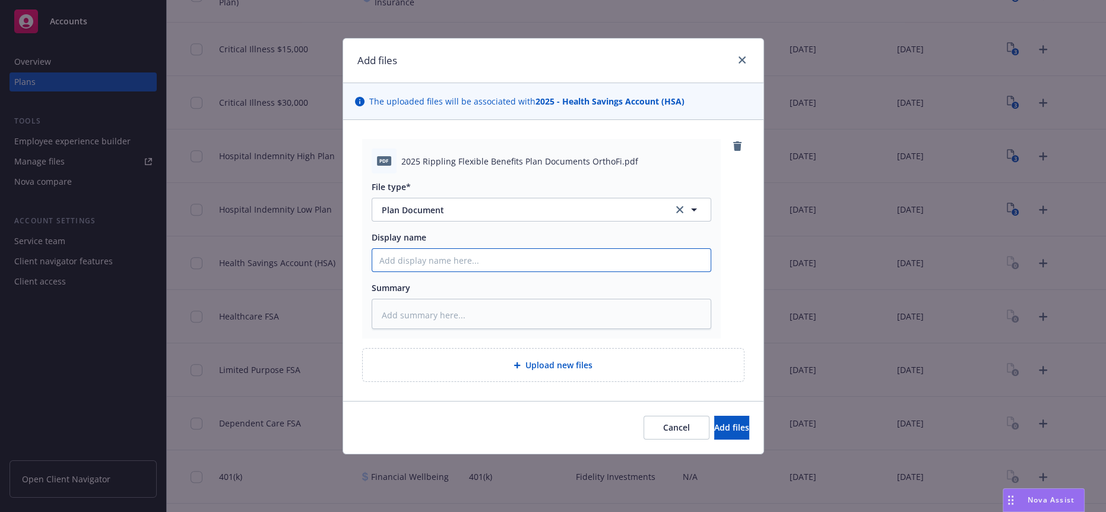
click at [463, 249] on input "Display name" at bounding box center [541, 260] width 338 height 23
type textarea "x"
type input "20"
type textarea "x"
type input "202"
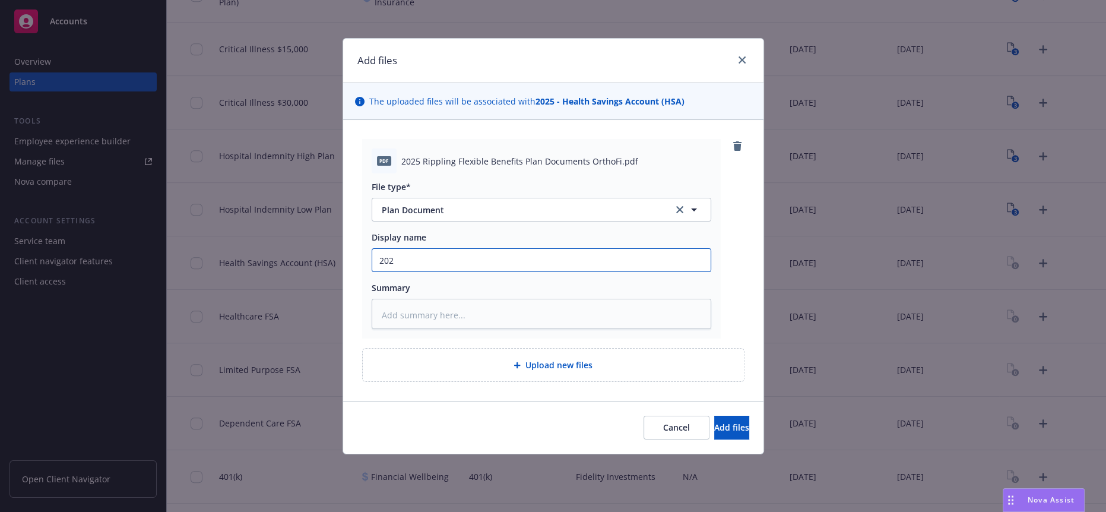
type textarea "x"
type input "2025"
type textarea "x"
type input "2025 R"
type textarea "x"
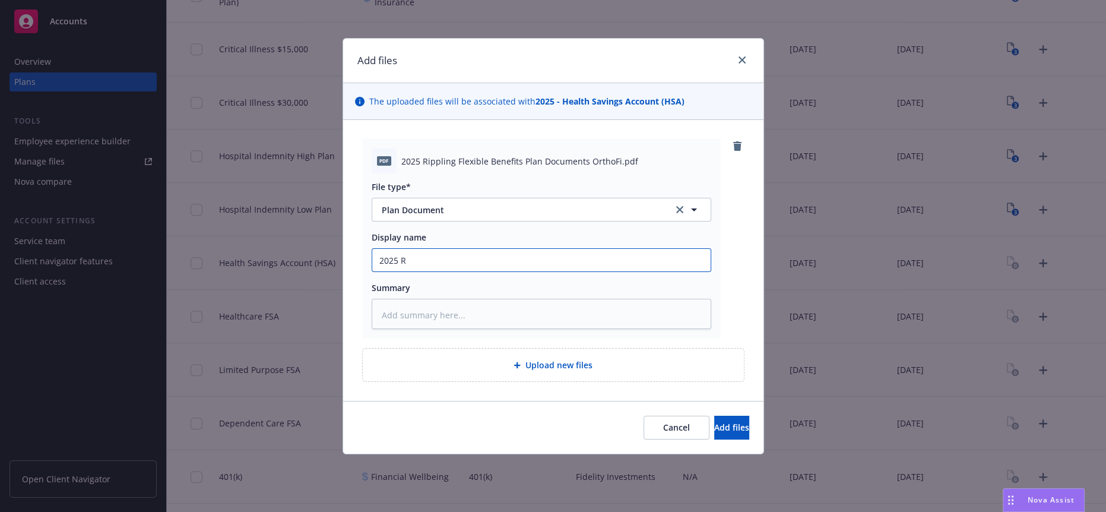
type input "2025 Ri"
type textarea "x"
type input "2025 Rip"
type textarea "x"
type input "2025 Ripp"
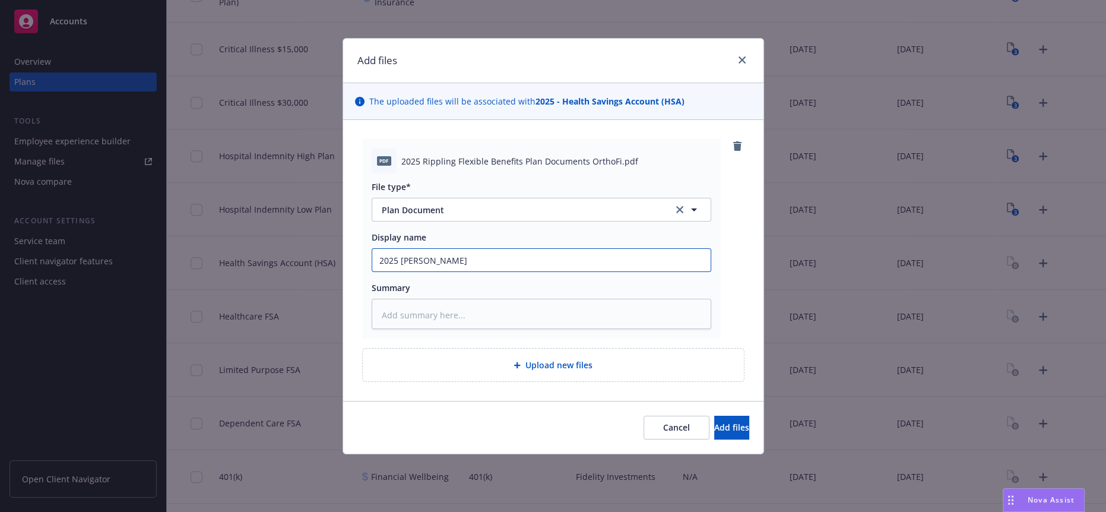
type textarea "x"
type input "2025 Rippl"
type textarea "x"
type input "2025 Rippli"
type textarea "x"
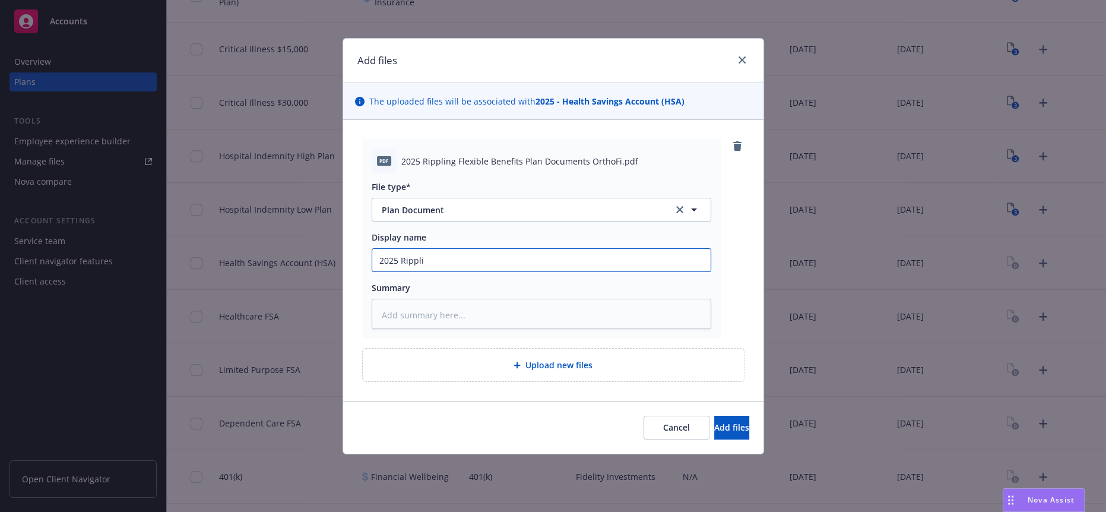
type input "2025 Ripplin"
type textarea "x"
type input "2025 Rippling"
type textarea "x"
type input "2025 Rippling"
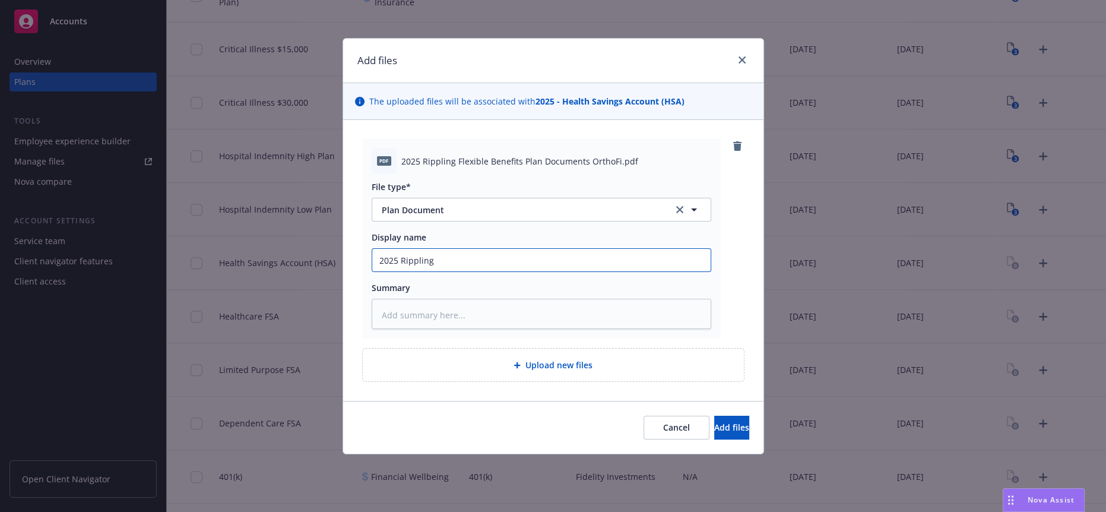
type textarea "x"
type input "2025 Rippling F"
type textarea "x"
type input "2025 Rippling Fe"
type textarea "x"
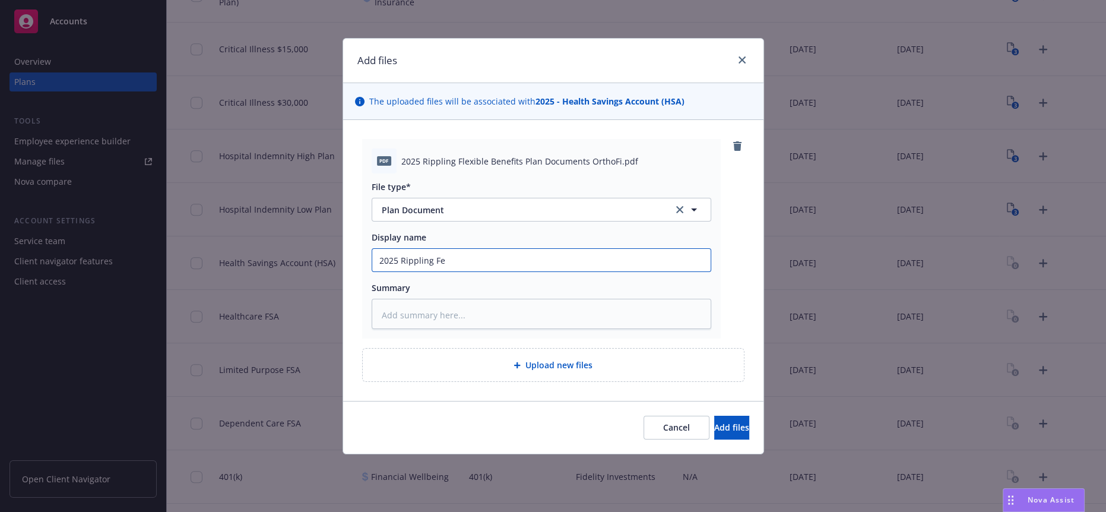
type input "2025 Rippling F"
type textarea "x"
type input "2025 Rippling Fl"
type textarea "x"
type input "2025 Rippling Fle"
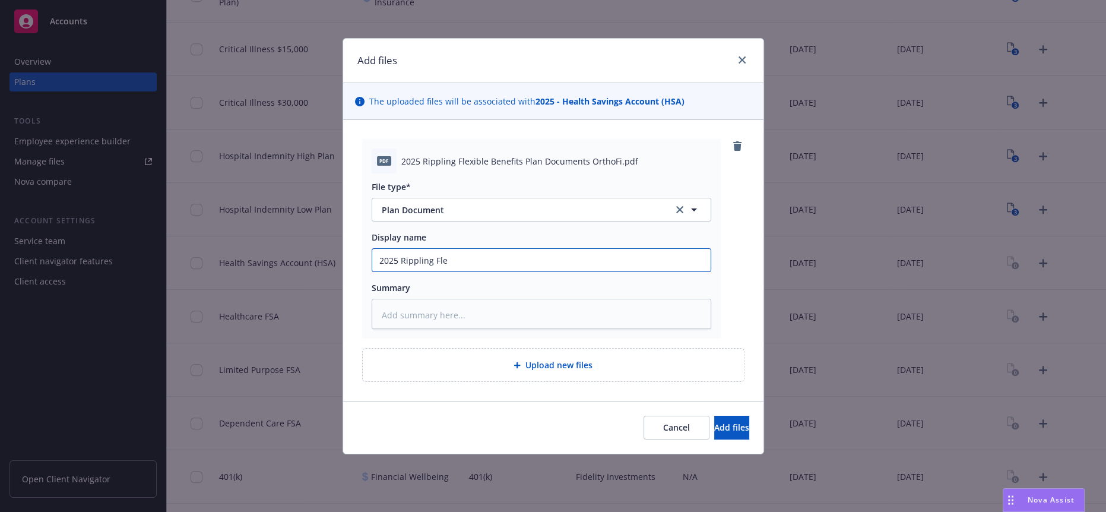
type textarea "x"
type input "2025 Rippling Flei"
type textarea "x"
type input "2025 Rippling Fle"
type textarea "x"
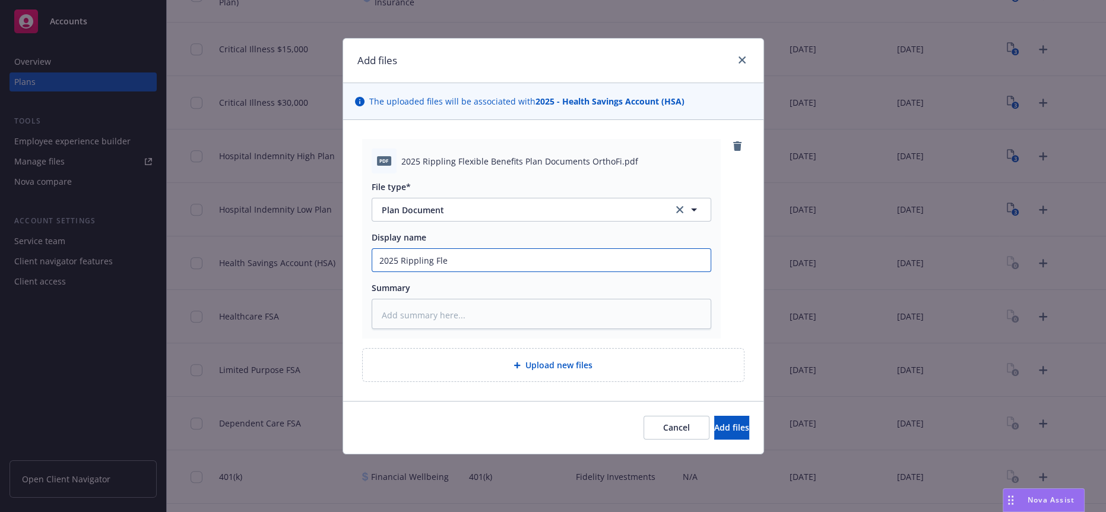
type input "2025 Rippling Fl"
type textarea "x"
type input "2025 Rippling Fle"
type textarea "x"
type input "2025 Rippling Fl"
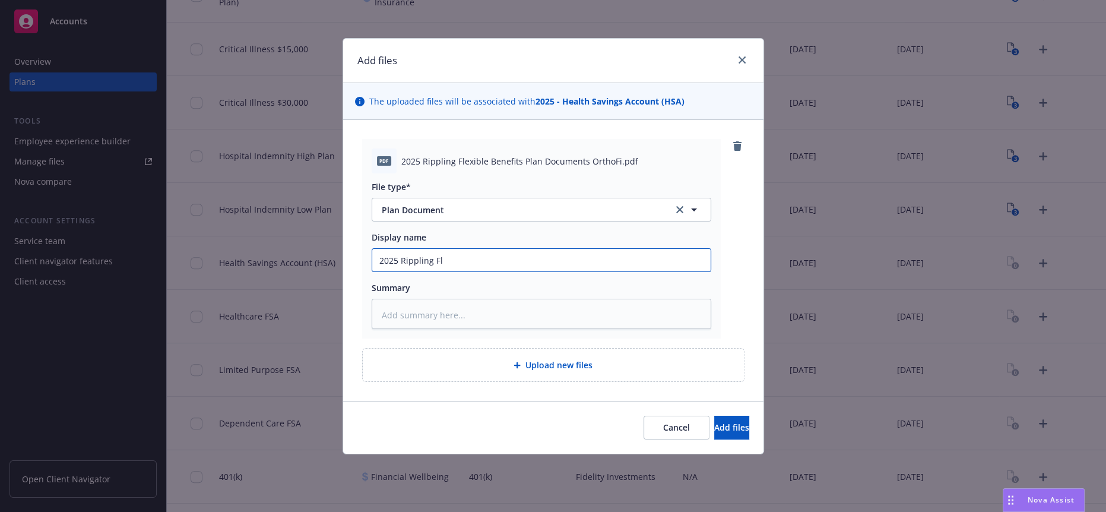
type textarea "x"
type input "2025 Rippling Fle"
type textarea "x"
type input "2025 Rippling Flex"
type textarea "x"
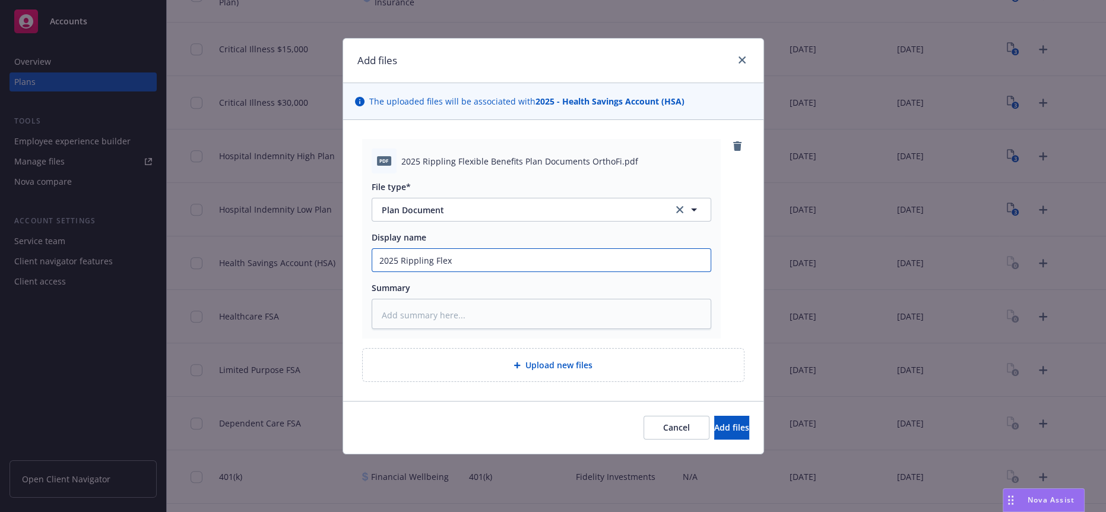
type input "2025 Rippling Flexi"
type textarea "x"
type input "2025 Rippling Flexib"
type textarea "x"
type input "2025 Rippling Flexibl"
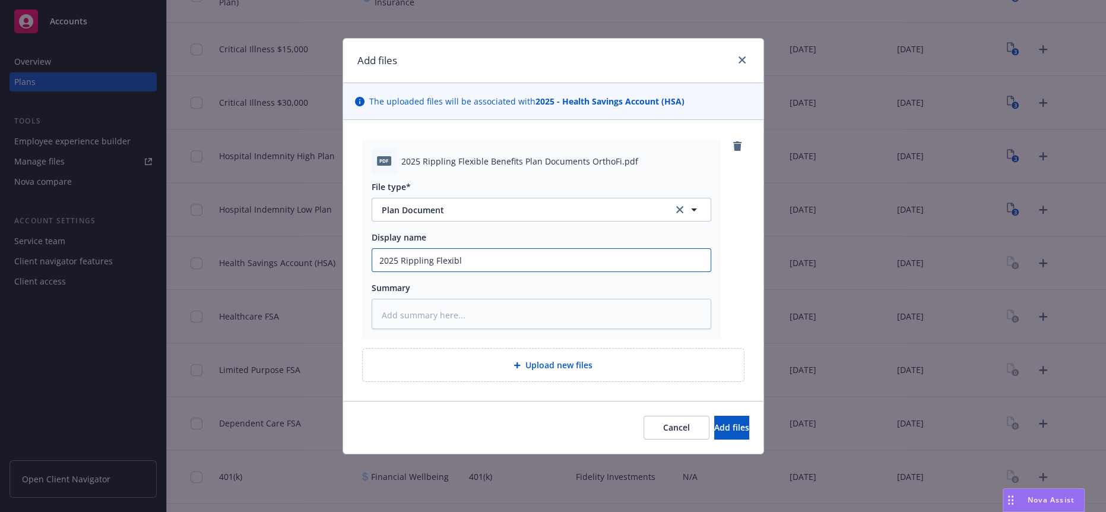
type textarea "x"
type input "2025 Rippling Flexible"
type textarea "x"
type input "2025 Rippling Flexible"
type textarea "x"
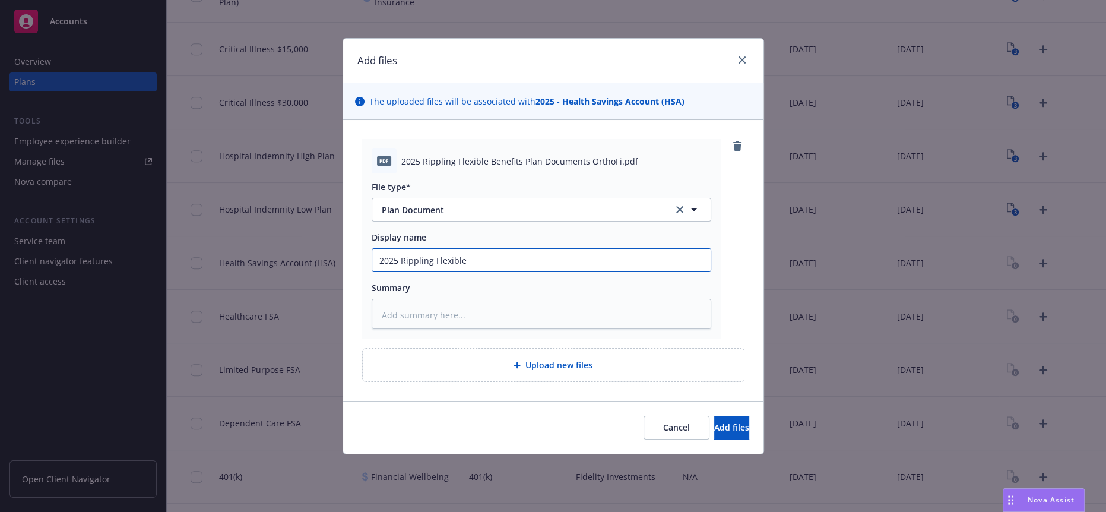
type input "2025 Rippling Flexible B"
type textarea "x"
type input "2025 Rippling Flexible Ben"
type textarea "x"
type input "2025 Rippling Flexible Bene"
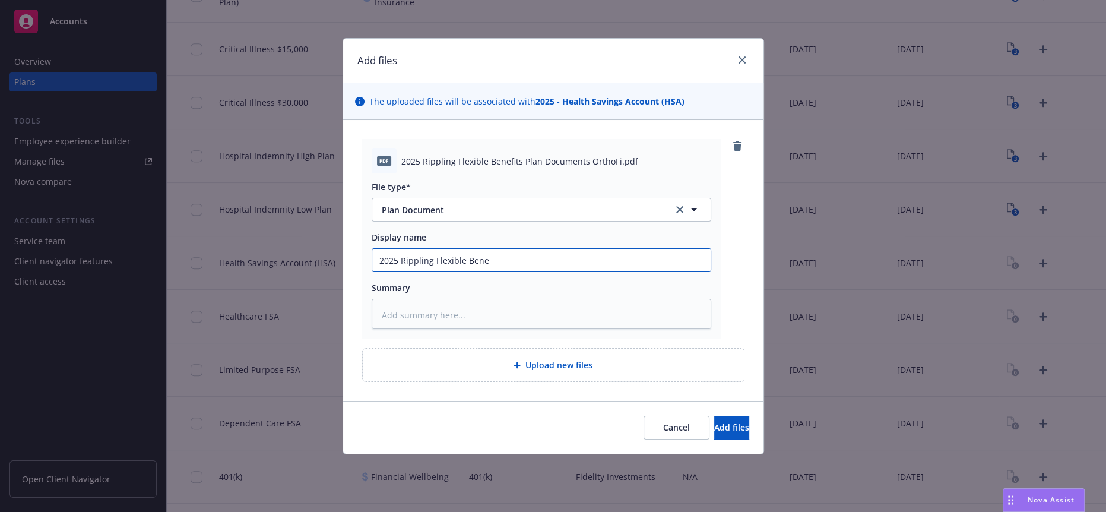
type textarea "x"
type input "2025 Rippling Flexible Benefi"
type textarea "x"
type input "2025 Rippling Flexible Benefit"
type textarea "x"
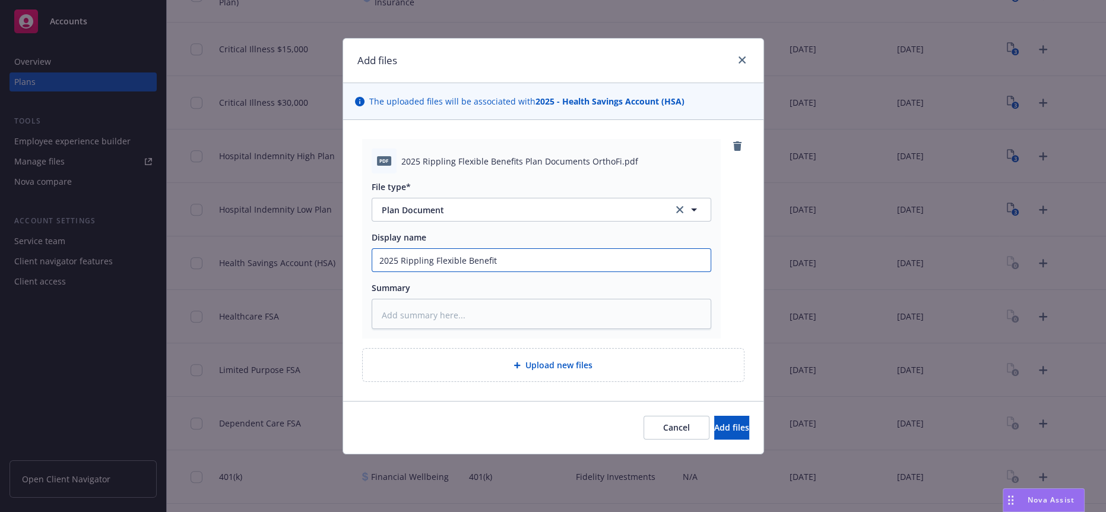
type input "2025 Rippling Flexible Benefits"
type textarea "x"
type input "2025 Rippling Flexible Benefits"
type textarea "x"
type input "2025 Rippling Flexible Benefits P"
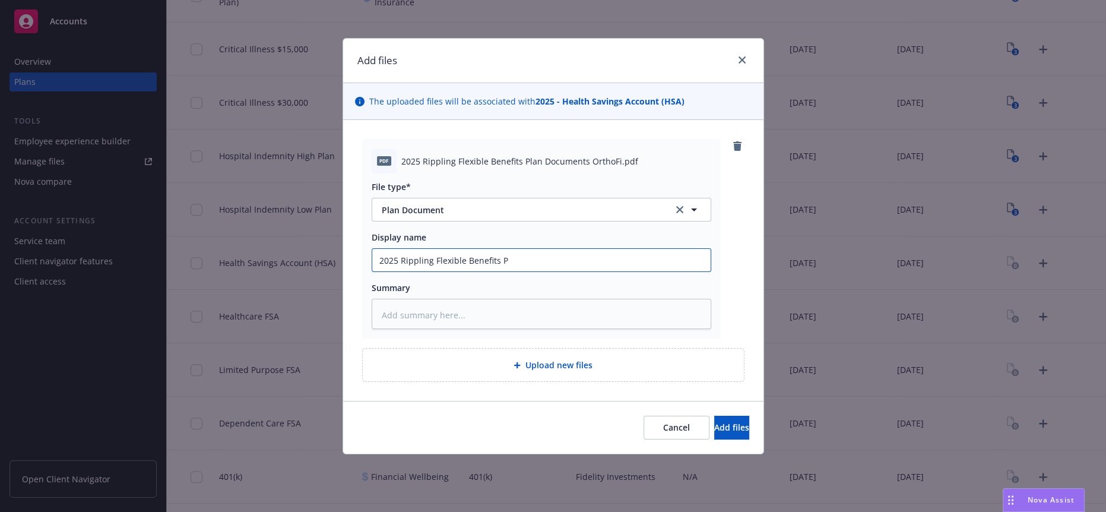
type textarea "x"
type input "2025 Rippling Flexible Benefits Pl"
type textarea "x"
type input "2025 Rippling Flexible Benefits Pla"
type textarea "x"
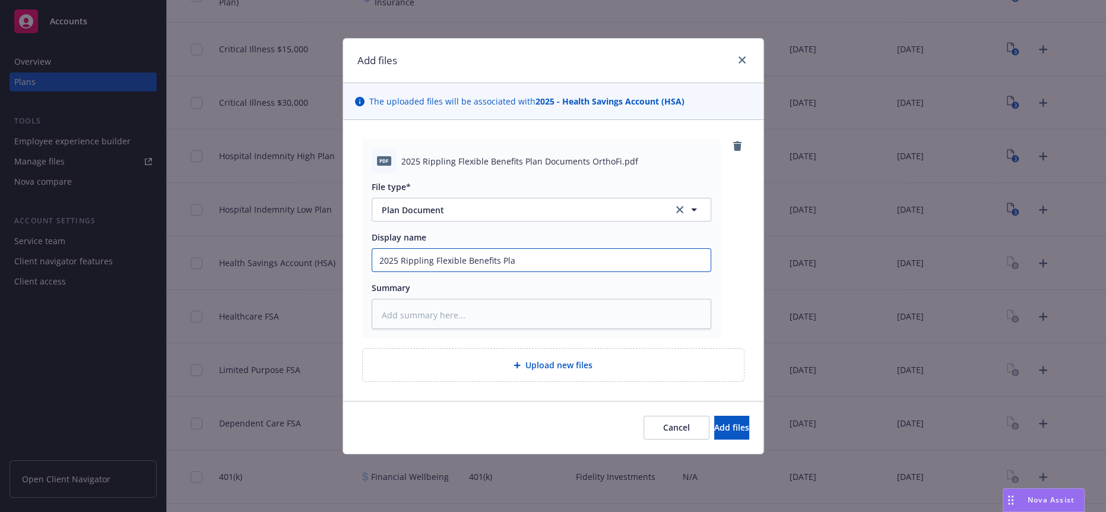
type input "2025 Rippling Flexible Benefits Plan"
type textarea "x"
type input "2025 Rippling Flexible Benefits Plan"
type textarea "x"
type input "2025 Rippling Flexible Benefits Plan D"
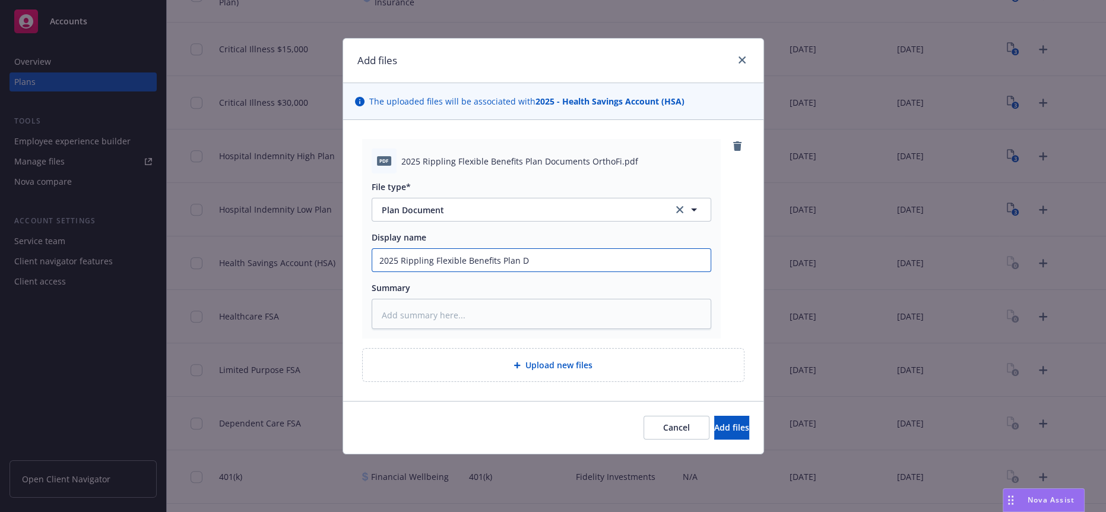
type textarea "x"
type input "2025 Rippling Flexible Benefits Plan Do"
type textarea "x"
type input "2025 Rippling Flexible Benefits Plan Doc"
type textarea "x"
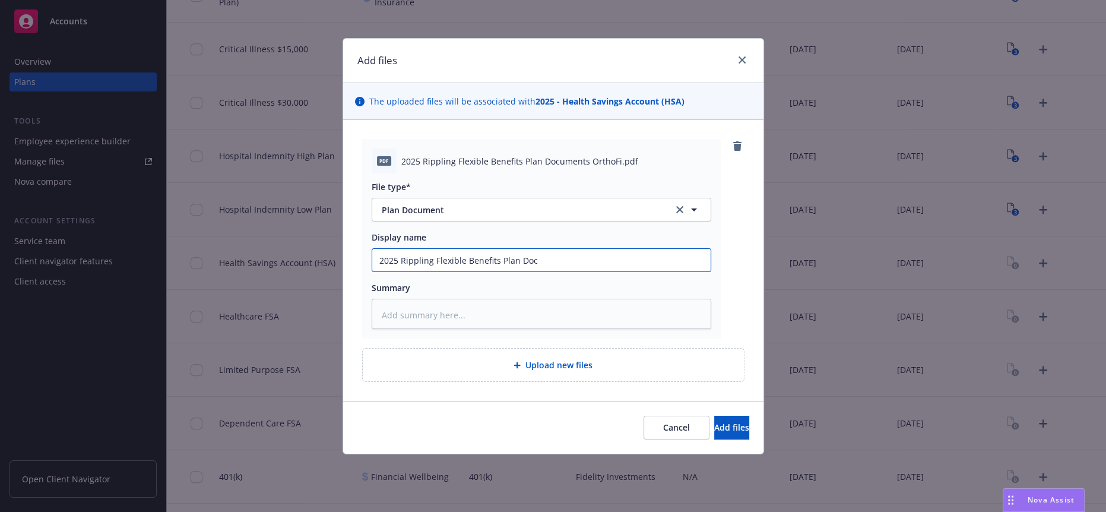
type input "2025 Rippling Flexible Benefits Plan Docu"
type textarea "x"
type input "2025 Rippling Flexible Benefits Plan Docum"
type textarea "x"
type input "2025 Rippling Flexible Benefits Plan Documen"
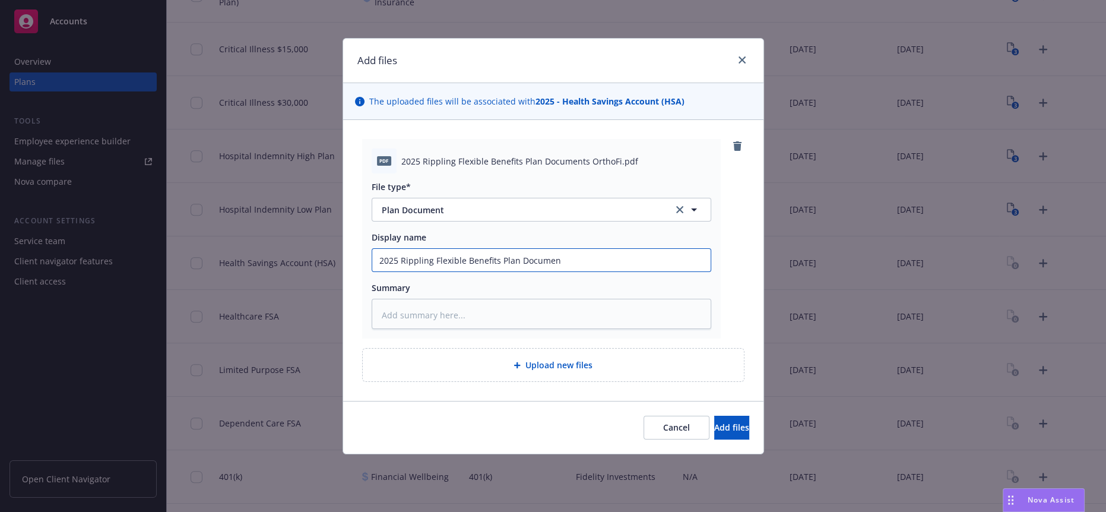
type textarea "x"
type input "2025 Rippling Flexible Benefits Plan Document"
type textarea "x"
type input "2025 Rippling Flexible Benefits Plan Documents"
type textarea "x"
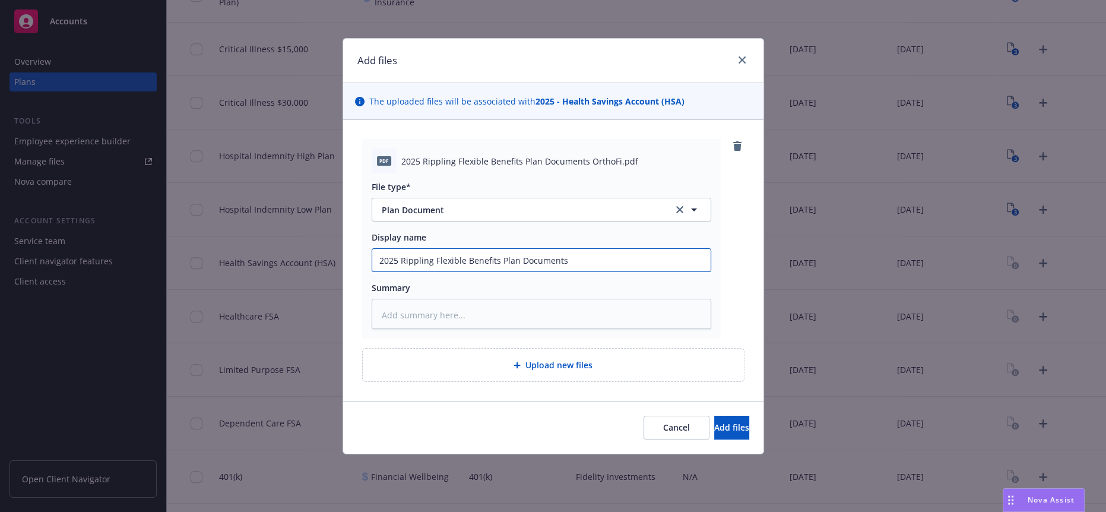
type input "2025 Rippling Flexible Benefits Plan Documents"
type textarea "x"
type input "2025 Rippling Flexible Benefits Plan Documents O"
type textarea "x"
type input "2025 Rippling Flexible Benefits Plan Documents Or"
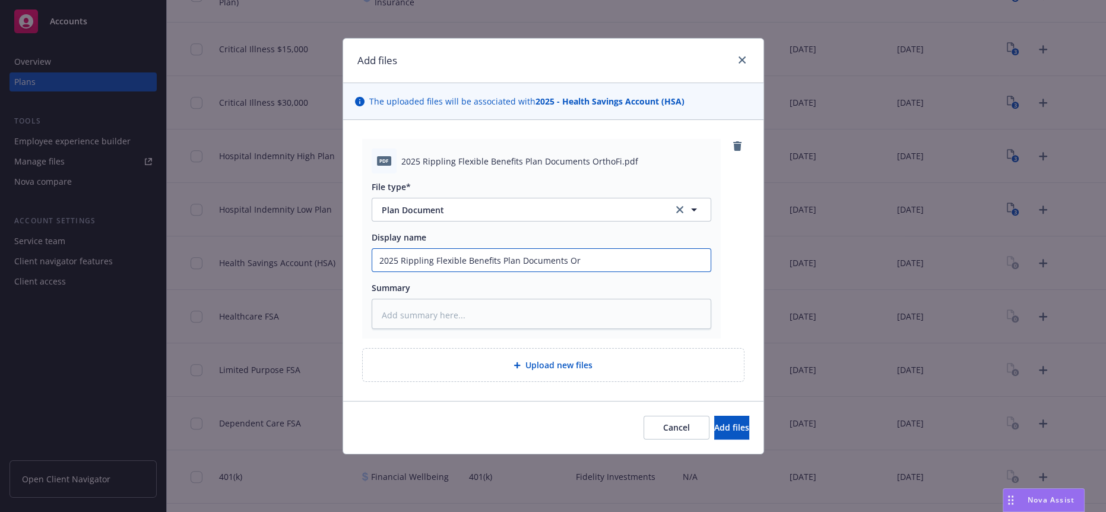
type textarea "x"
type input "2025 Rippling Flexible Benefits Plan Documents Ort"
type textarea "x"
type input "2025 Rippling Flexible Benefits Plan Documents Orth"
type textarea "x"
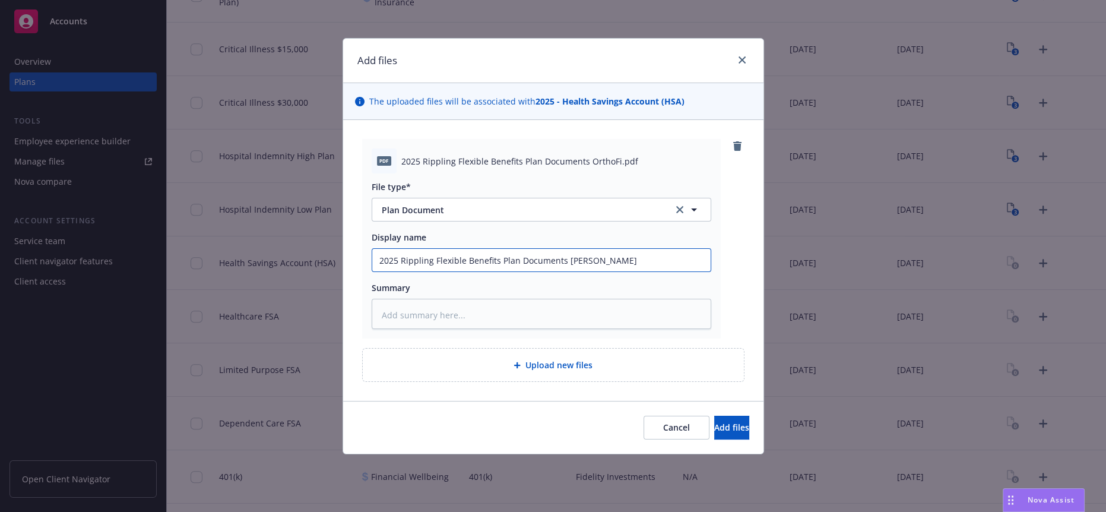
type input "2025 Rippling Flexible Benefits Plan Documents Ortho"
type textarea "x"
type input "2025 Rippling Flexible Benefits Plan Documents OrthoFi"
type textarea "x"
drag, startPoint x: 608, startPoint y: 245, endPoint x: 356, endPoint y: 244, distance: 251.8
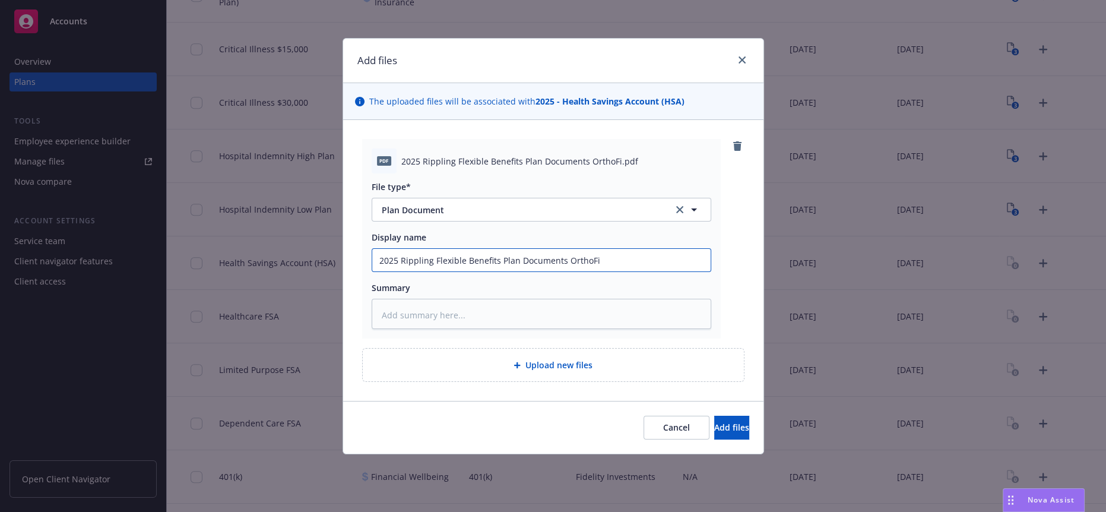
click at [356, 244] on div "pdf 2025 Rippling Flexible Benefits Plan Documents OrthoFi.pdf File type* Plan …" at bounding box center [553, 260] width 420 height 281
type input "2025 Rippling Flexible Benefits Plan Documents OrthoFi"
click at [730, 422] on span "Add files" at bounding box center [731, 427] width 35 height 11
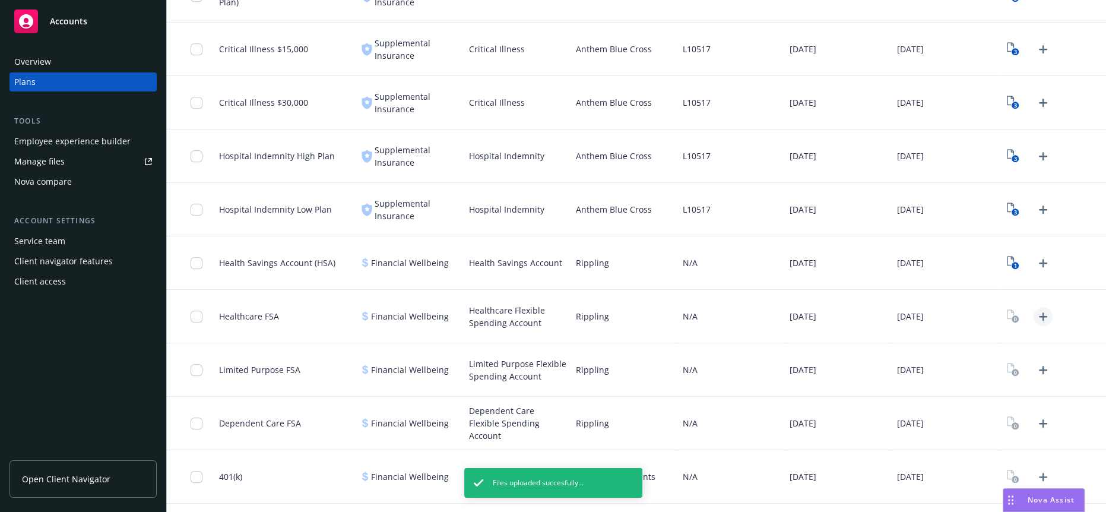
click at [1036, 309] on icon "Upload Plan Documents" at bounding box center [1043, 316] width 14 height 14
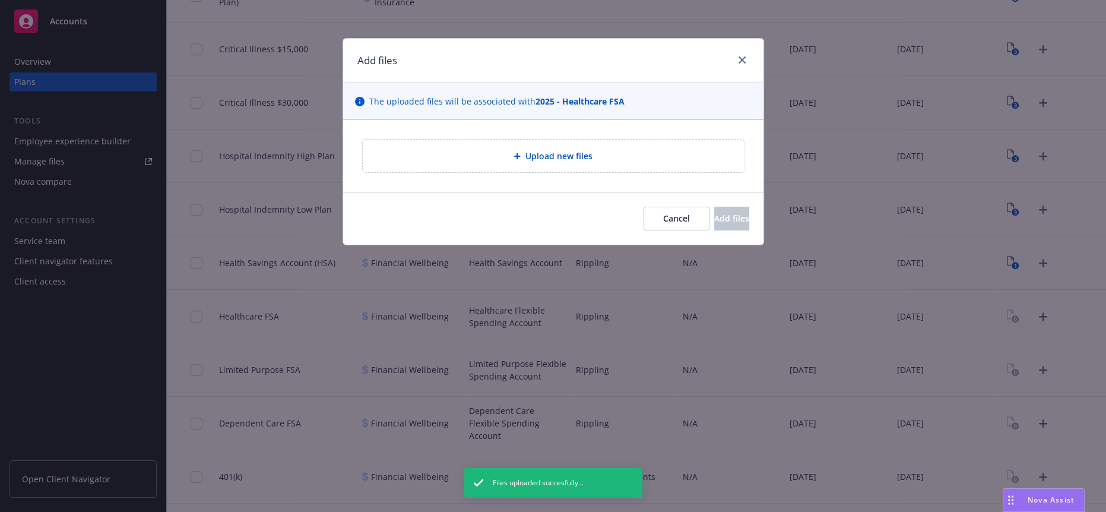
click at [583, 150] on span "Upload new files" at bounding box center [559, 156] width 67 height 12
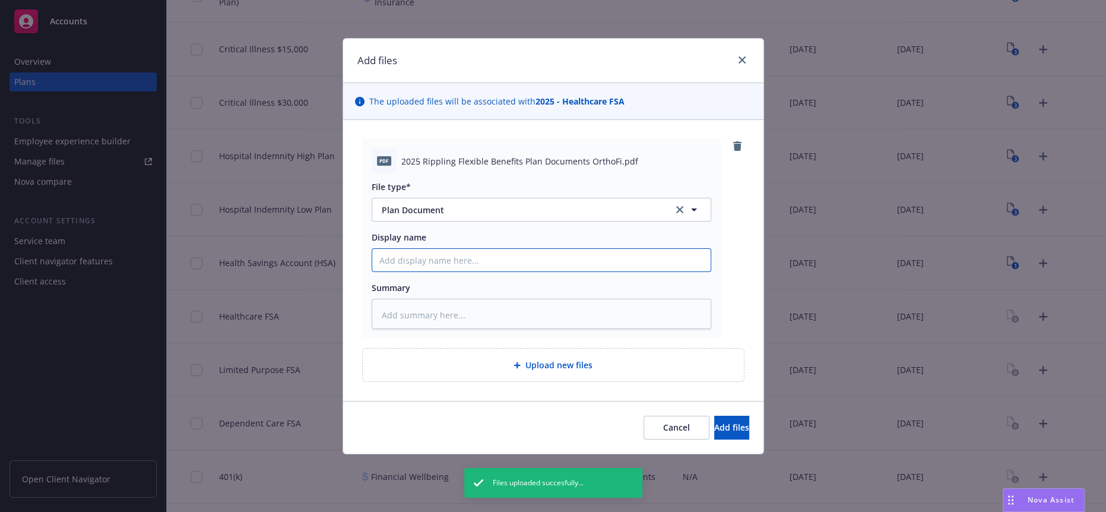
click at [404, 250] on input "Display name" at bounding box center [541, 260] width 338 height 23
paste input "2025 Rippling Flexible Benefits Plan Documents OrthoFi"
type textarea "x"
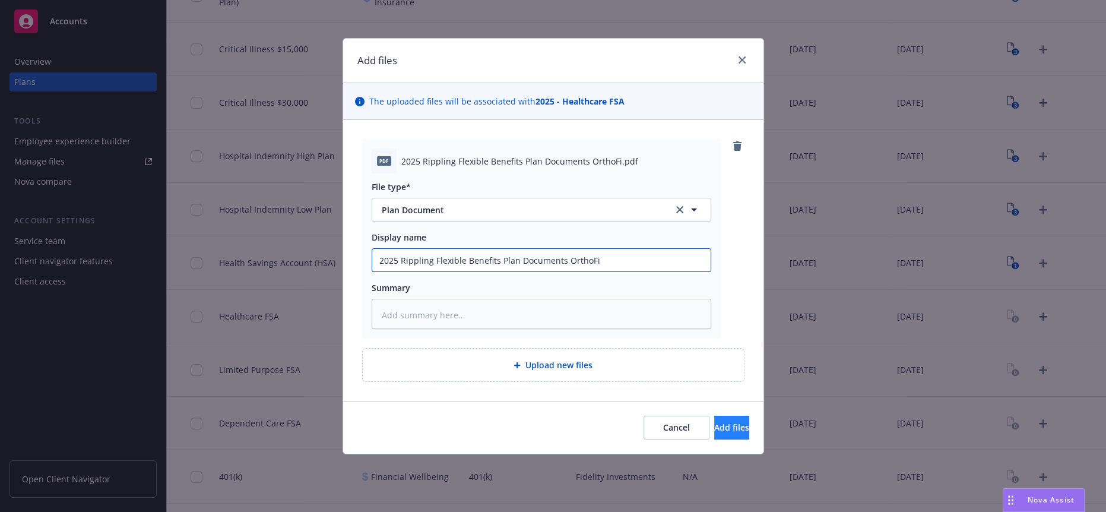
type input "2025 Rippling Flexible Benefits Plan Documents OrthoFi"
click at [714, 422] on span "Add files" at bounding box center [731, 427] width 35 height 11
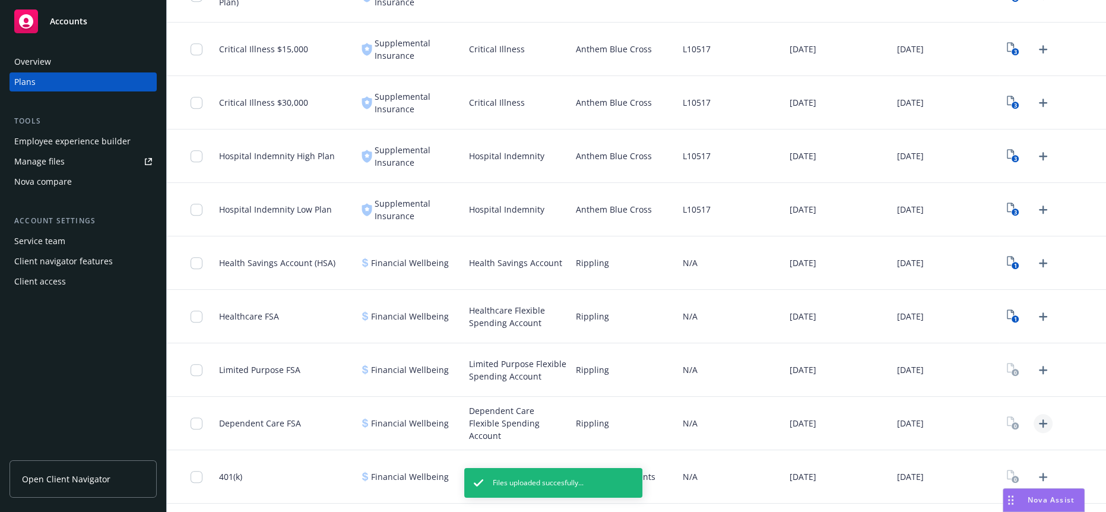
click at [1038, 416] on icon "Upload Plan Documents" at bounding box center [1043, 423] width 14 height 14
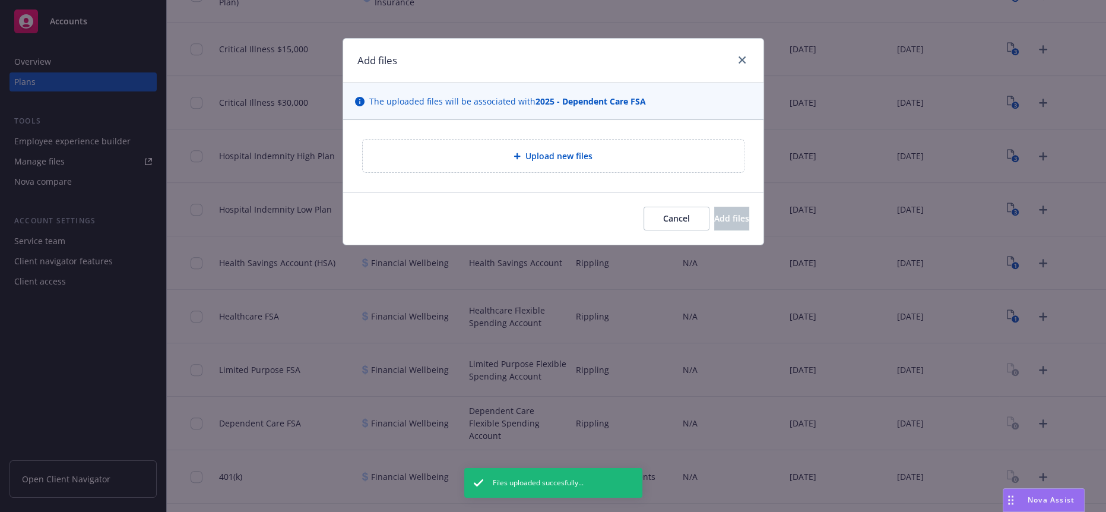
click at [501, 149] on div "Upload new files" at bounding box center [553, 156] width 362 height 14
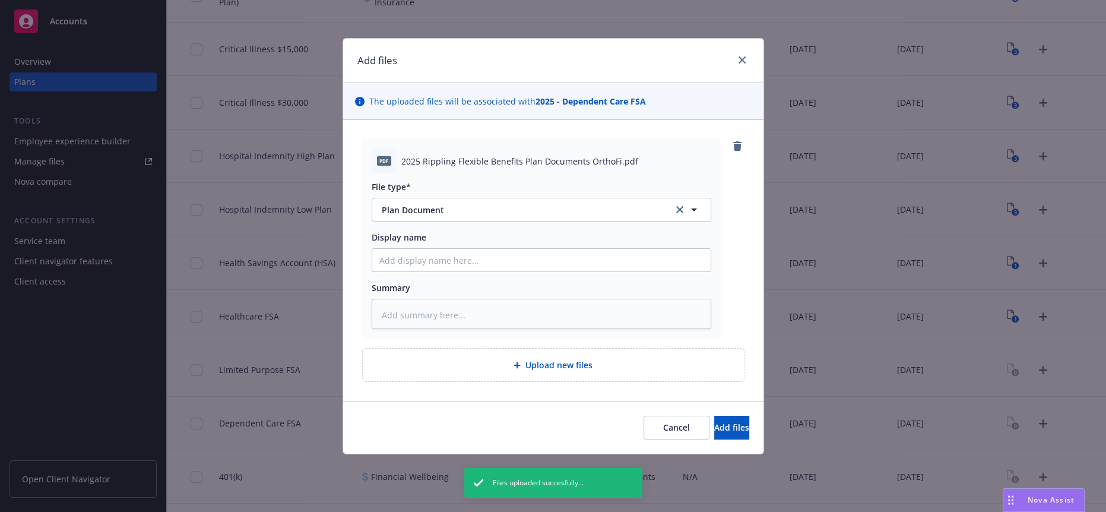
drag, startPoint x: 506, startPoint y: 255, endPoint x: 509, endPoint y: 249, distance: 6.4
click at [507, 254] on div "File type* Plan Document Plan Document Display name Summary" at bounding box center [542, 251] width 340 height 156
click at [511, 249] on input "Display name" at bounding box center [541, 260] width 338 height 23
paste input "2025 Rippling Flexible Benefits Plan Documents OrthoFi"
type textarea "x"
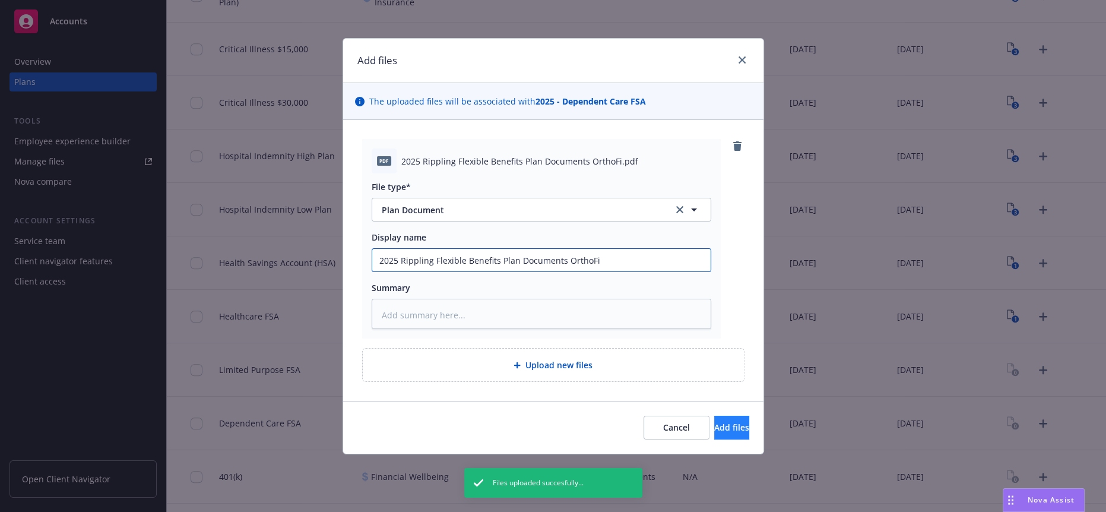
type input "2025 Rippling Flexible Benefits Plan Documents OrthoFi"
click at [731, 416] on button "Add files" at bounding box center [731, 428] width 35 height 24
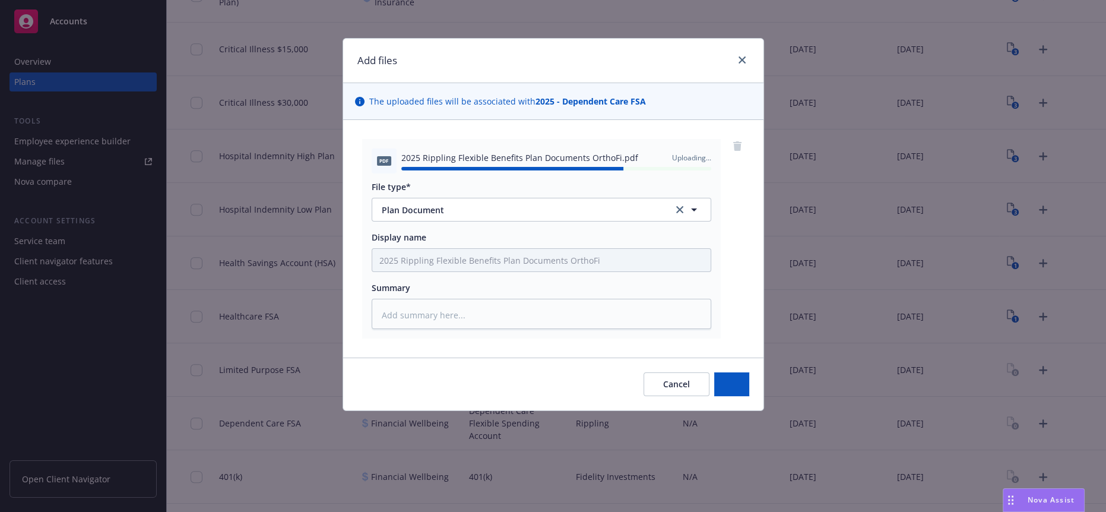
type textarea "x"
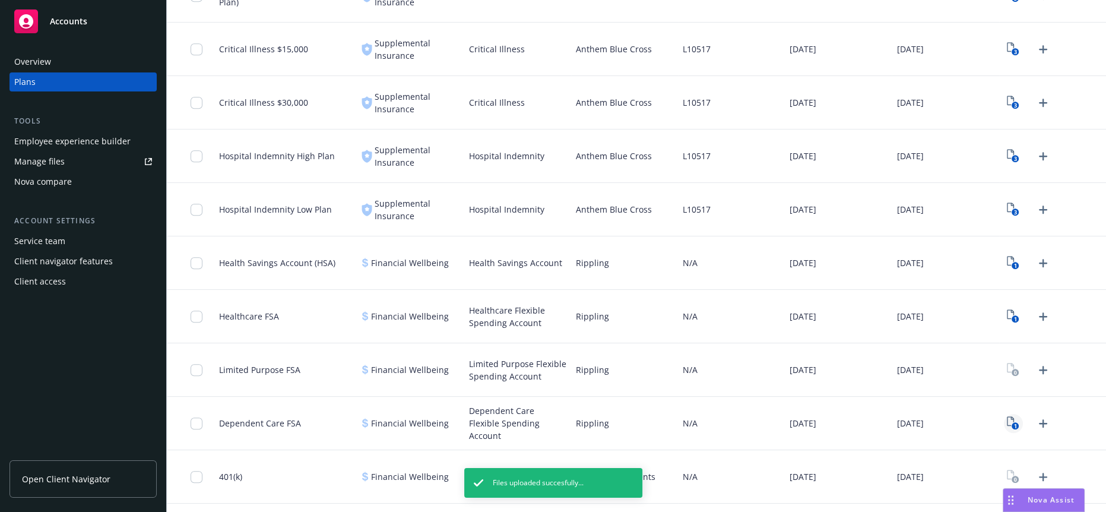
click at [1009, 416] on icon "1" at bounding box center [1013, 423] width 12 height 14
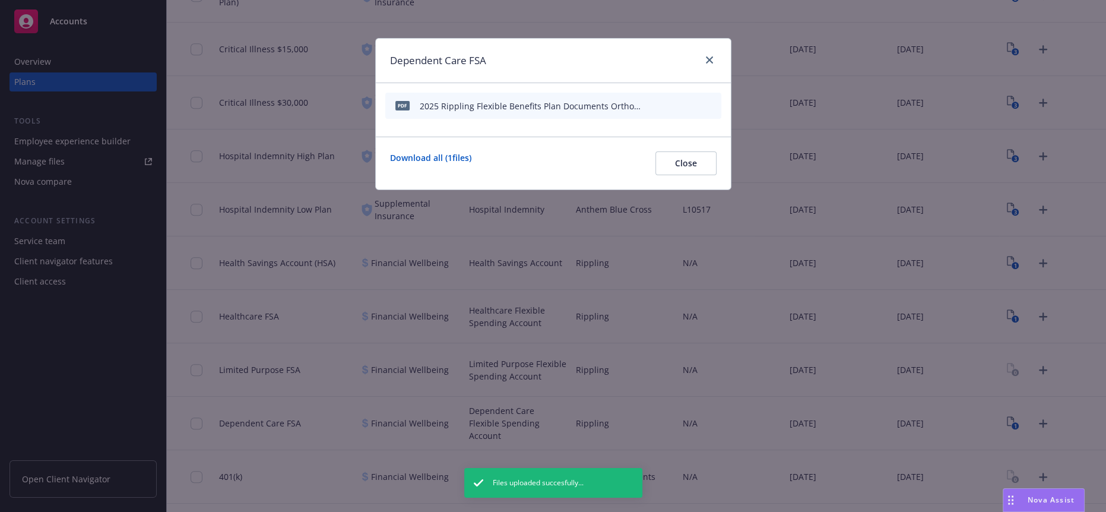
click at [657, 102] on icon "button" at bounding box center [653, 105] width 7 height 7
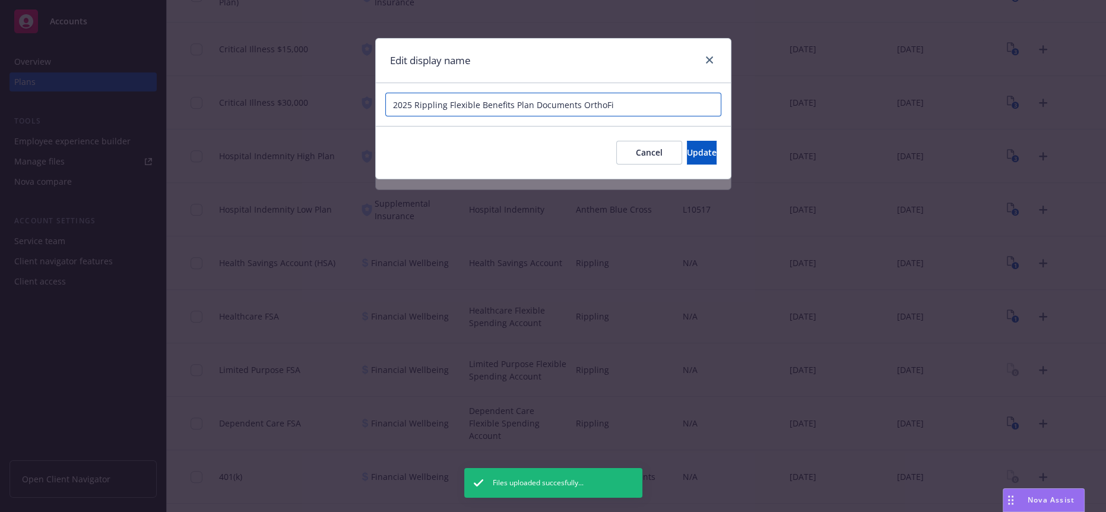
click at [572, 100] on input "2025 Rippling Flexible Benefits Plan Documents OrthoFi" at bounding box center [553, 105] width 336 height 24
type input "2025 Rippling Flexible Benefits Plan Document OrthoFi"
click at [690, 141] on button "Update" at bounding box center [702, 153] width 30 height 24
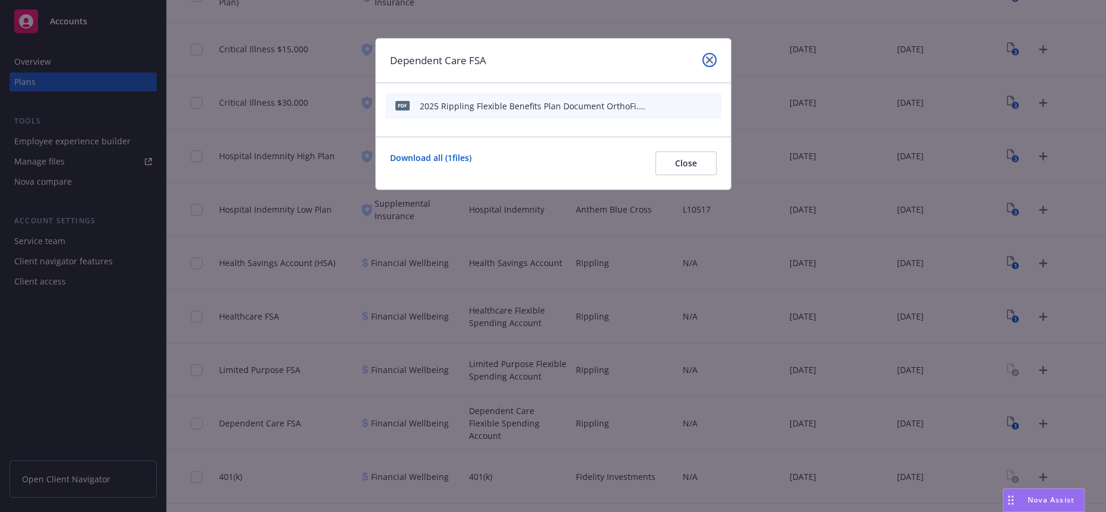
click at [711, 58] on icon "close" at bounding box center [709, 59] width 7 height 7
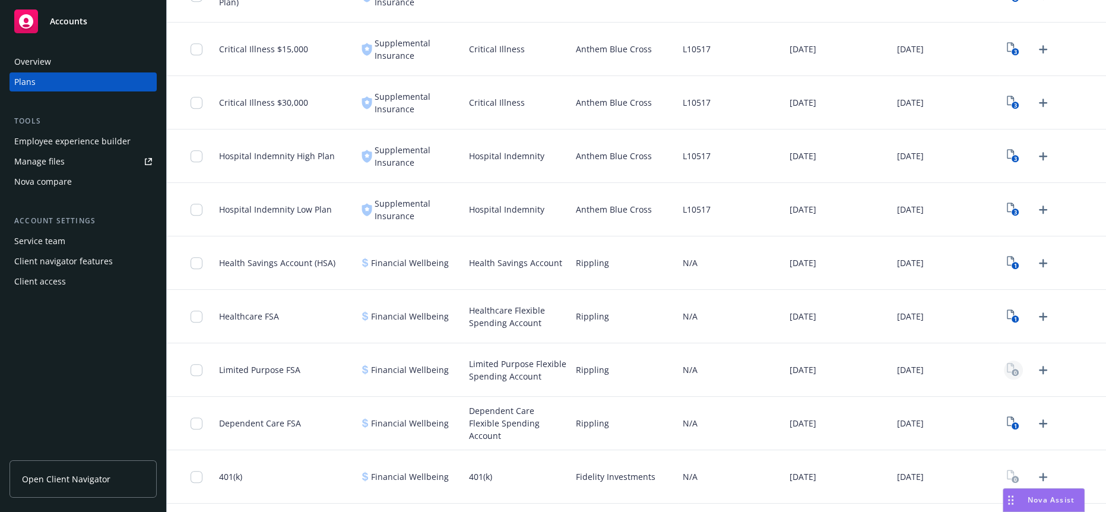
click at [1004, 360] on link "View Plan Documents" at bounding box center [1013, 369] width 19 height 19
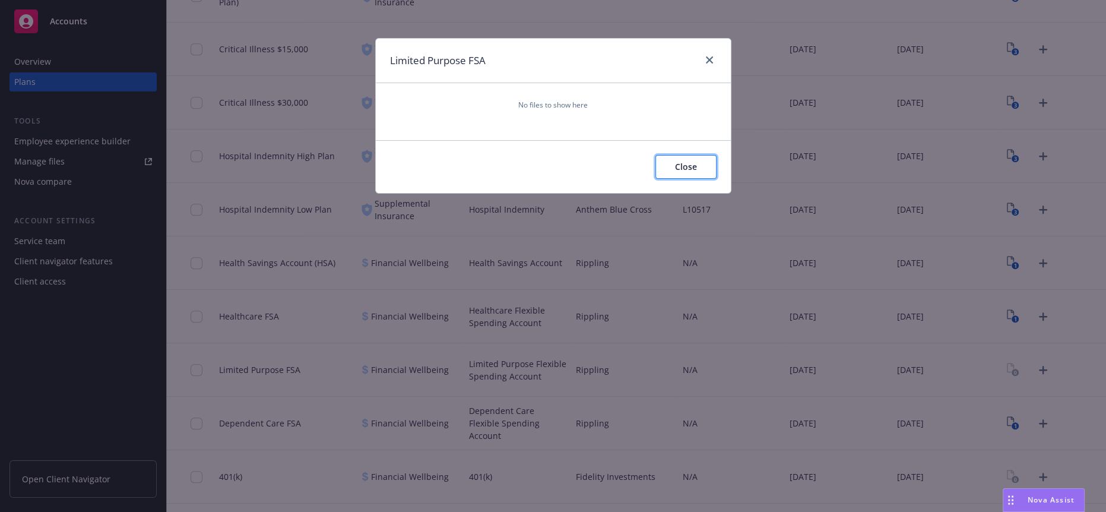
click at [690, 171] on button "Close" at bounding box center [686, 167] width 61 height 24
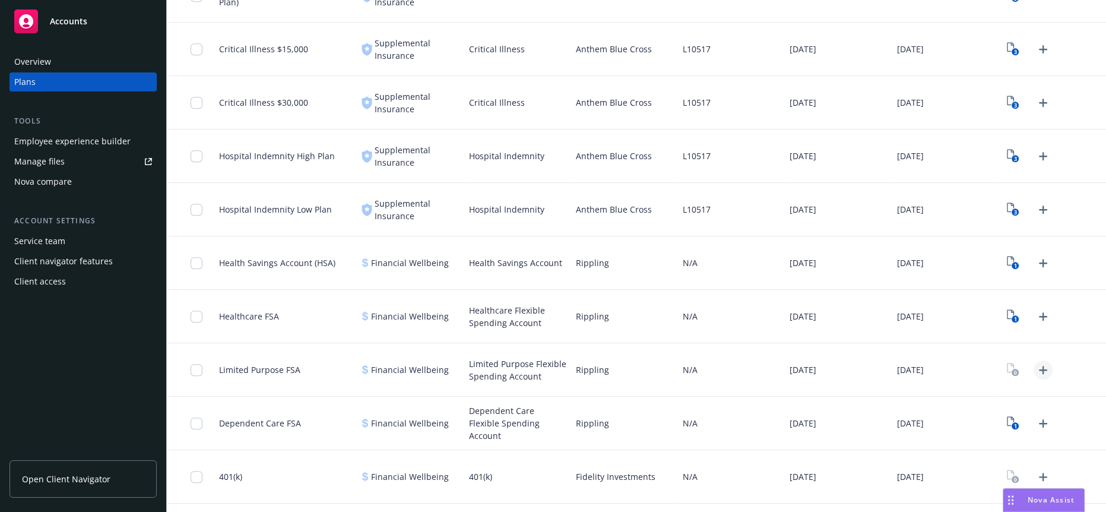
click at [1036, 363] on icon "Upload Plan Documents" at bounding box center [1043, 370] width 14 height 14
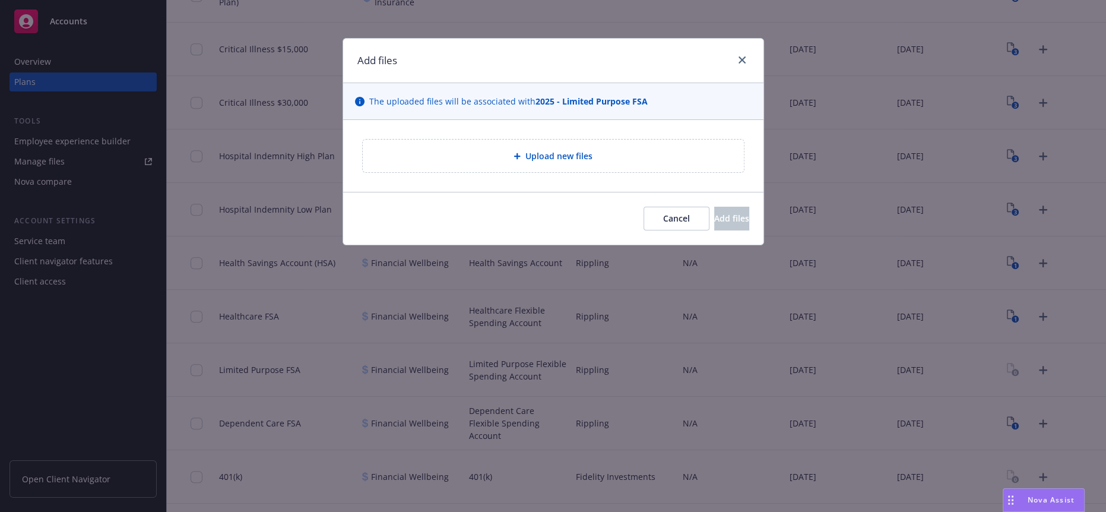
click at [573, 150] on span "Upload new files" at bounding box center [559, 156] width 67 height 12
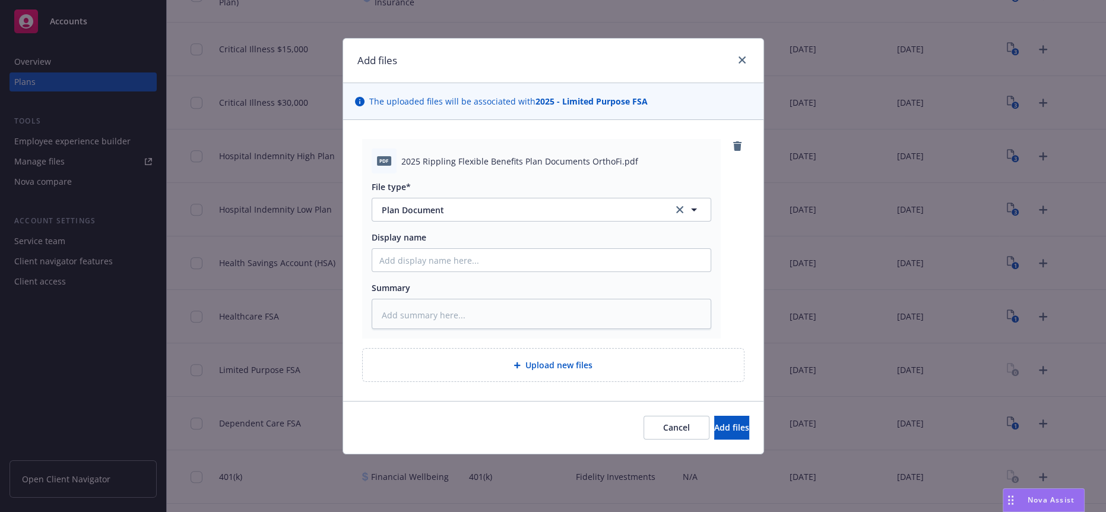
click at [508, 231] on div "Display name" at bounding box center [542, 237] width 340 height 12
click at [504, 231] on div "Display name" at bounding box center [542, 237] width 340 height 12
click at [499, 249] on input "Display name" at bounding box center [541, 260] width 338 height 23
paste input "2025 Rippling Flexible Benefits Plan Documents OrthoFi"
type textarea "x"
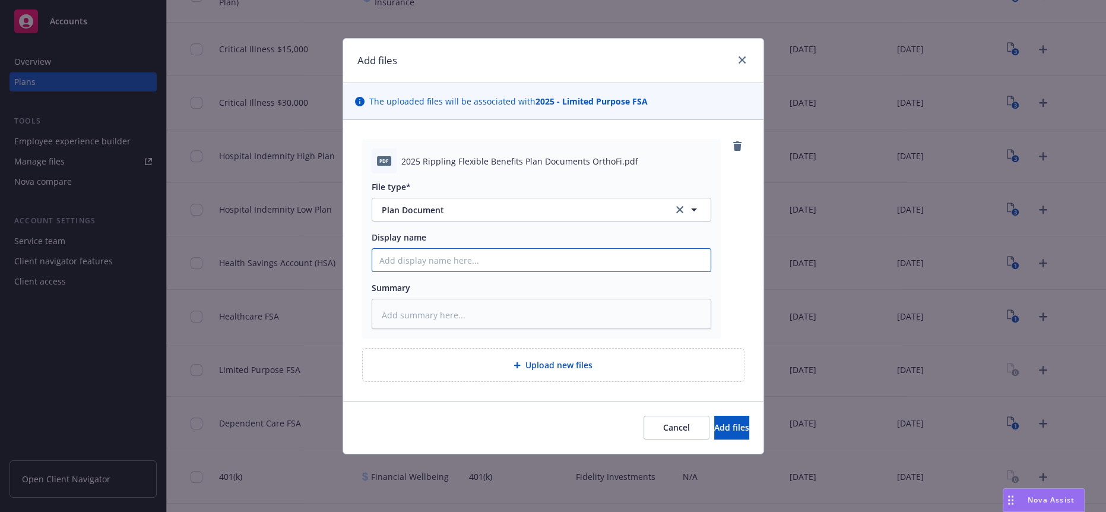
type input "2025 Rippling Flexible Benefits Plan Documents OrthoFi"
click at [558, 249] on input "2025 Rippling Flexible Benefits Plan Documents OrthoFi" at bounding box center [541, 260] width 338 height 23
type textarea "x"
type input "2025 Rippling Flexible Benefits Plan Document OrthoFi"
click at [714, 422] on span "Add files" at bounding box center [731, 427] width 35 height 11
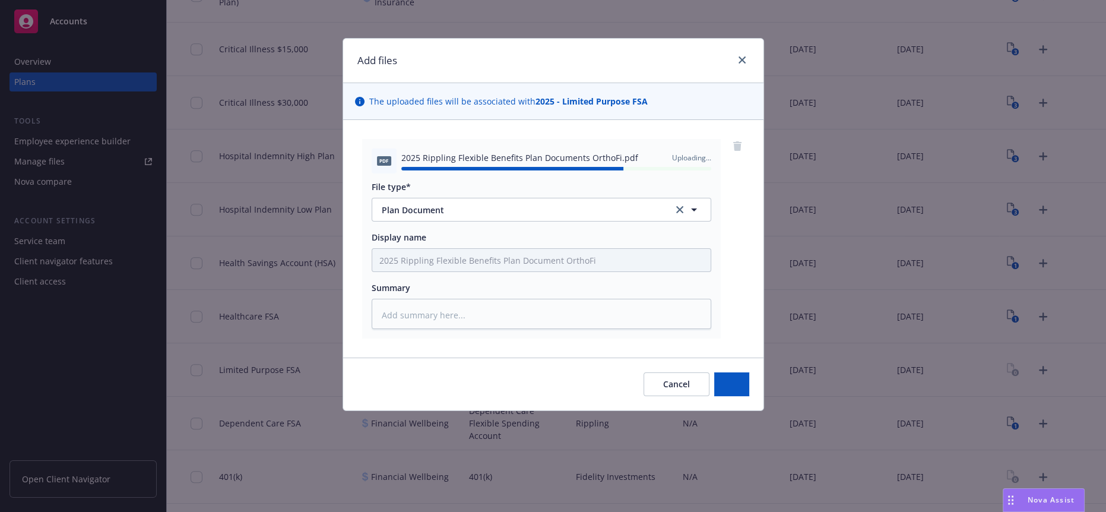
type textarea "x"
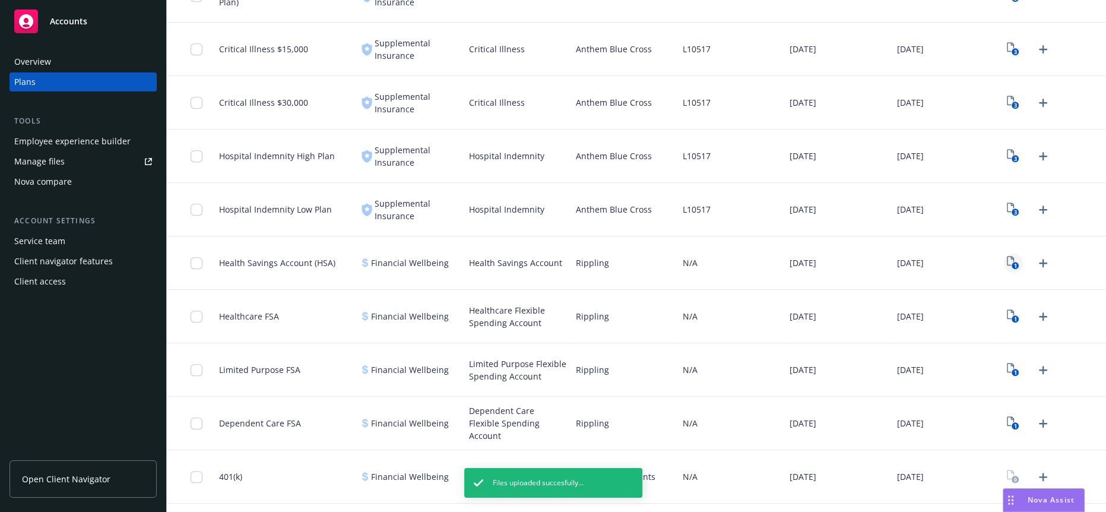
click at [1007, 256] on icon "1" at bounding box center [1013, 263] width 12 height 14
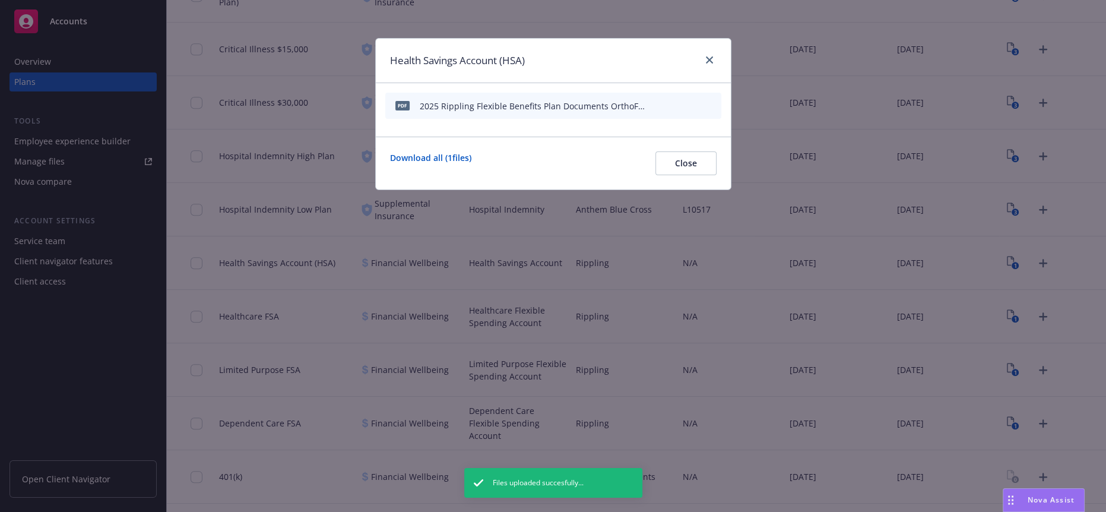
click at [659, 106] on button at bounding box center [654, 106] width 7 height 12
click at [656, 102] on icon "button" at bounding box center [653, 105] width 7 height 7
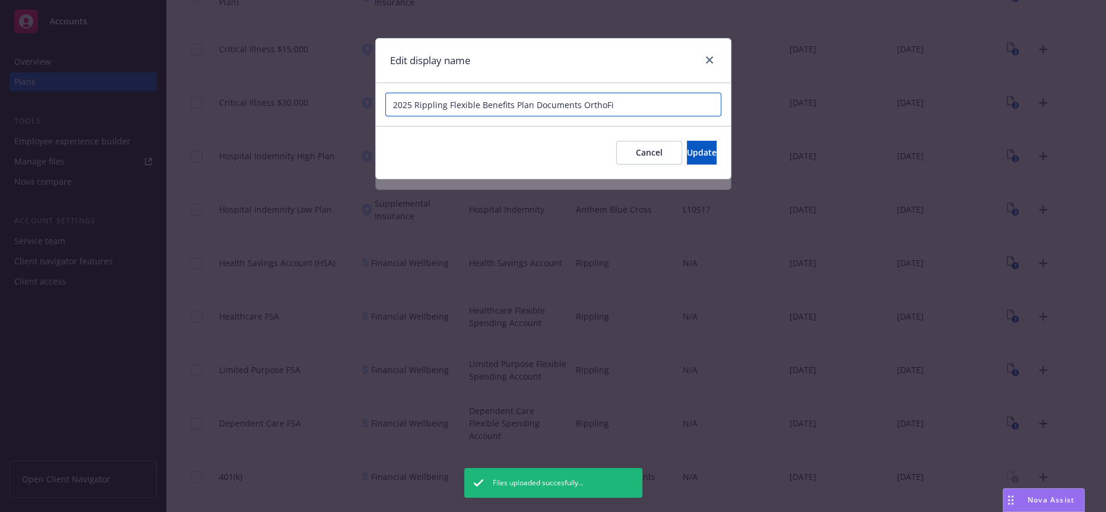
click at [575, 101] on input "2025 Rippling Flexible Benefits Plan Documents OrthoFi" at bounding box center [553, 105] width 336 height 24
type input "2025 Rippling Flexible Benefits Plan Document OrthoFi"
click at [694, 153] on button "Update" at bounding box center [702, 153] width 30 height 24
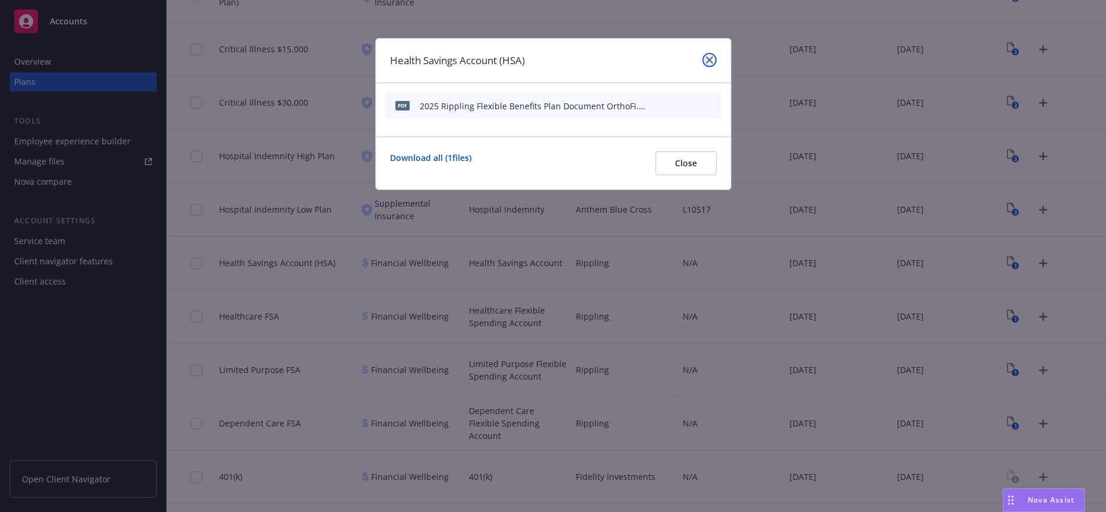
click at [711, 56] on icon "close" at bounding box center [709, 59] width 7 height 7
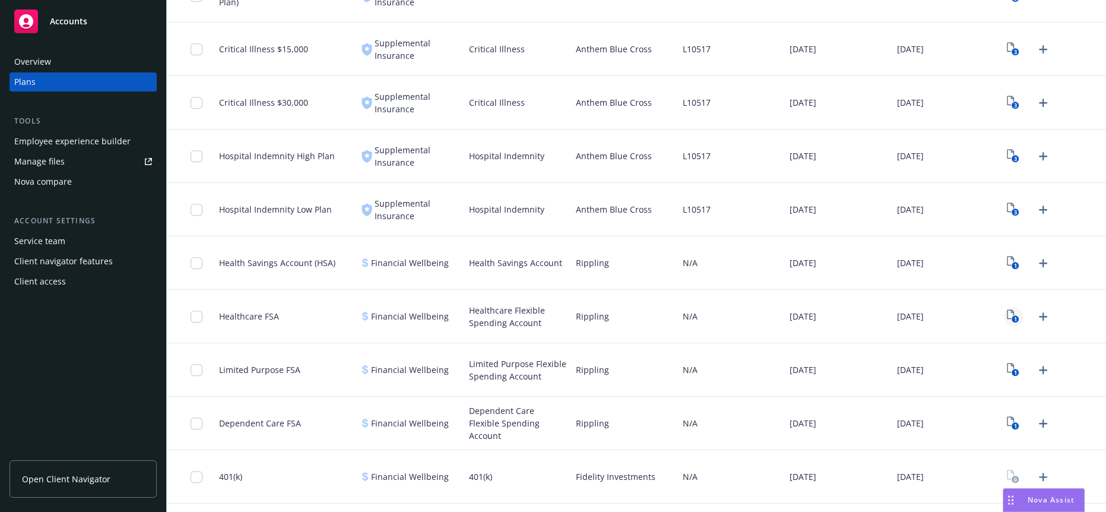
click at [1007, 309] on icon "1" at bounding box center [1013, 316] width 12 height 14
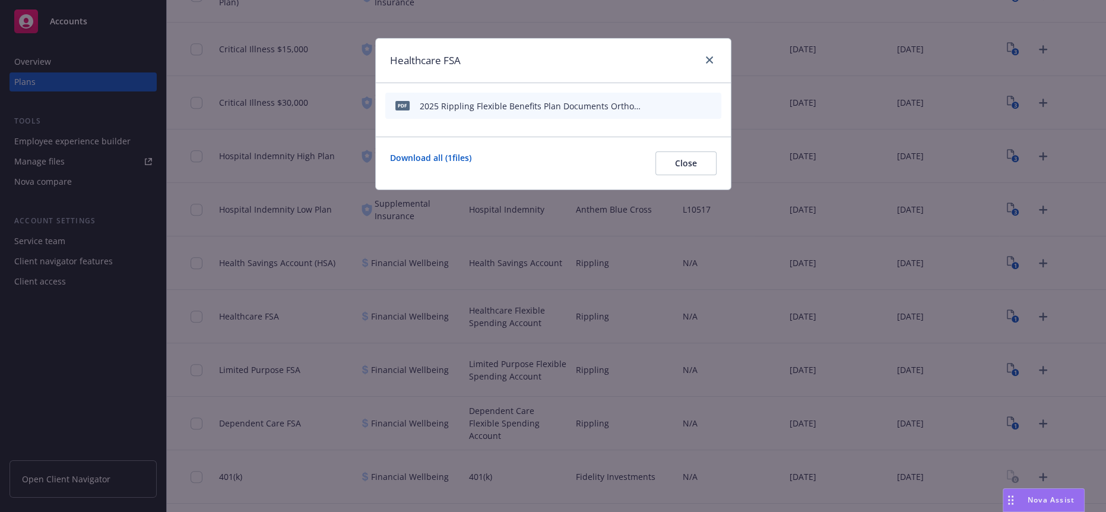
click at [657, 102] on icon "button" at bounding box center [653, 105] width 7 height 7
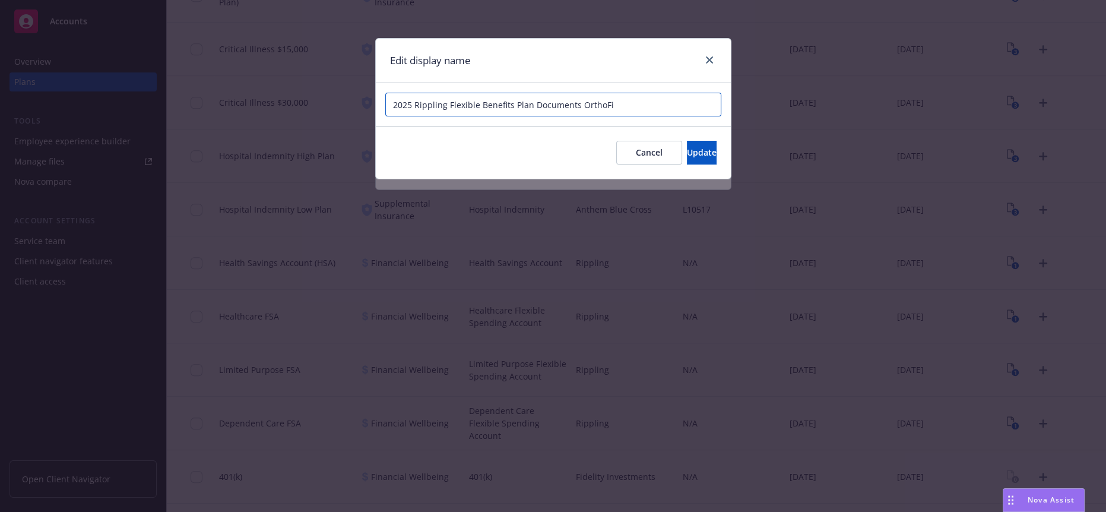
click at [577, 97] on input "2025 Rippling Flexible Benefits Plan Documents OrthoFi" at bounding box center [553, 105] width 336 height 24
type input "2025 Rippling Flexible Benefits Plan Document OrthoFi"
click at [706, 141] on button "Update" at bounding box center [702, 153] width 30 height 24
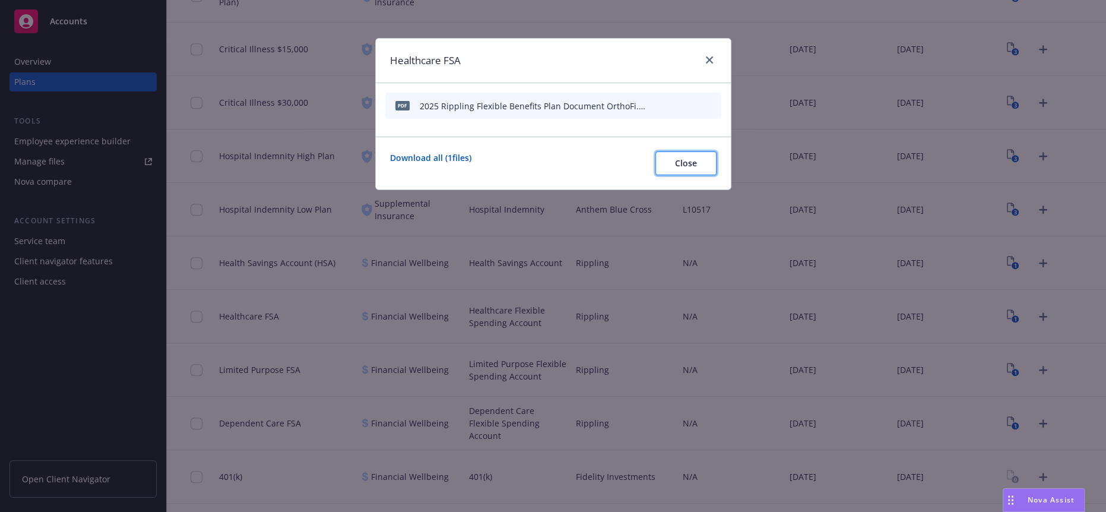
click at [695, 157] on span "Close" at bounding box center [686, 162] width 22 height 11
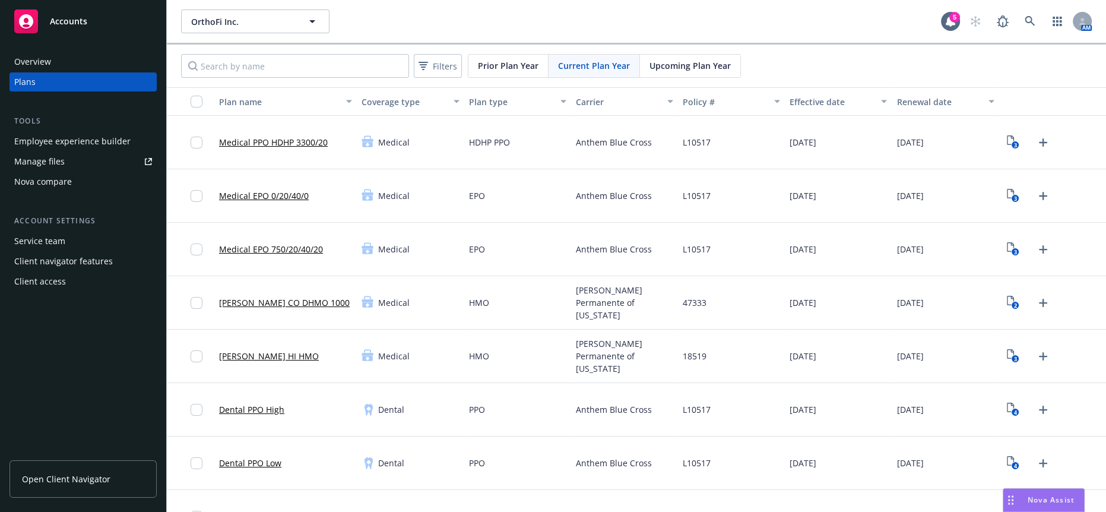
click at [106, 132] on div "Employee experience builder" at bounding box center [72, 141] width 116 height 19
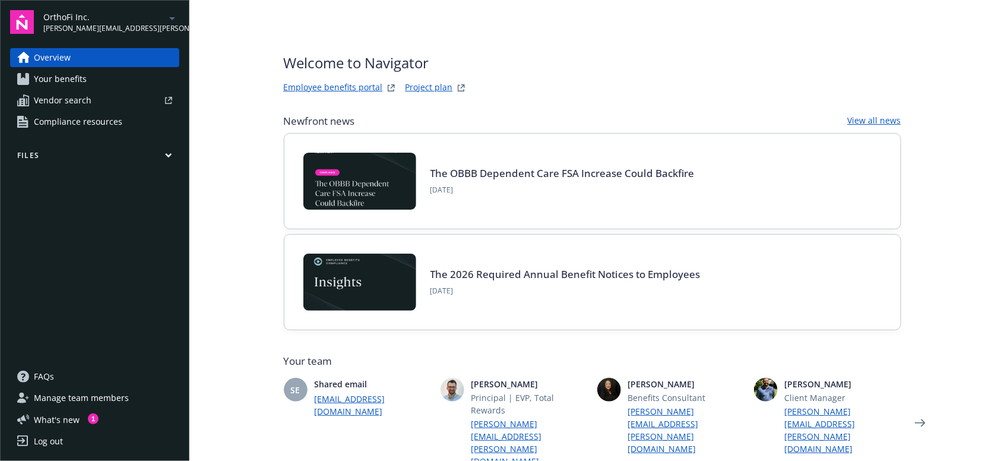
click at [62, 150] on button "Files" at bounding box center [94, 157] width 169 height 15
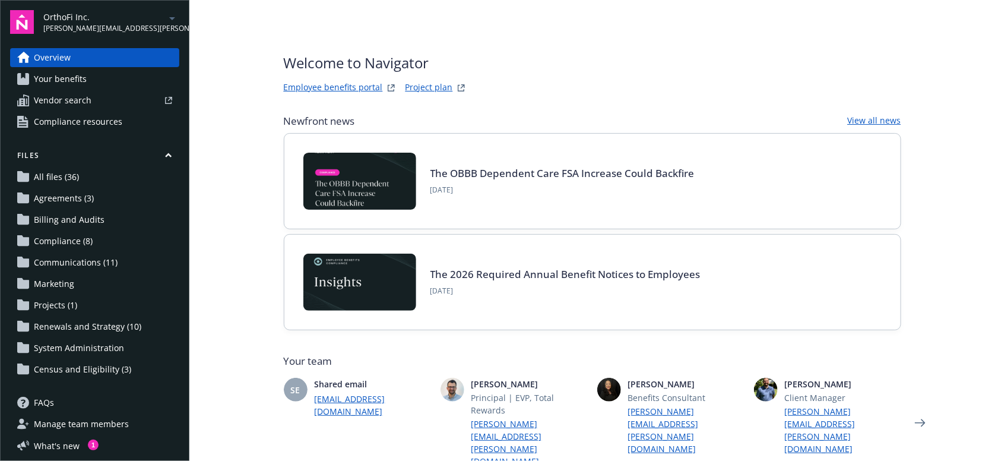
click at [48, 189] on span "Agreements (3)" at bounding box center [64, 198] width 60 height 19
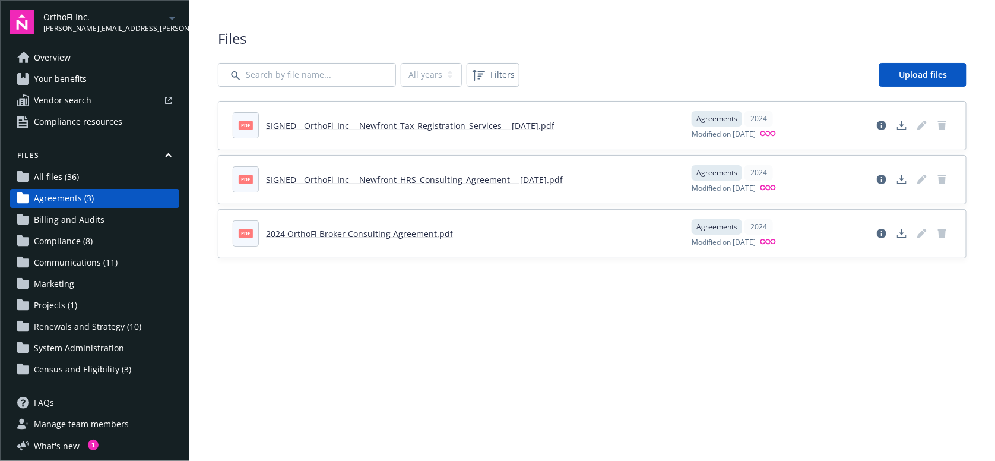
click at [62, 56] on span "Overview" at bounding box center [52, 57] width 37 height 19
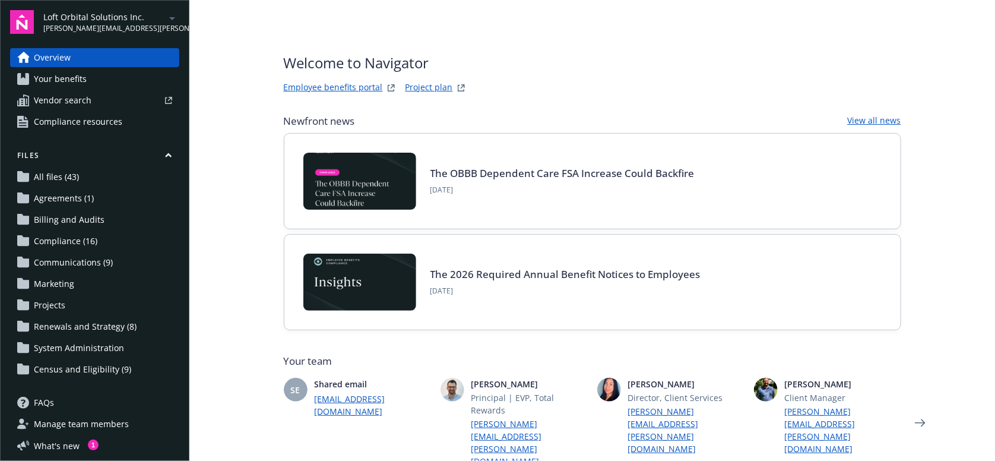
click at [93, 189] on link "Agreements (1)" at bounding box center [94, 198] width 169 height 19
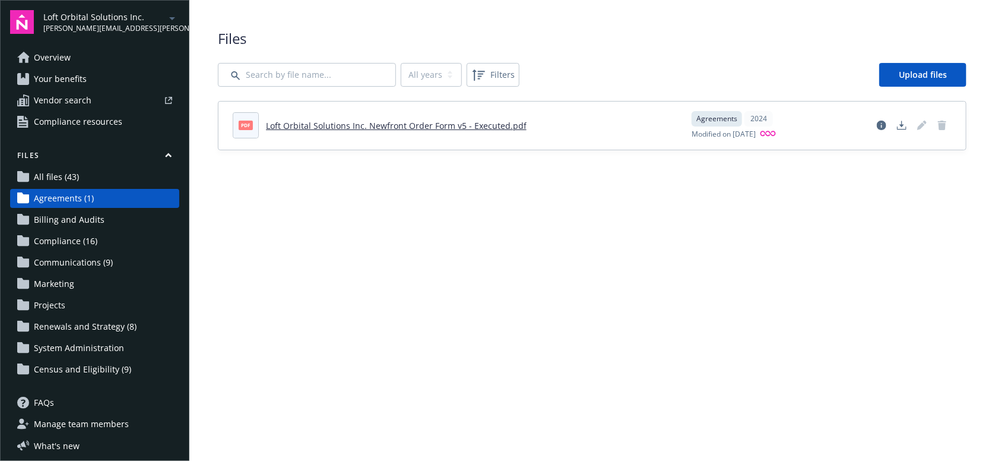
click at [406, 243] on main "Upload progress Files All years 2024 Filters Upload files pdf Loft Orbital Solu…" at bounding box center [592, 230] width 806 height 461
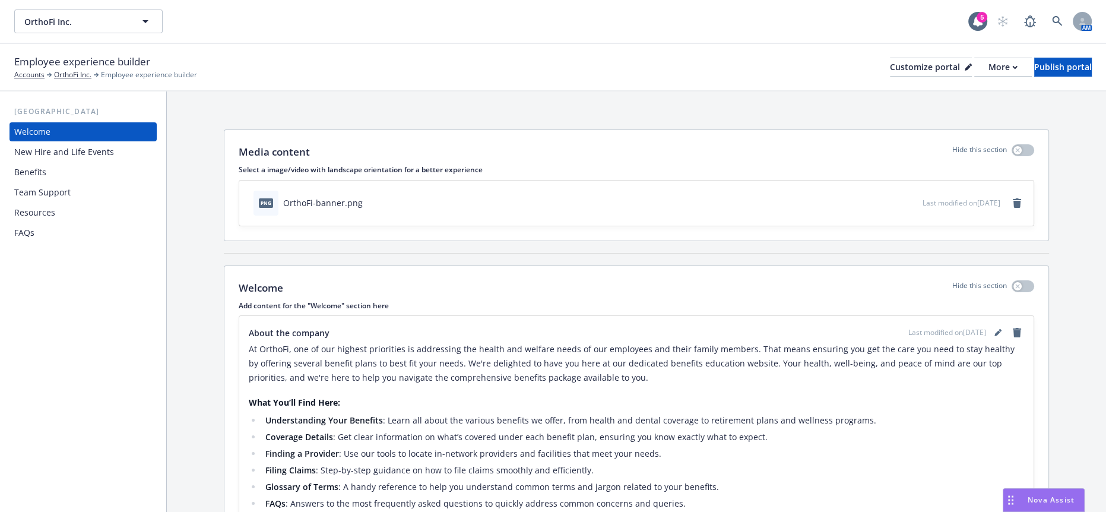
click at [55, 163] on div "Benefits" at bounding box center [83, 172] width 138 height 19
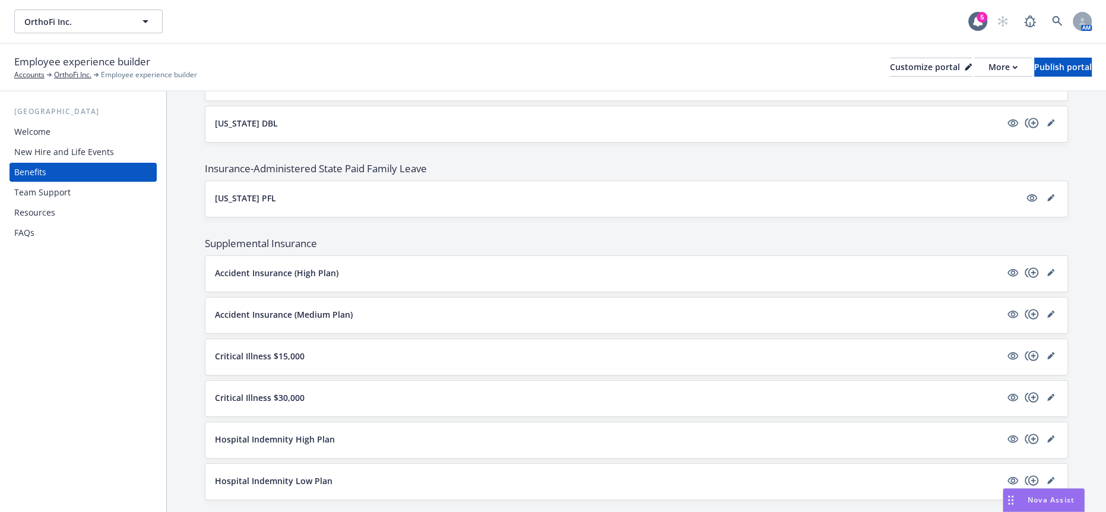
scroll to position [1121, 0]
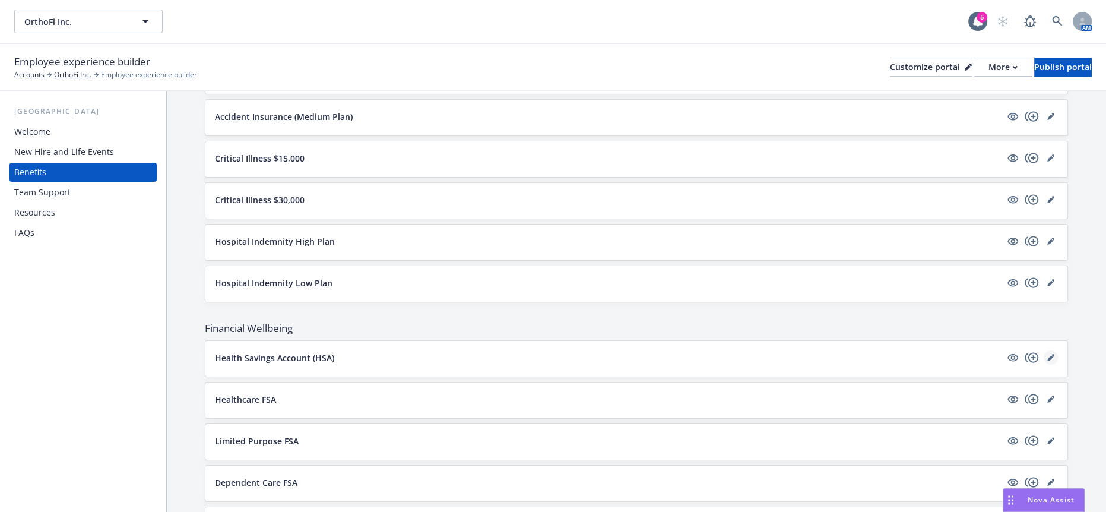
click at [1047, 355] on icon "editPencil" at bounding box center [1050, 358] width 6 height 6
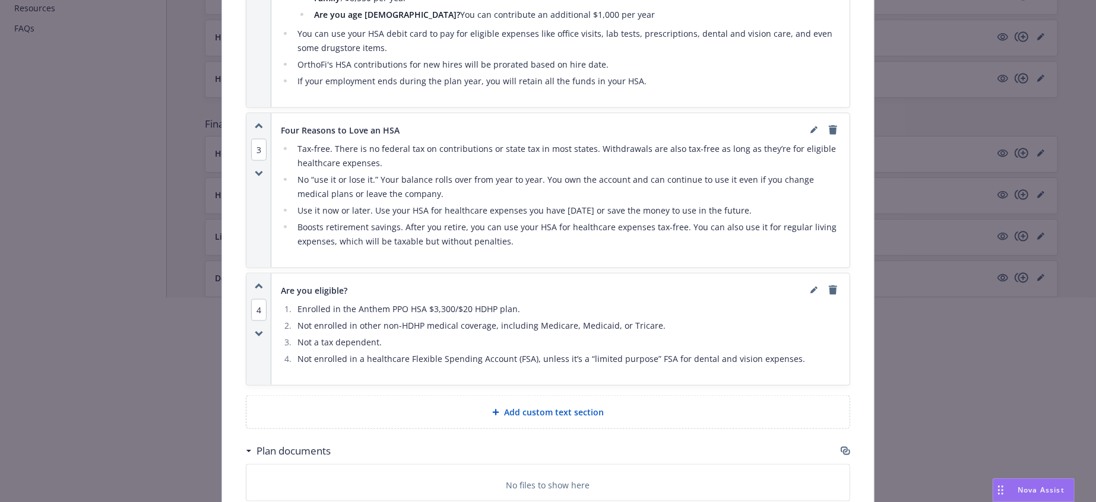
scroll to position [209, 0]
click at [842, 447] on icon "button" at bounding box center [844, 450] width 7 height 6
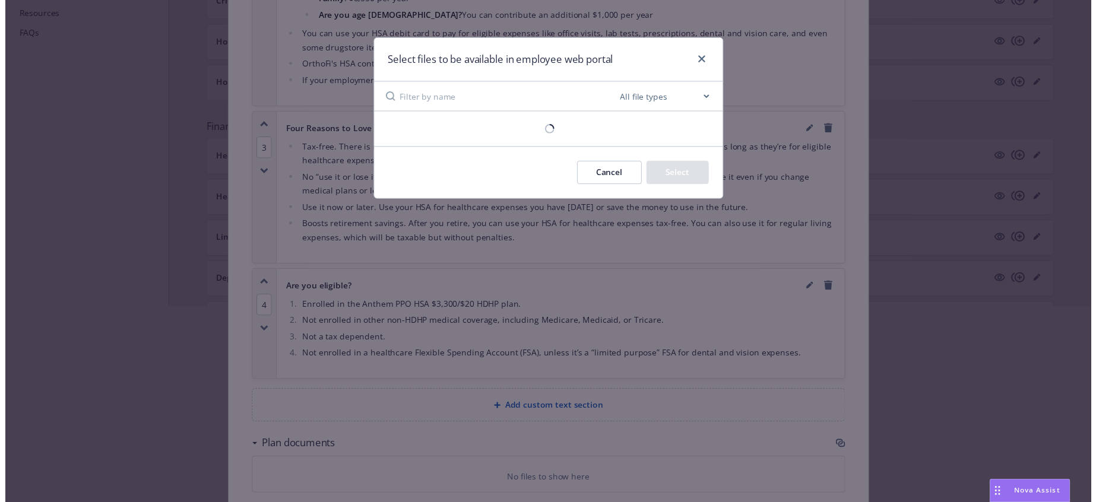
scroll to position [1137, 0]
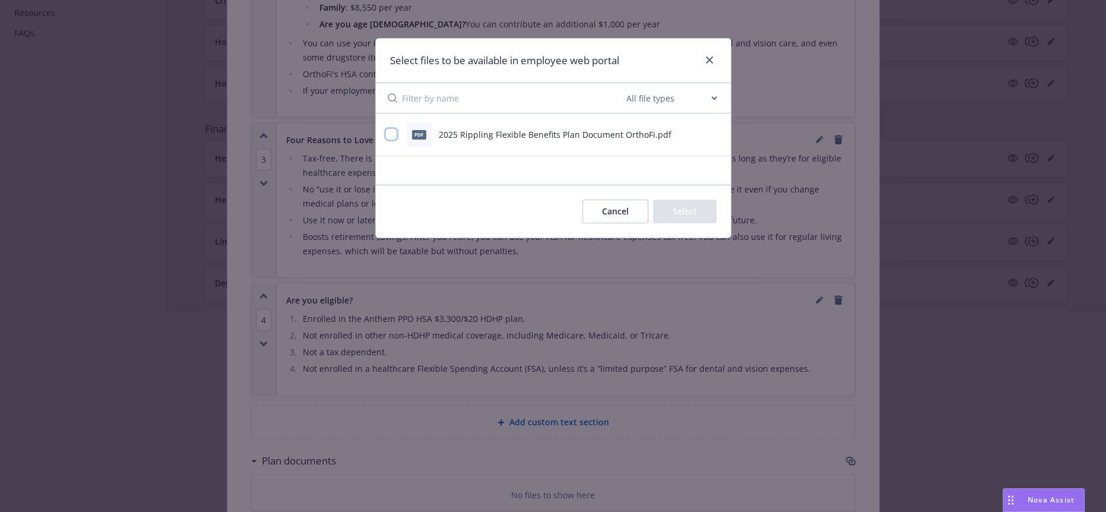
click at [391, 128] on input "checkbox" at bounding box center [391, 134] width 12 height 12
checkbox input "true"
click at [676, 202] on button "Select 1 file" at bounding box center [674, 212] width 86 height 24
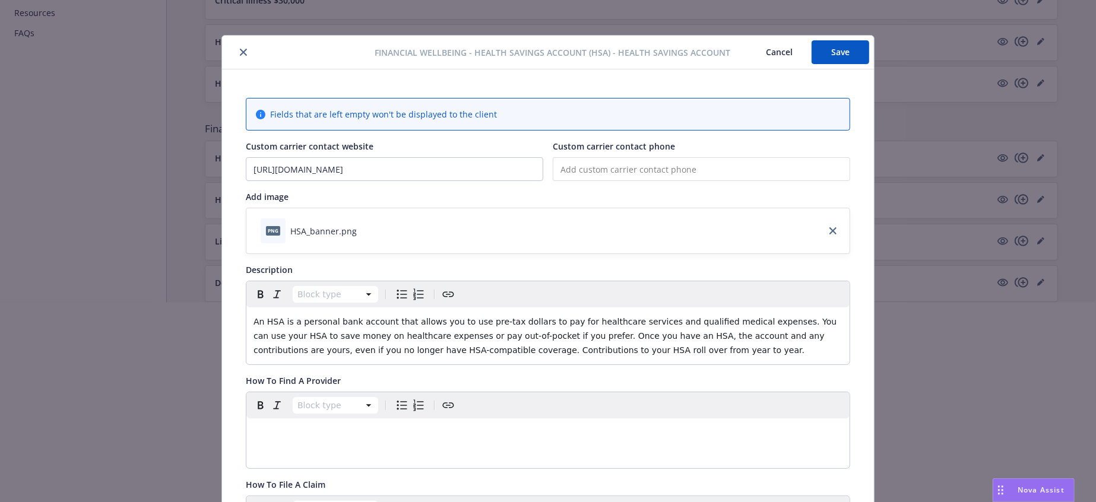
scroll to position [0, 0]
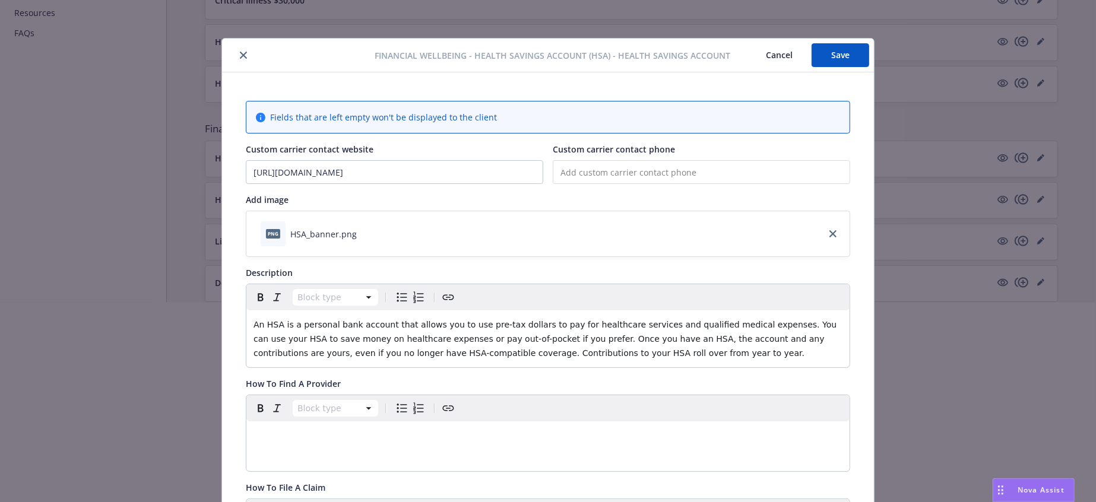
click at [830, 61] on button "Save" at bounding box center [841, 55] width 58 height 24
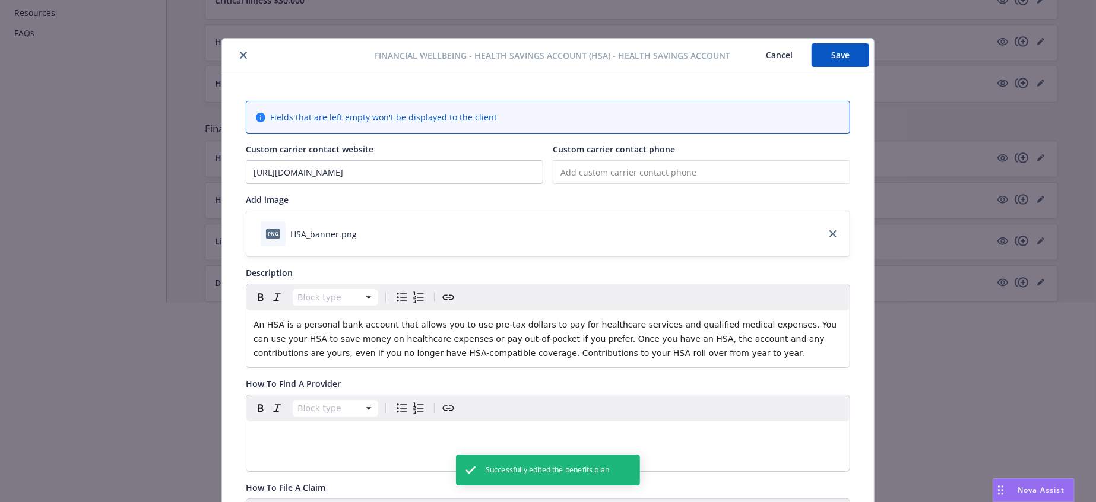
click at [240, 55] on icon "close" at bounding box center [243, 55] width 7 height 7
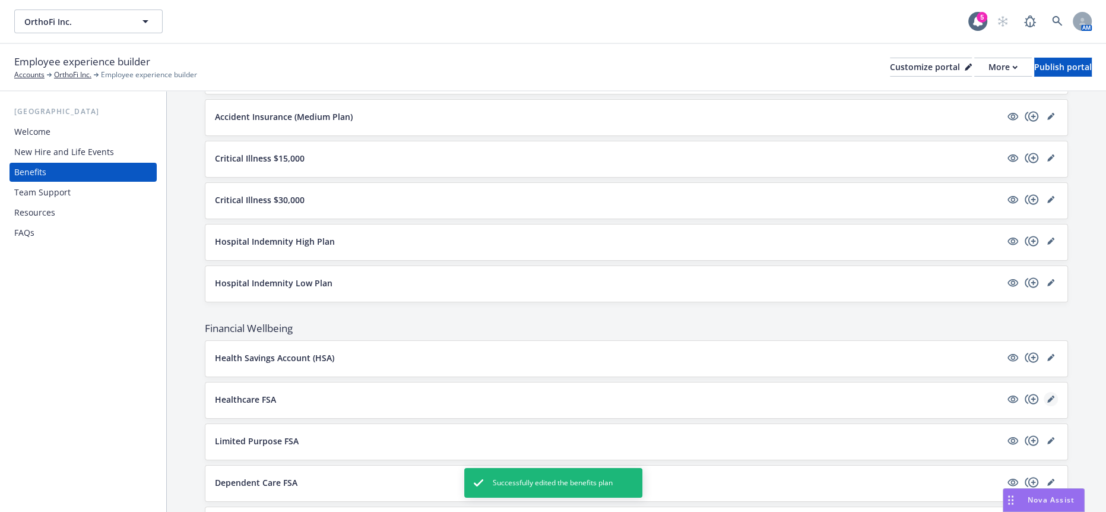
click at [1047, 395] on icon "editPencil" at bounding box center [1050, 398] width 7 height 7
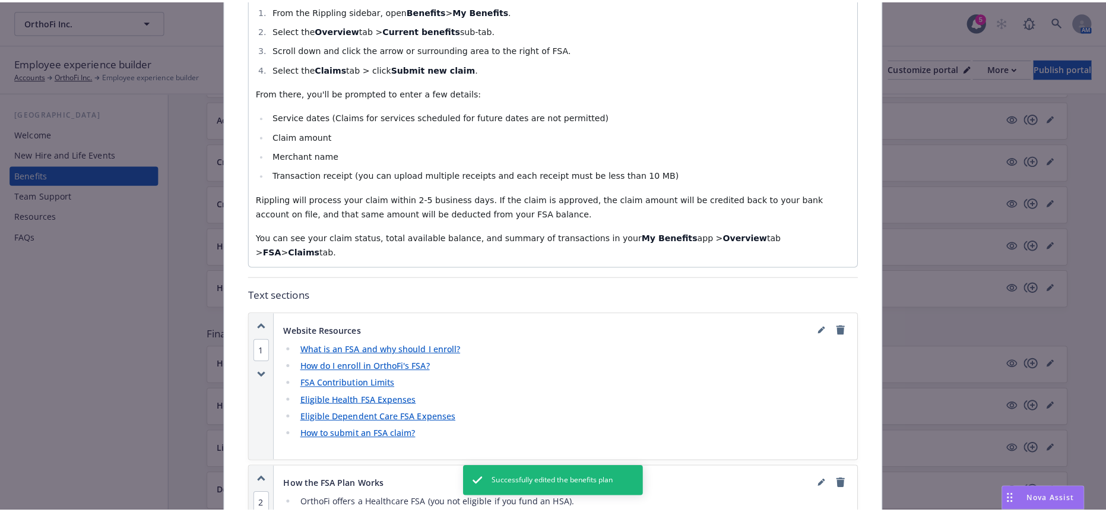
scroll to position [1216, 0]
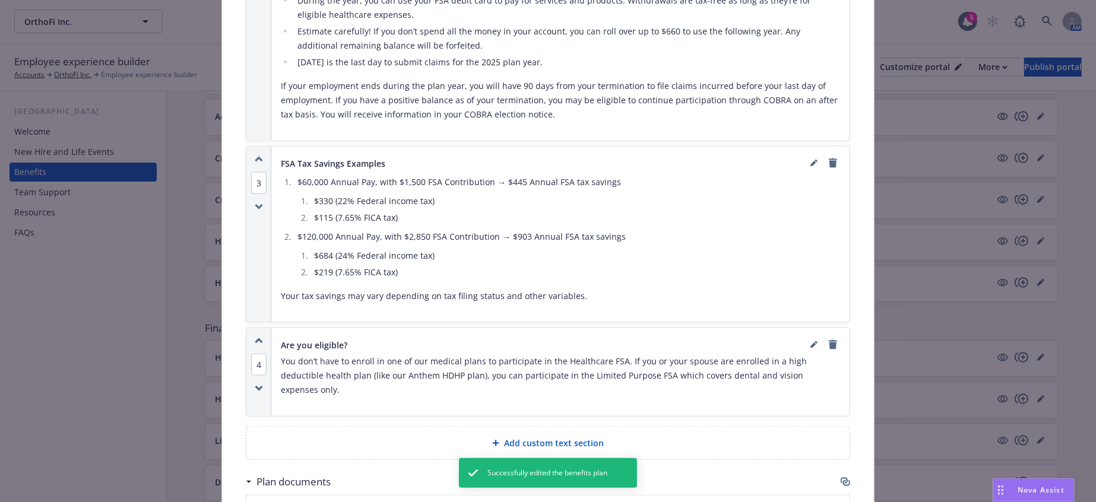
click at [841, 477] on icon "button" at bounding box center [846, 482] width 10 height 10
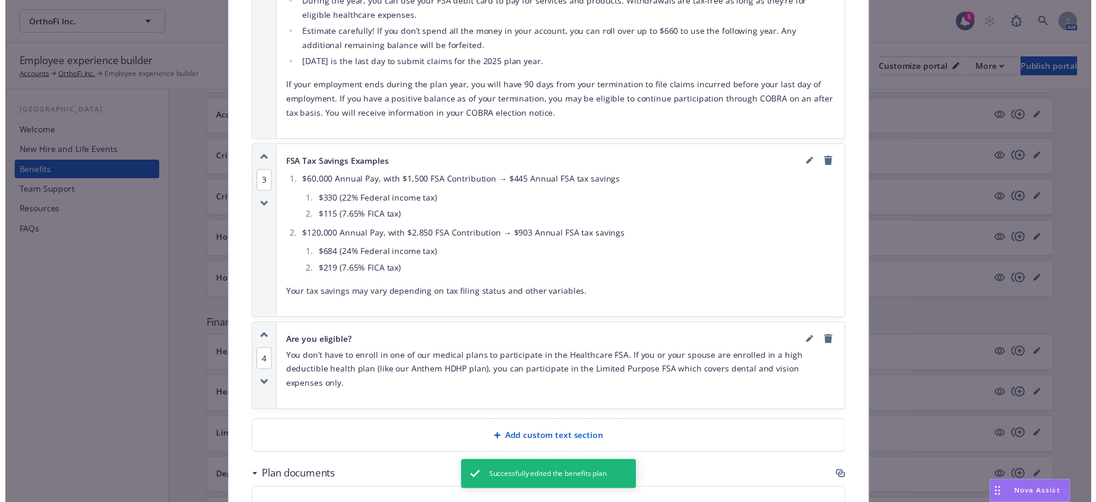
scroll to position [1205, 0]
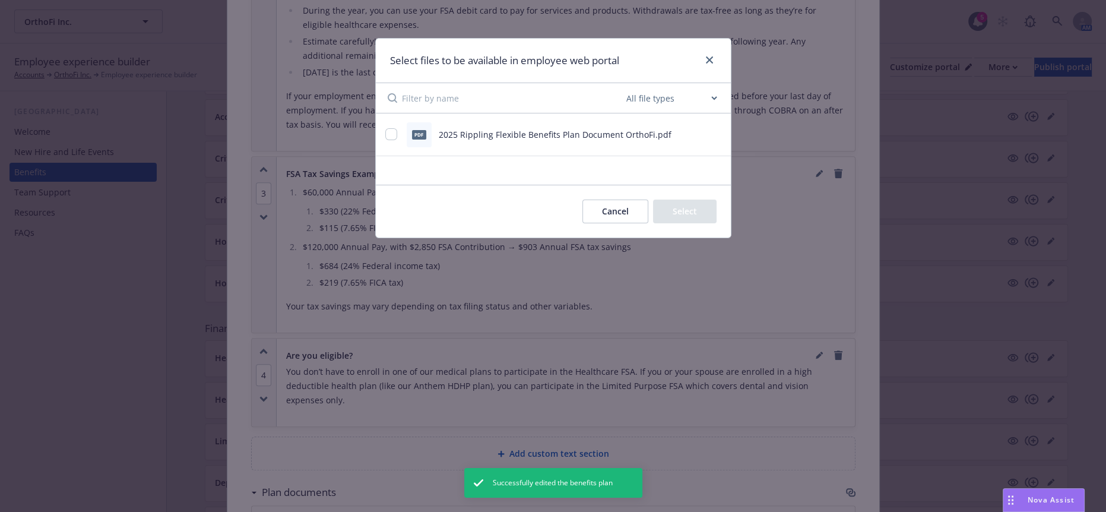
click at [376, 132] on div "pdf 2025 Rippling Flexible Benefits Plan Document OrthoFi.pdf" at bounding box center [553, 134] width 355 height 43
click at [386, 138] on div "pdf 2025 Rippling Flexible Benefits Plan Document OrthoFi.pdf" at bounding box center [538, 134] width 306 height 25
click at [387, 137] on div at bounding box center [392, 134] width 14 height 12
click at [388, 136] on input "checkbox" at bounding box center [391, 134] width 12 height 12
checkbox input "true"
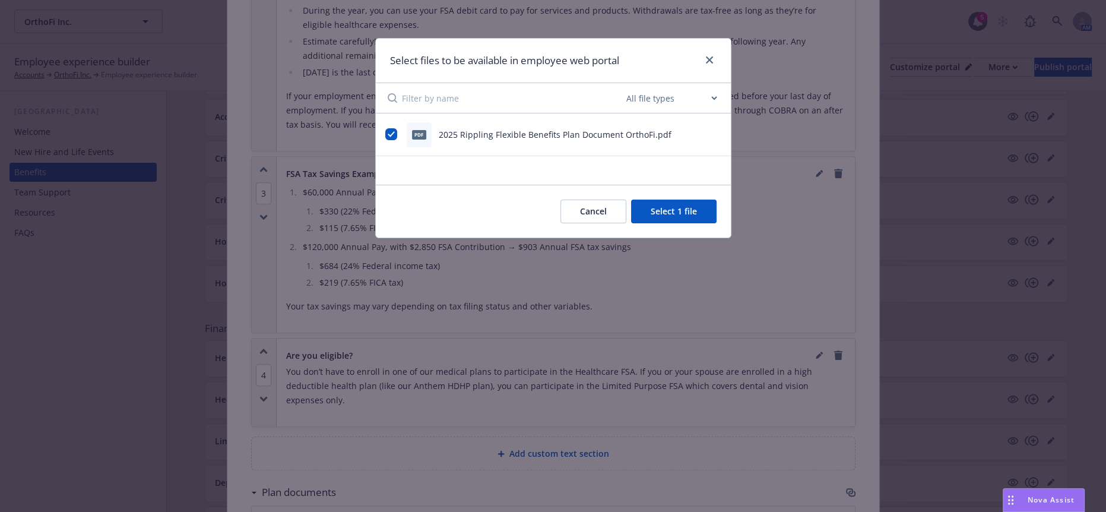
click at [699, 204] on button "Select 1 file" at bounding box center [674, 212] width 86 height 24
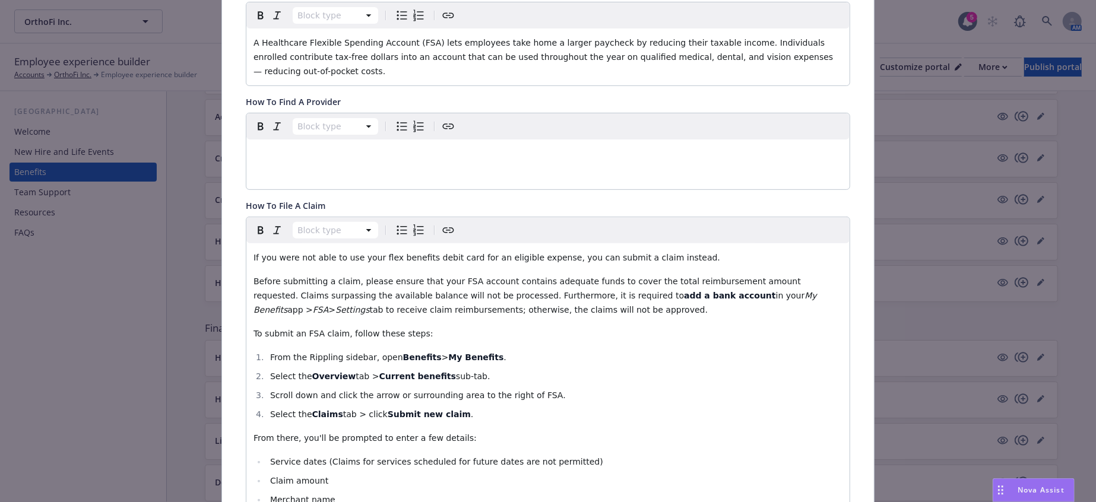
scroll to position [0, 0]
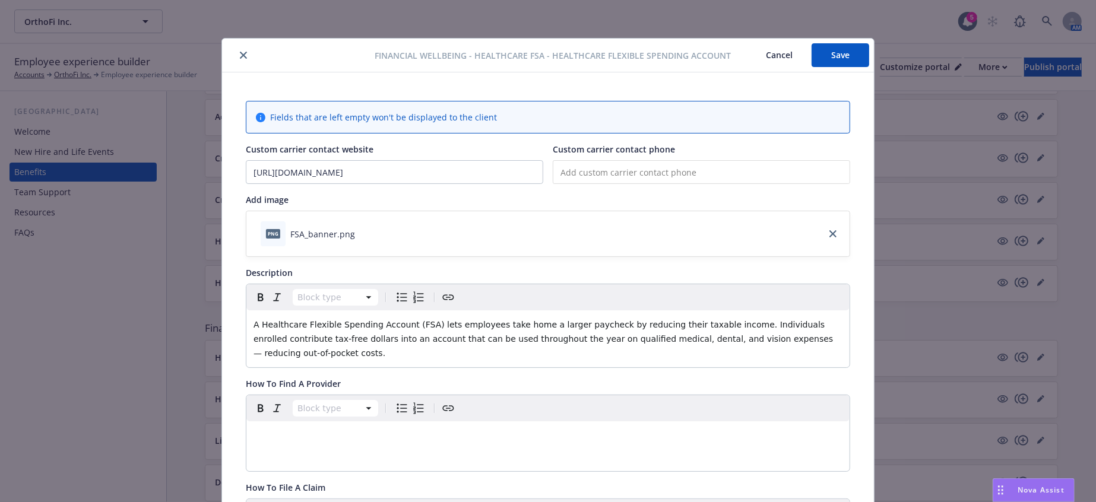
click at [824, 49] on button "Save" at bounding box center [841, 55] width 58 height 24
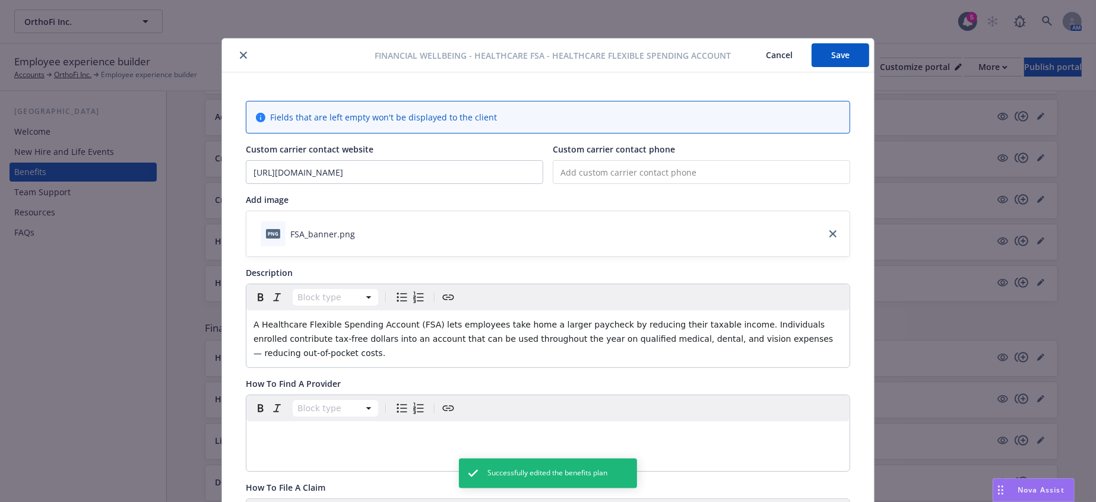
click at [240, 52] on icon "close" at bounding box center [243, 55] width 7 height 7
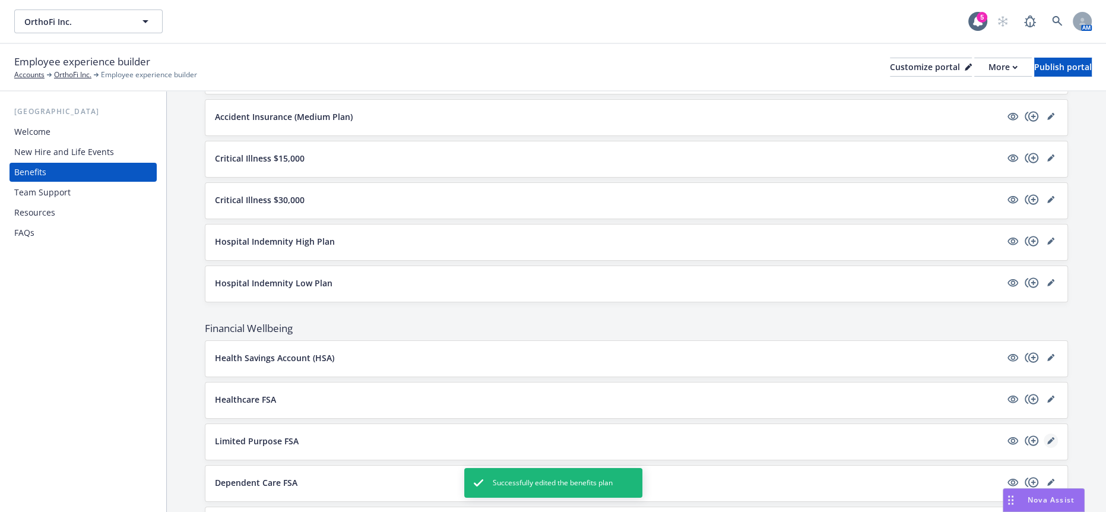
click at [1052, 433] on link "editPencil" at bounding box center [1051, 440] width 14 height 14
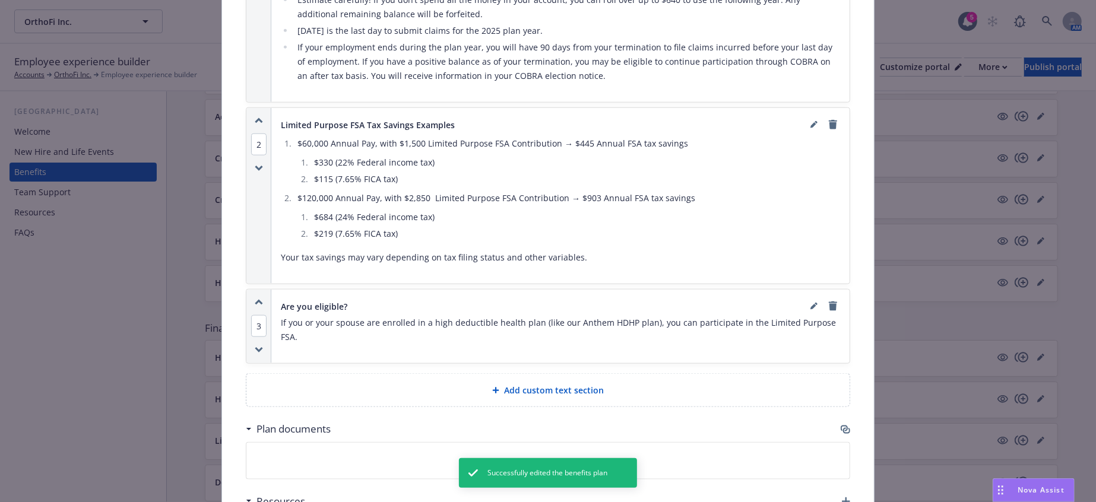
scroll to position [1086, 0]
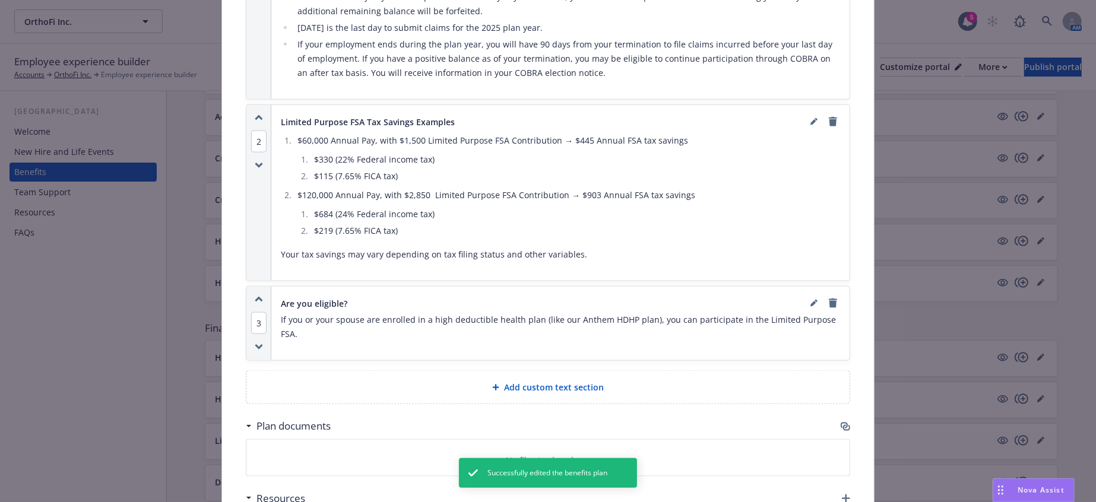
click at [841, 422] on icon "button" at bounding box center [846, 427] width 10 height 10
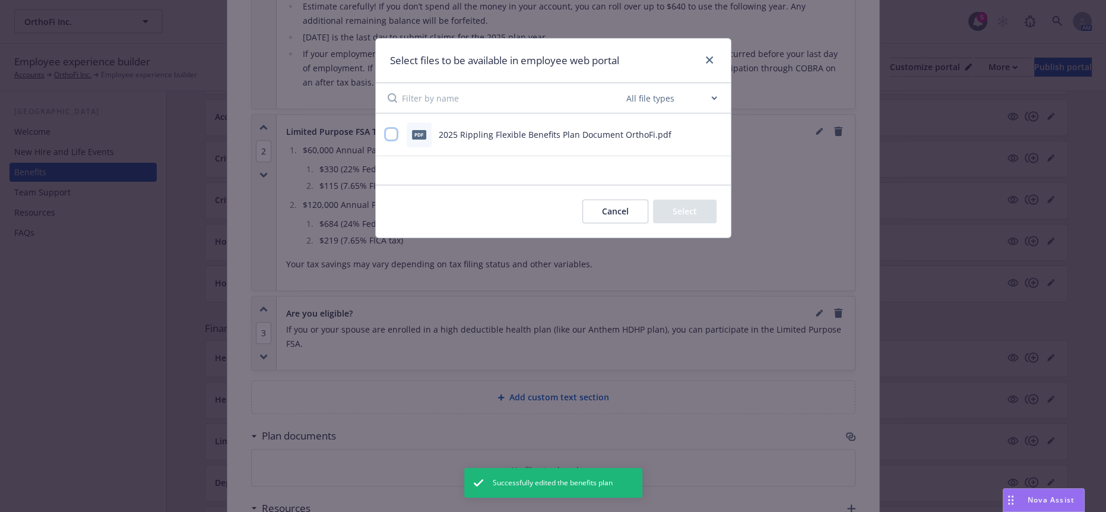
click at [386, 131] on input "checkbox" at bounding box center [391, 134] width 12 height 12
checkbox input "true"
click at [690, 204] on button "Select 1 file" at bounding box center [674, 212] width 86 height 24
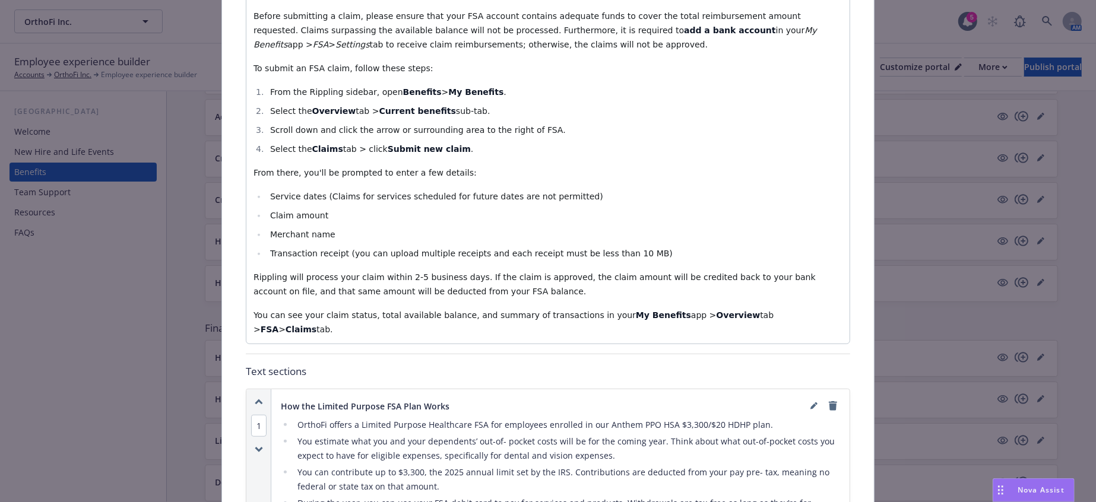
scroll to position [0, 0]
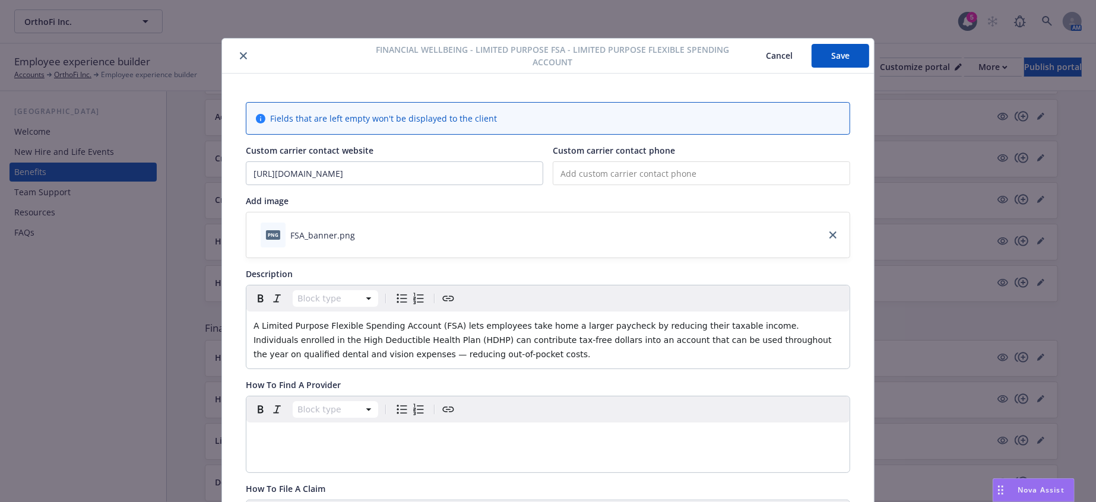
click at [851, 55] on button "Save" at bounding box center [841, 56] width 58 height 24
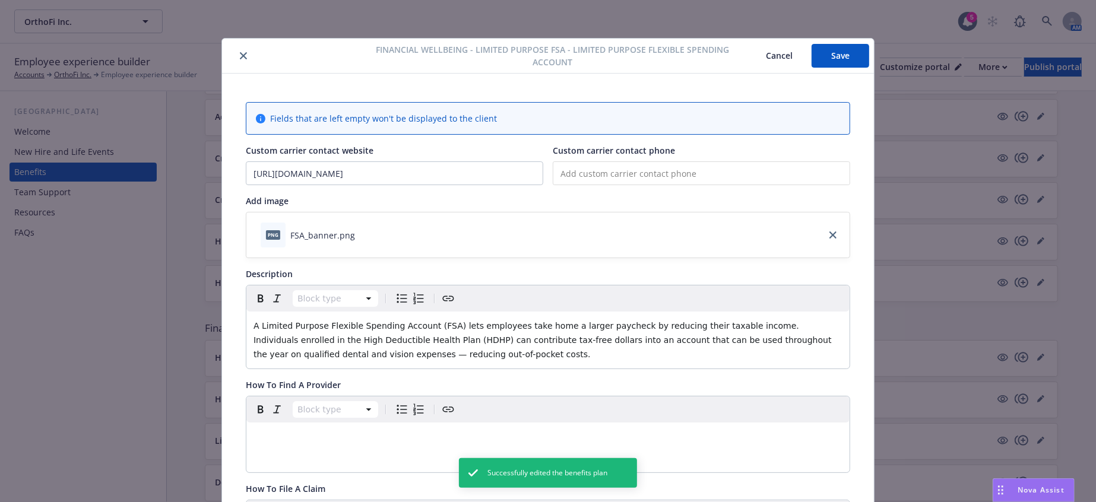
click at [236, 57] on button "close" at bounding box center [243, 56] width 14 height 14
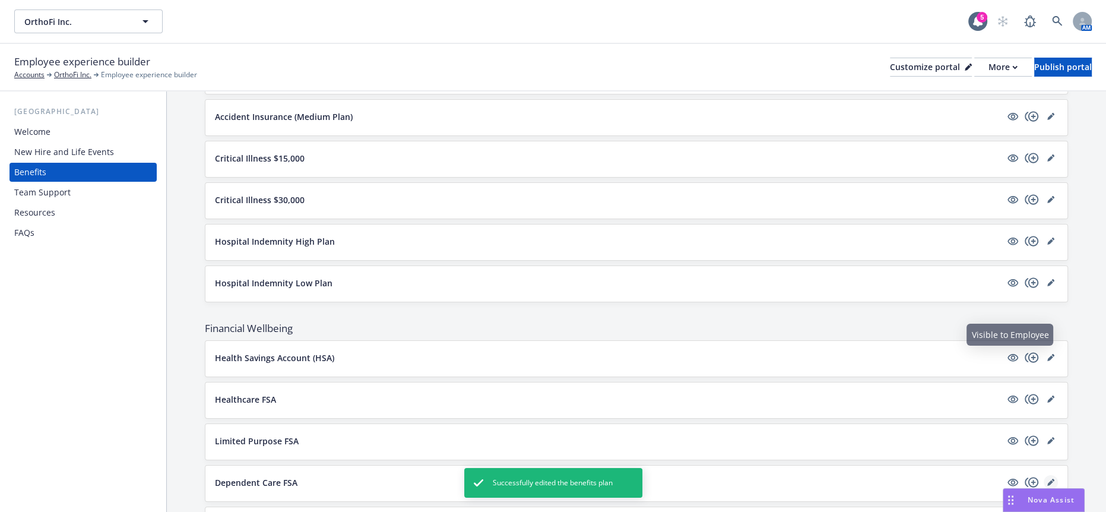
click at [1052, 479] on icon "editPencil" at bounding box center [1053, 480] width 3 height 3
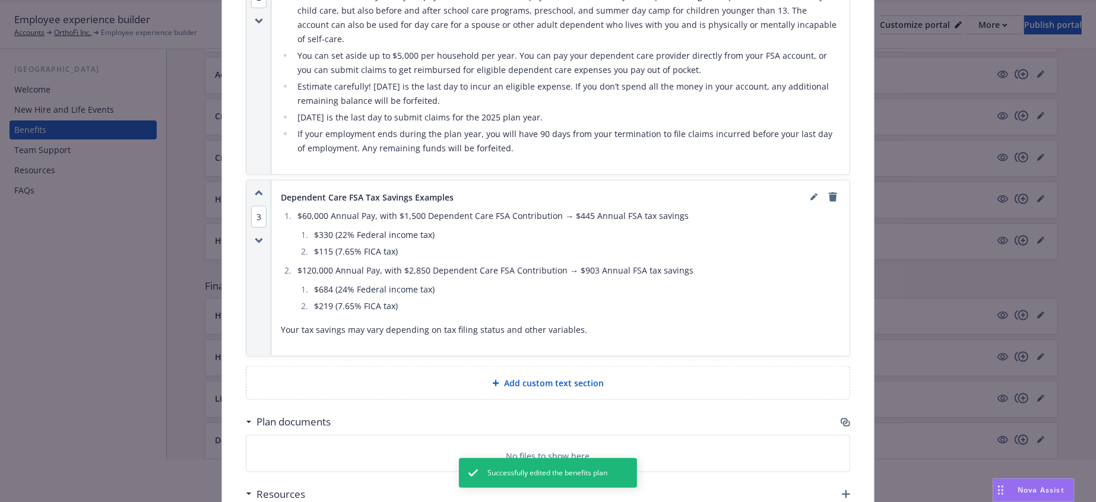
scroll to position [66, 0]
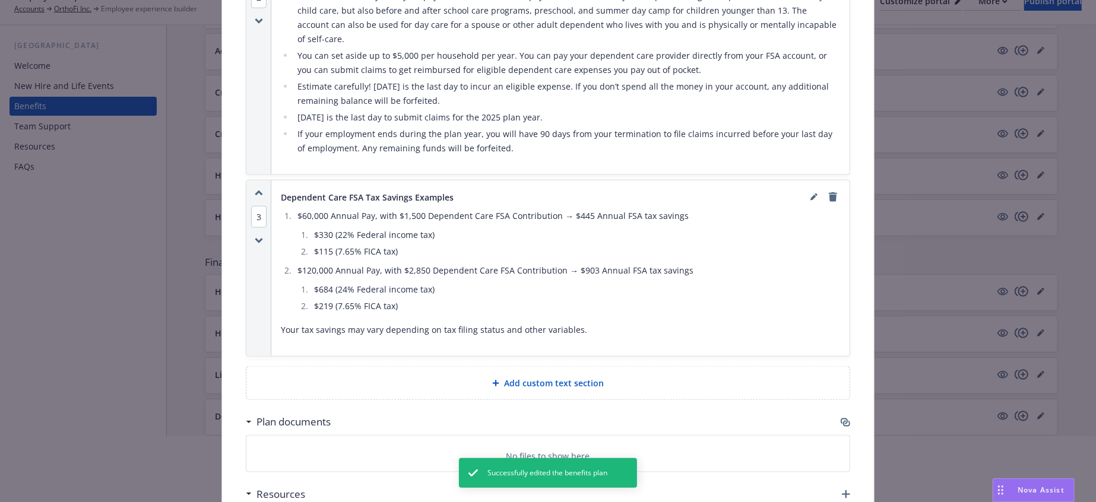
click at [841, 418] on icon "button" at bounding box center [846, 423] width 10 height 10
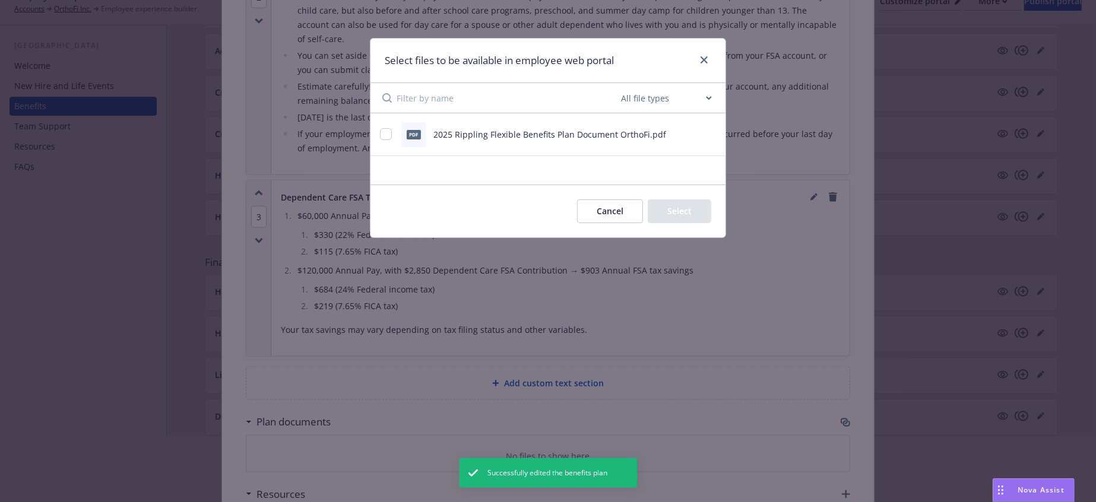
scroll to position [1045, 0]
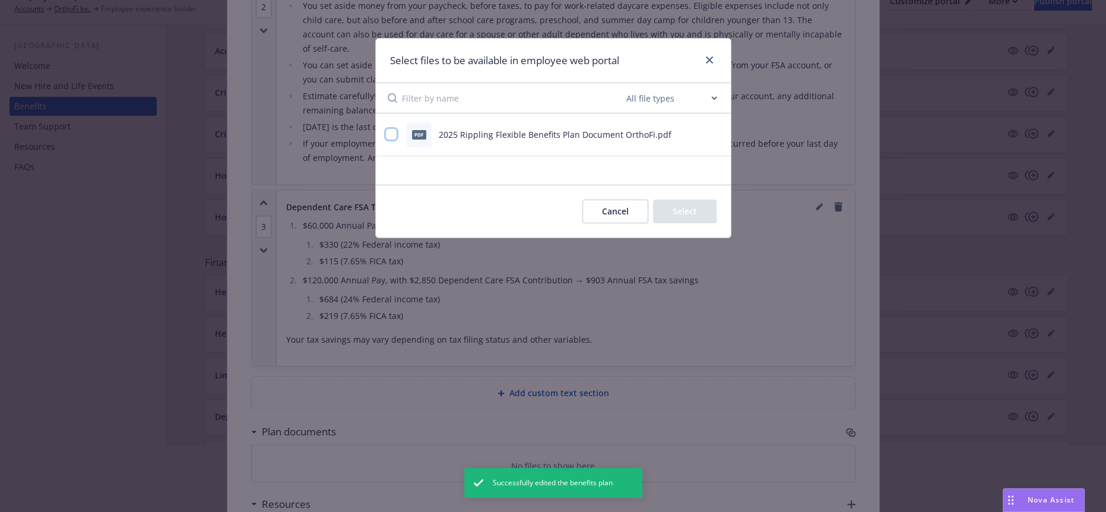
click at [391, 131] on input "checkbox" at bounding box center [391, 134] width 12 height 12
checkbox input "true"
click at [708, 213] on button "Select 1 file" at bounding box center [674, 212] width 86 height 24
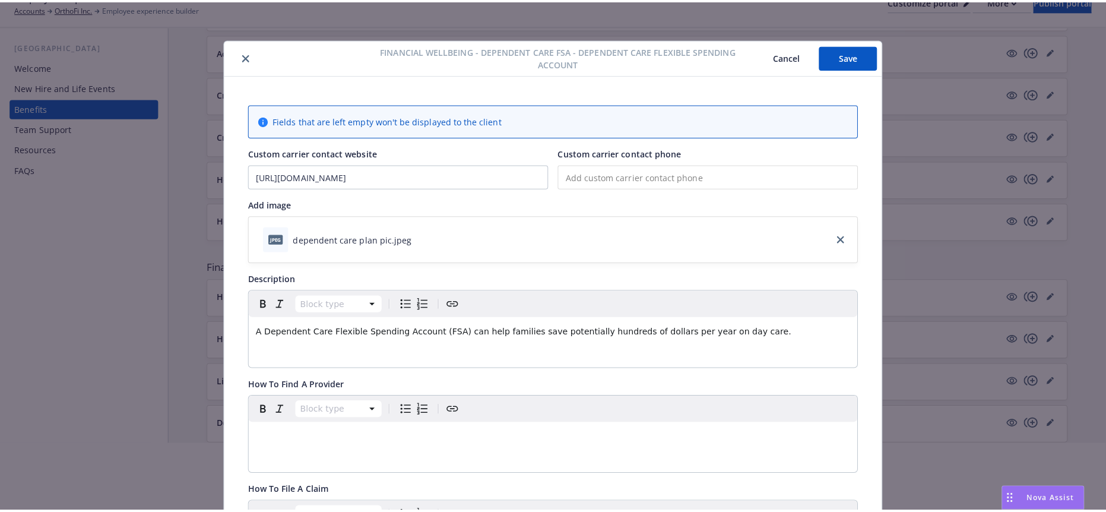
scroll to position [0, 0]
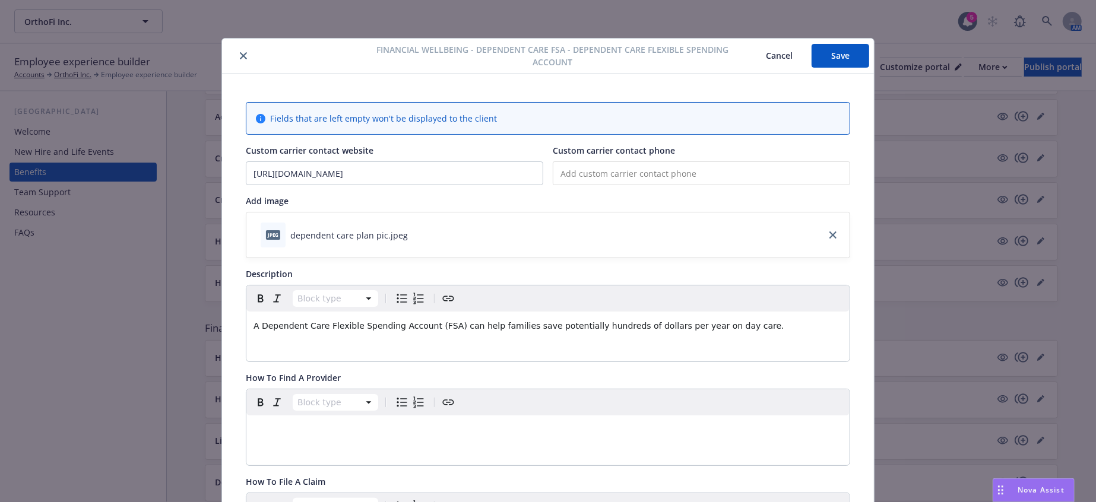
click at [848, 55] on button "Save" at bounding box center [841, 56] width 58 height 24
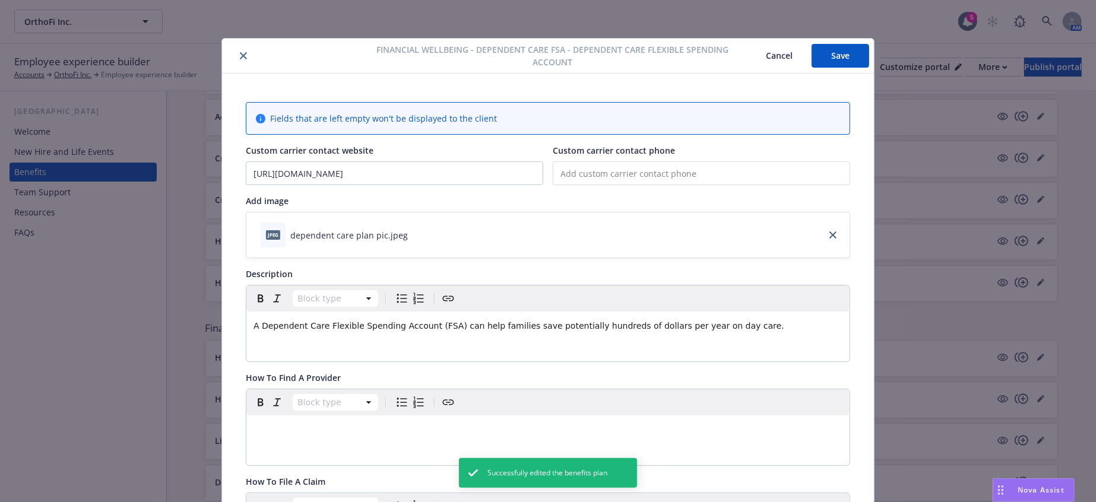
click at [240, 58] on icon "close" at bounding box center [243, 55] width 7 height 7
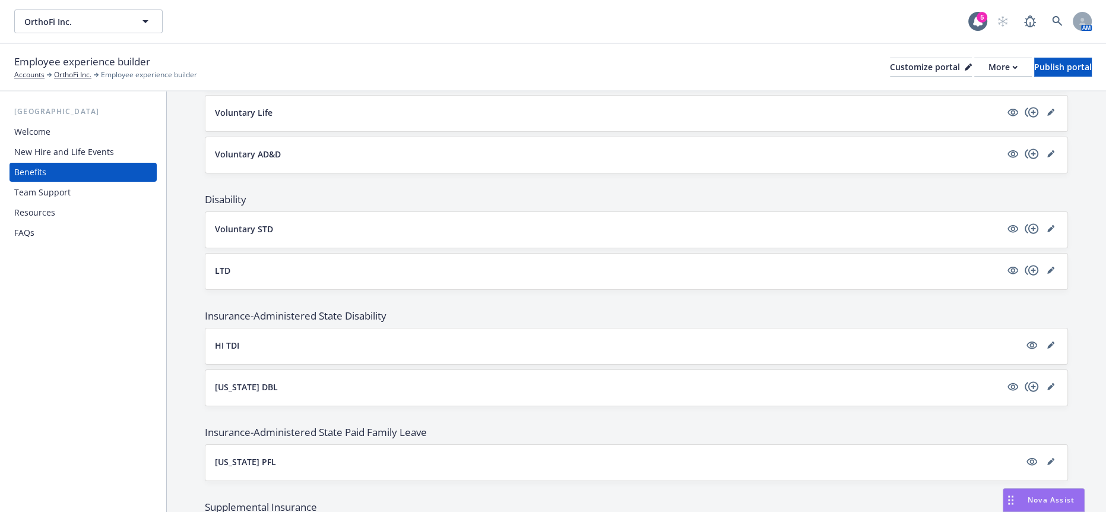
scroll to position [461, 0]
